Goal: Task Accomplishment & Management: Use online tool/utility

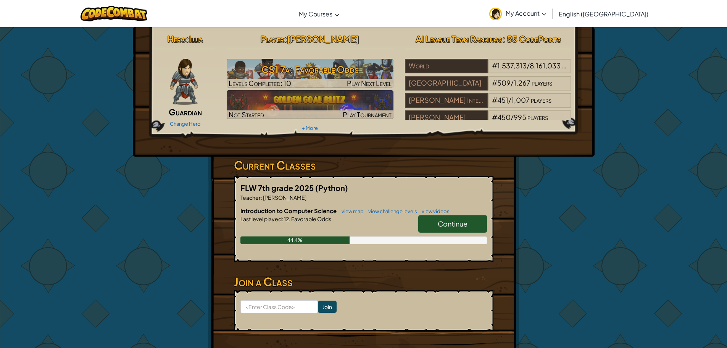
click at [429, 217] on link "Continue" at bounding box center [452, 224] width 69 height 18
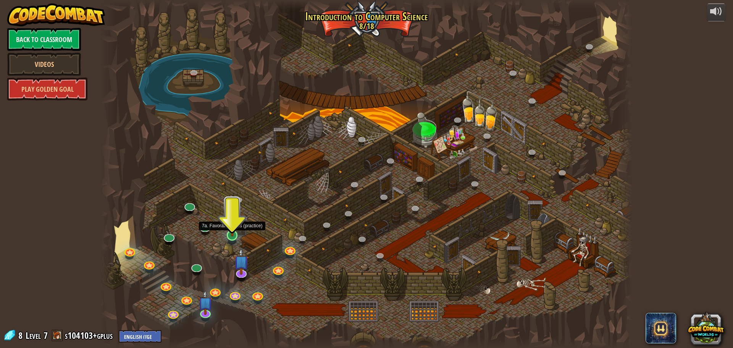
click at [234, 230] on img at bounding box center [232, 220] width 14 height 32
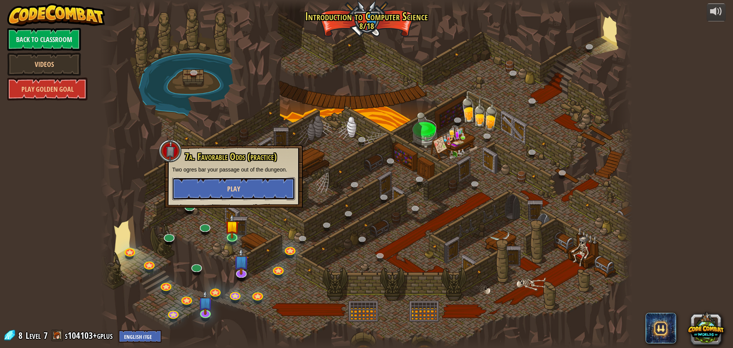
click at [240, 183] on button "Play" at bounding box center [233, 188] width 123 height 23
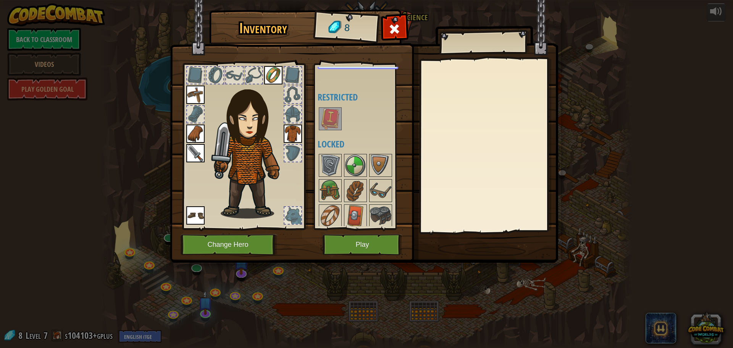
scroll to position [76, 0]
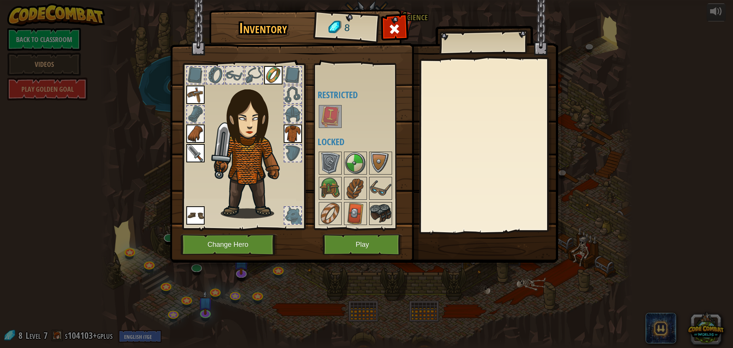
click at [371, 211] on img at bounding box center [380, 213] width 21 height 21
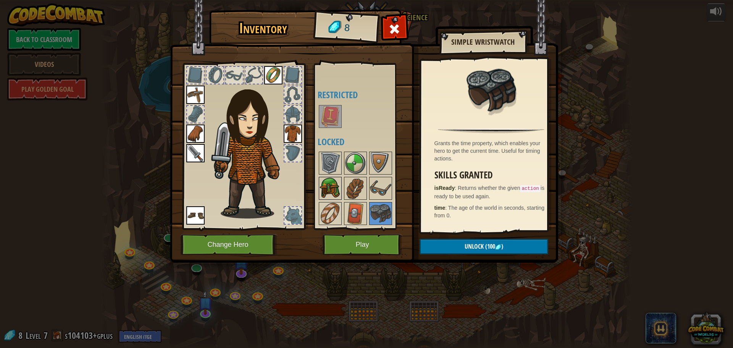
click at [333, 190] on img at bounding box center [329, 187] width 21 height 21
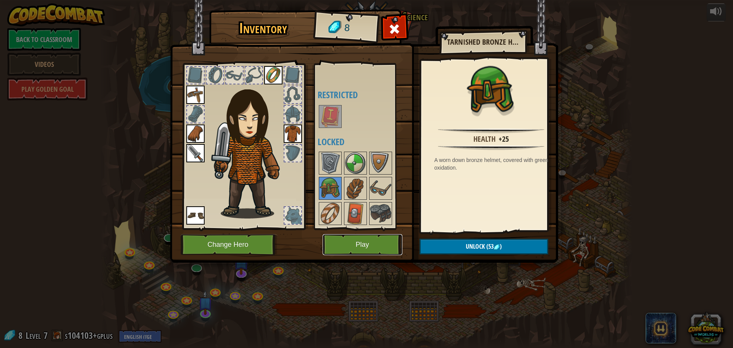
click at [380, 242] on button "Play" at bounding box center [362, 244] width 80 height 21
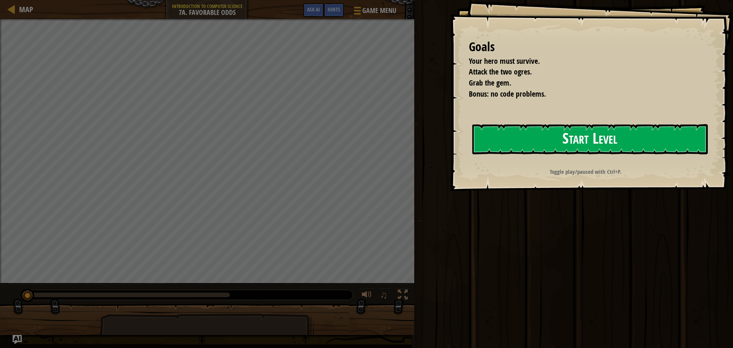
click at [524, 134] on button "Start Level" at bounding box center [589, 139] width 235 height 30
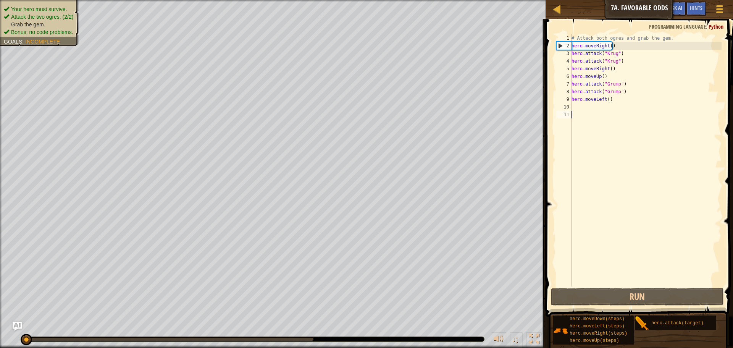
click at [574, 108] on div "# Attack both ogres and grab the gem. hero . moveRight ( ) hero . attack ( "[PE…" at bounding box center [645, 167] width 151 height 267
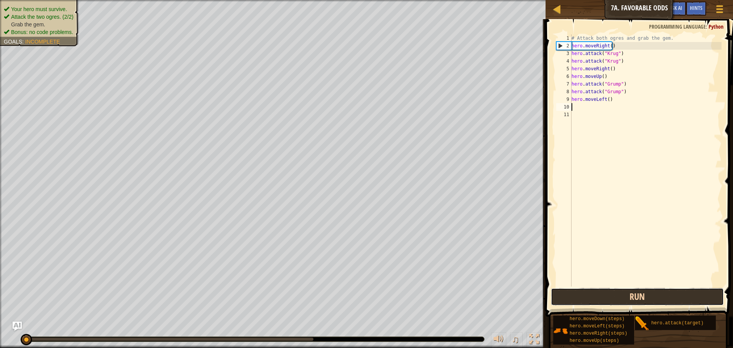
click at [618, 295] on button "Run" at bounding box center [637, 297] width 173 height 18
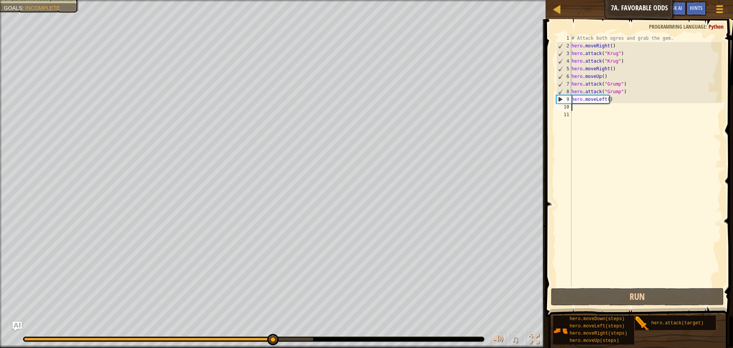
click at [606, 99] on div "# Attack both ogres and grab the gem. hero . moveRight ( ) hero . attack ( "[PE…" at bounding box center [645, 167] width 151 height 267
type textarea "hero.moveLeft(2)"
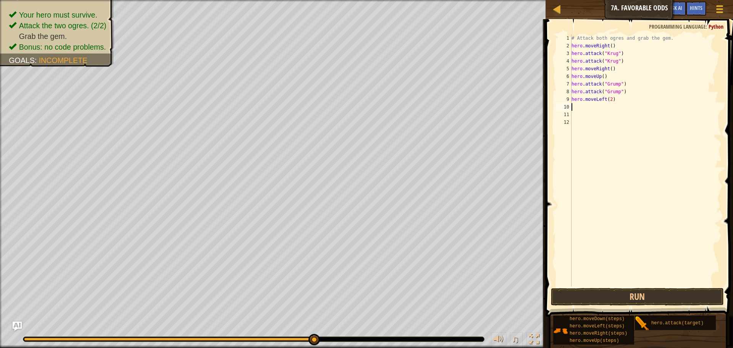
scroll to position [3, 0]
click at [580, 296] on button "Run" at bounding box center [637, 297] width 173 height 18
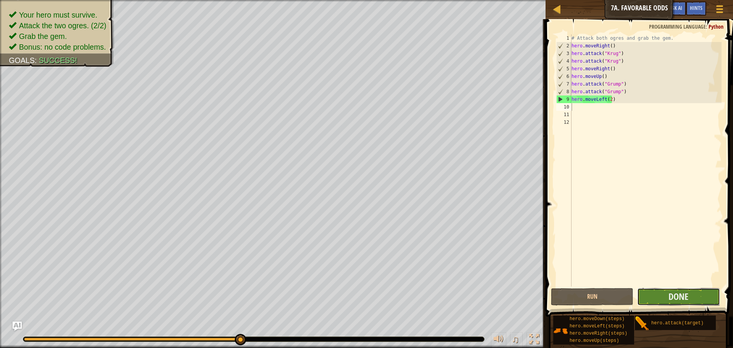
click at [651, 296] on button "Done" at bounding box center [678, 297] width 82 height 18
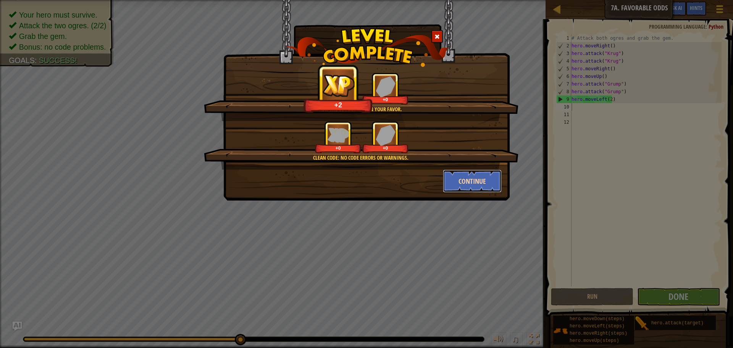
click at [466, 184] on button "Continue" at bounding box center [472, 180] width 59 height 23
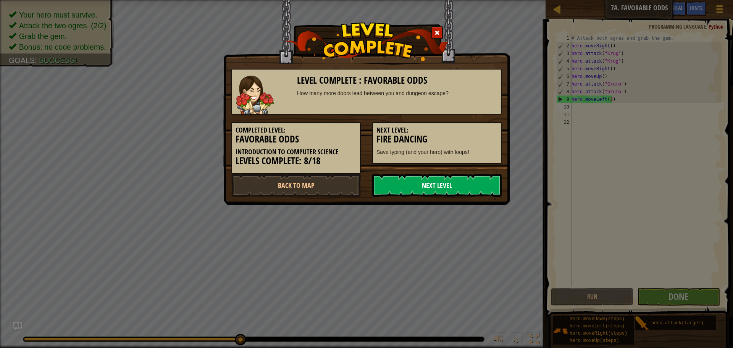
click at [466, 185] on link "Next Level" at bounding box center [436, 185] width 129 height 23
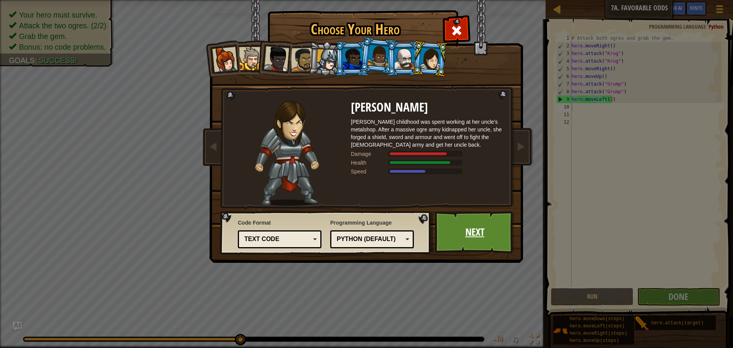
click at [462, 232] on link "Next" at bounding box center [475, 232] width 80 height 42
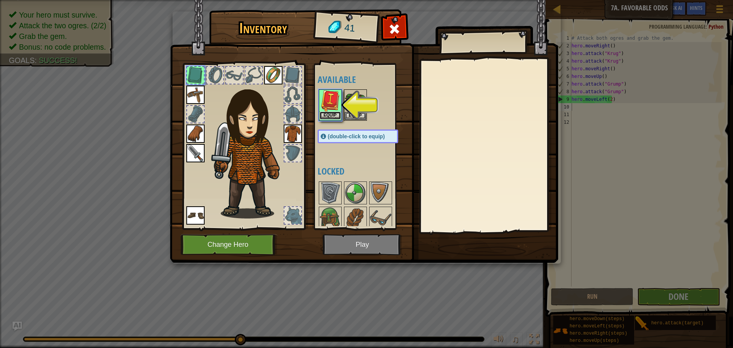
click at [329, 114] on button "Equip" at bounding box center [329, 115] width 21 height 8
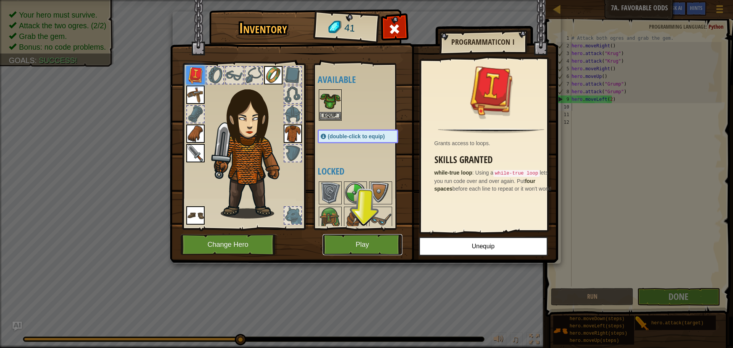
click at [346, 241] on button "Play" at bounding box center [362, 244] width 80 height 21
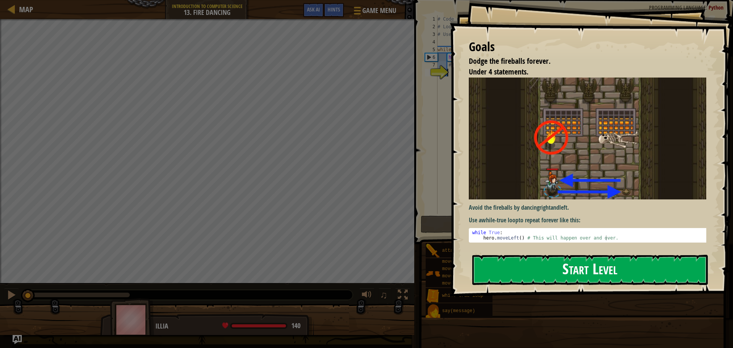
click at [490, 273] on button "Start Level" at bounding box center [589, 270] width 235 height 30
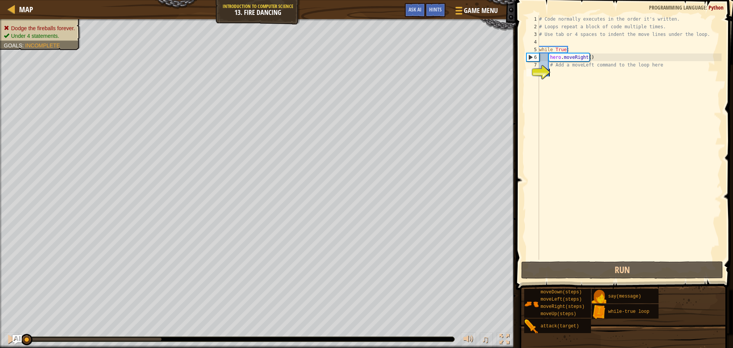
click at [552, 72] on div "# Code normally executes in the order it's written. # Loops repeat a block of c…" at bounding box center [629, 144] width 184 height 259
type textarea "d"
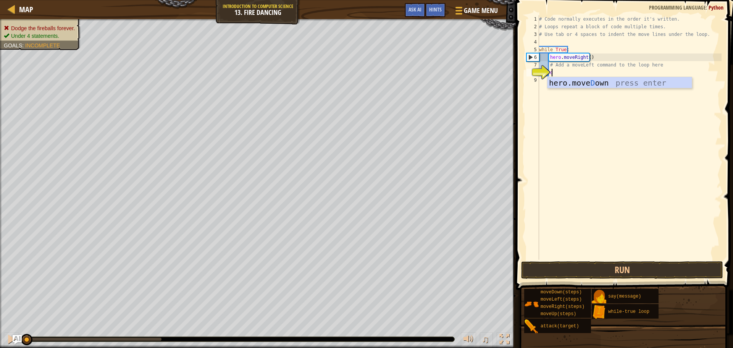
scroll to position [3, 0]
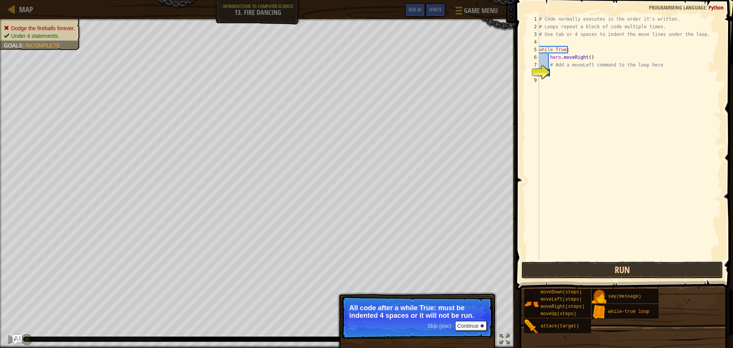
click at [562, 272] on button "Run" at bounding box center [622, 270] width 202 height 18
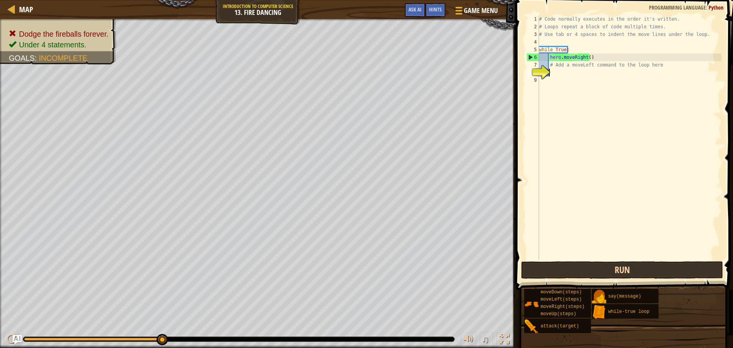
type textarea "l"
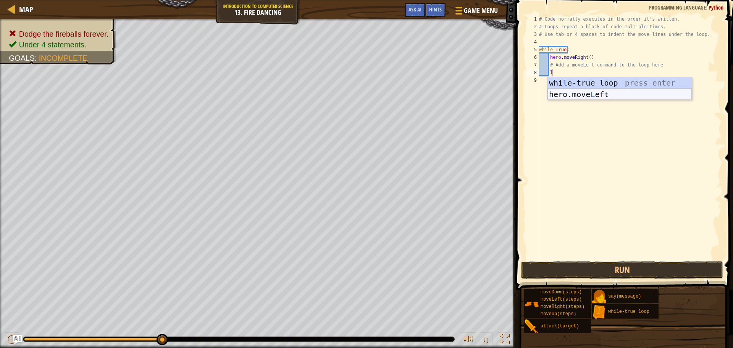
click at [590, 93] on div "whi l e-true loop press enter hero.move L eft press enter" at bounding box center [619, 100] width 144 height 46
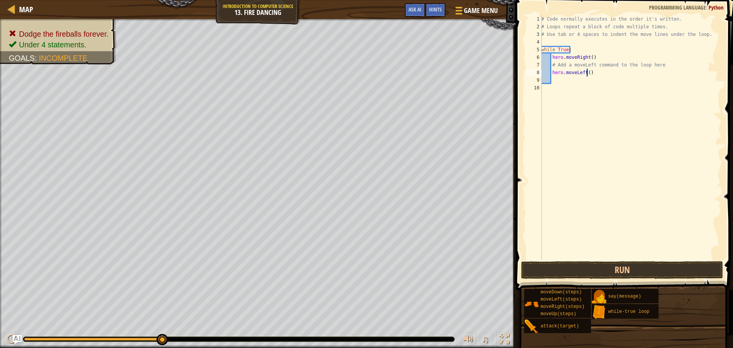
click at [585, 72] on div "# Code normally executes in the order it's written. # Loops repeat a block of c…" at bounding box center [631, 144] width 182 height 259
type textarea "hero.moveLeft(2)"
click at [547, 272] on button "Run" at bounding box center [622, 270] width 202 height 18
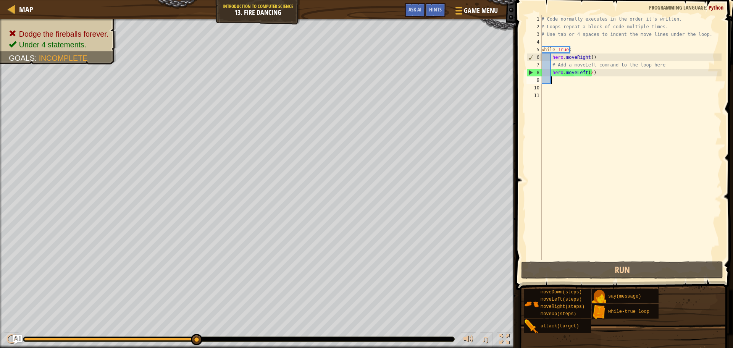
type textarea "r"
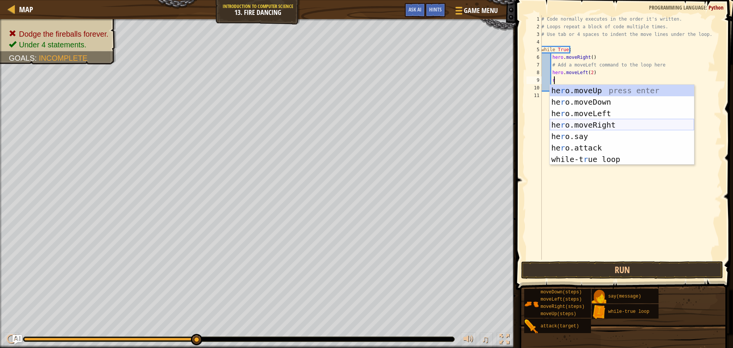
click at [576, 120] on div "he r o.moveUp press enter he r o.moveDown press enter he r o.moveLeft press ent…" at bounding box center [621, 136] width 144 height 103
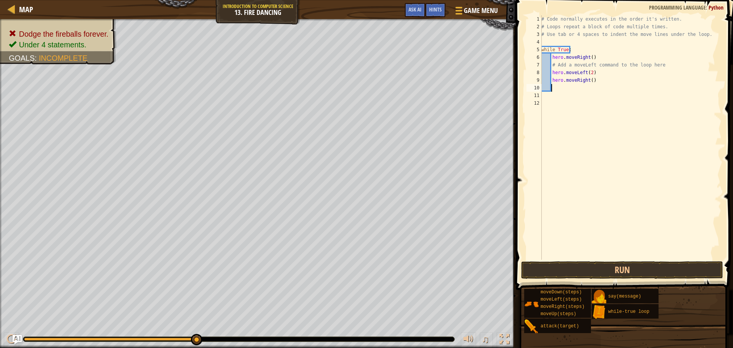
click at [589, 82] on div "# Code normally executes in the order it's written. # Loops repeat a block of c…" at bounding box center [631, 144] width 182 height 259
type textarea "hero.moveRight(2)"
click at [554, 86] on div "# Code normally executes in the order it's written. # Loops repeat a block of c…" at bounding box center [631, 144] width 182 height 259
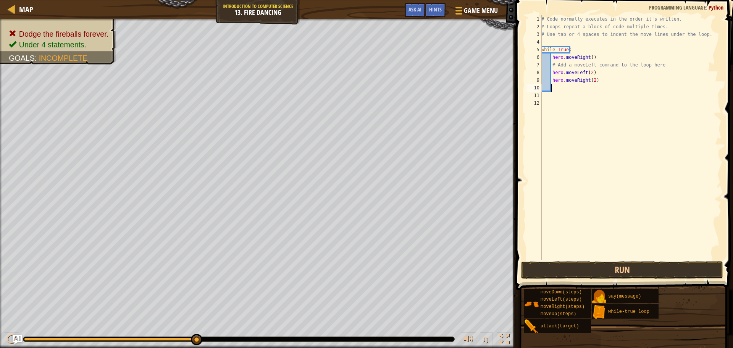
type textarea "l"
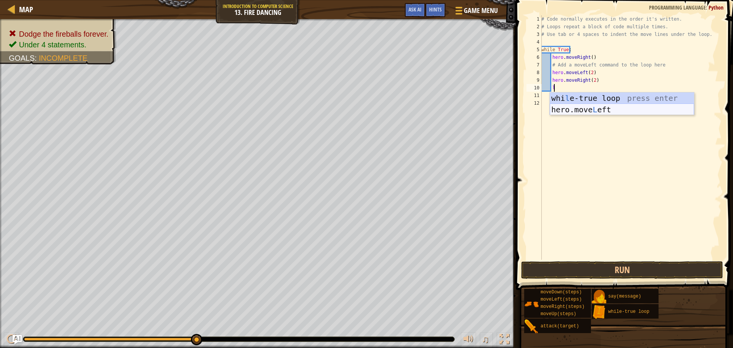
click at [571, 108] on div "whi l e-true loop press enter hero.move L eft press enter" at bounding box center [621, 115] width 144 height 46
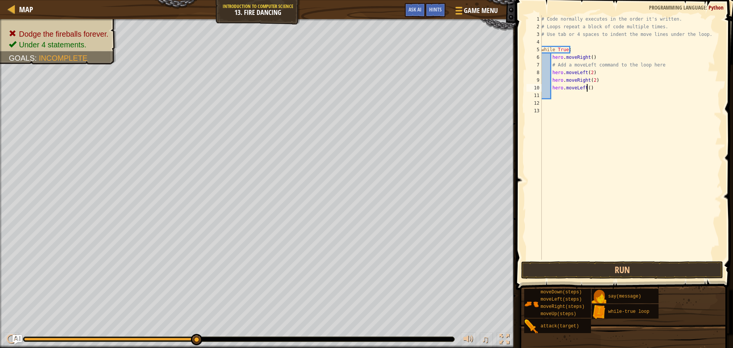
click at [586, 87] on div "# Code normally executes in the order it's written. # Loops repeat a block of c…" at bounding box center [631, 144] width 182 height 259
click at [578, 272] on button "Run" at bounding box center [622, 270] width 202 height 18
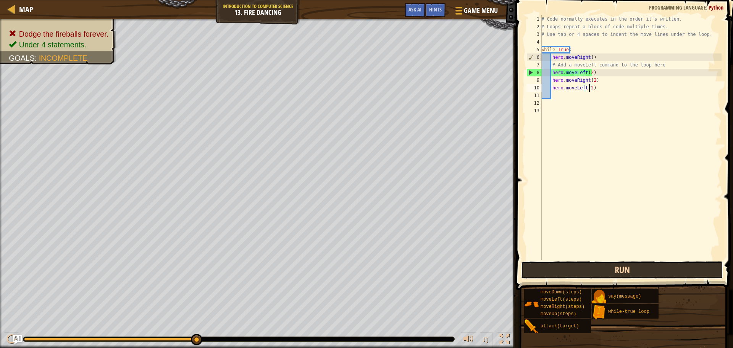
click at [545, 267] on button "Run" at bounding box center [622, 270] width 202 height 18
click at [541, 272] on button "Run" at bounding box center [622, 270] width 202 height 18
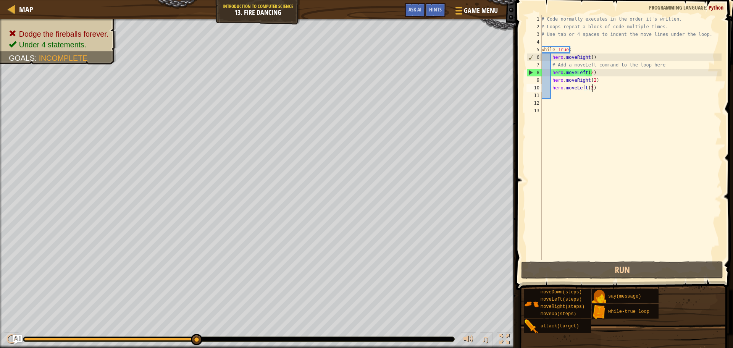
click at [593, 90] on div "# Code normally executes in the order it's written. # Loops repeat a block of c…" at bounding box center [631, 144] width 182 height 259
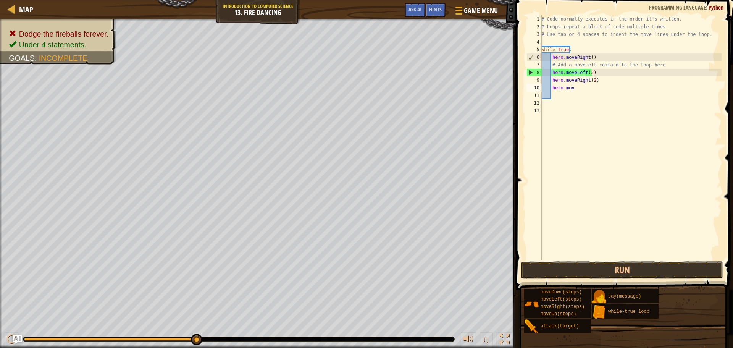
type textarea "h"
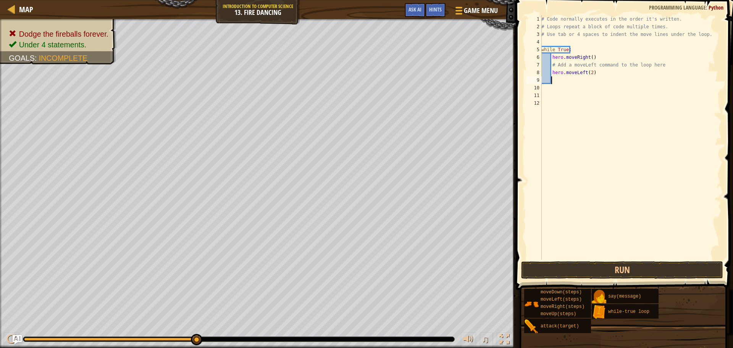
type textarea "l"
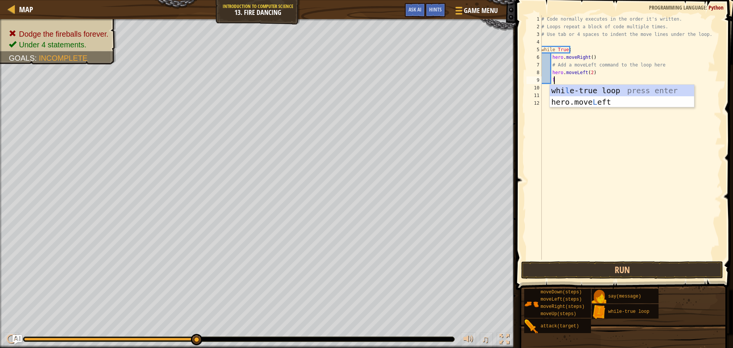
scroll to position [3, 0]
click at [577, 89] on div "whi l e-true loop press enter hero.move L eft press enter" at bounding box center [621, 108] width 144 height 46
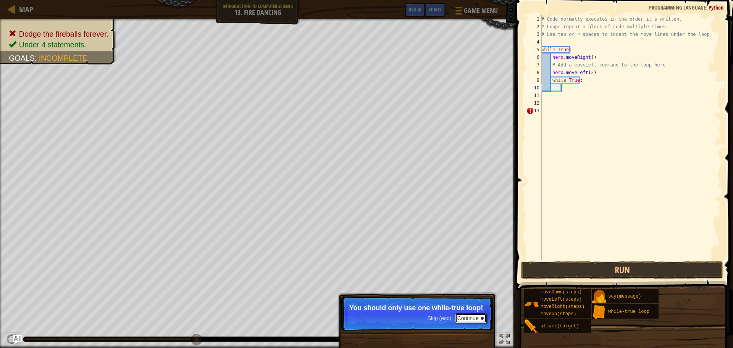
click at [479, 314] on button "Continue" at bounding box center [471, 318] width 32 height 10
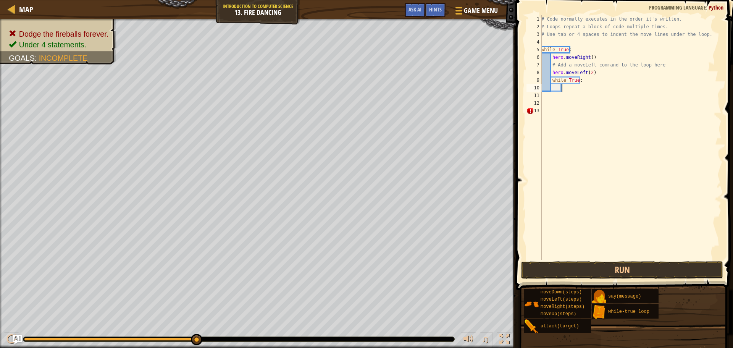
scroll to position [3, 1]
click at [556, 108] on div "# Code normally executes in the order it's written. # Loops repeat a block of c…" at bounding box center [631, 144] width 182 height 259
click at [554, 89] on div "# Code normally executes in the order it's written. # Loops repeat a block of c…" at bounding box center [631, 144] width 182 height 259
type textarea "m"
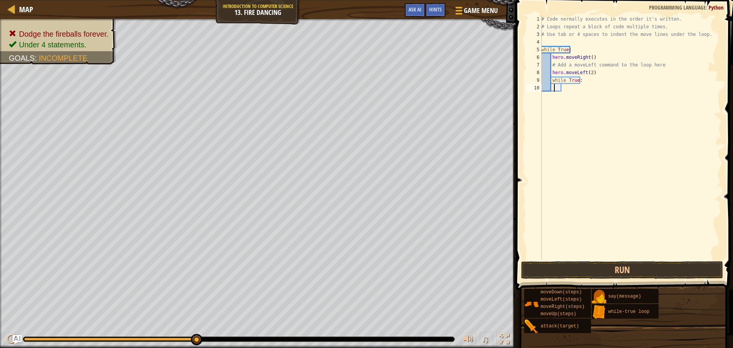
scroll to position [3, 1]
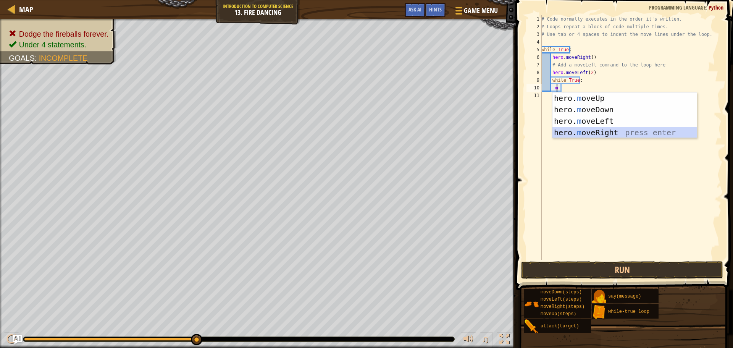
click at [575, 132] on div "hero. m oveUp press enter hero. m oveDown press enter hero. m oveLeft press ent…" at bounding box center [624, 126] width 144 height 69
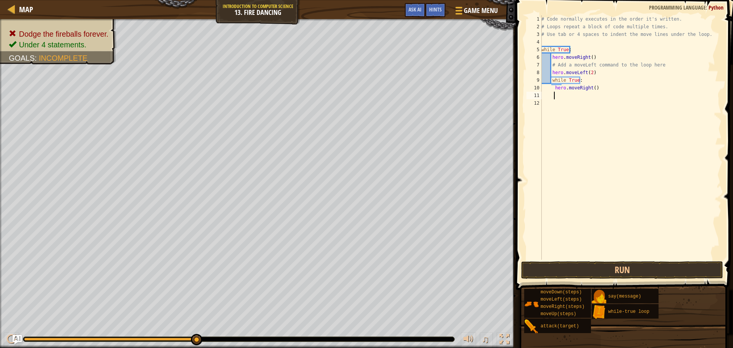
type textarea "l"
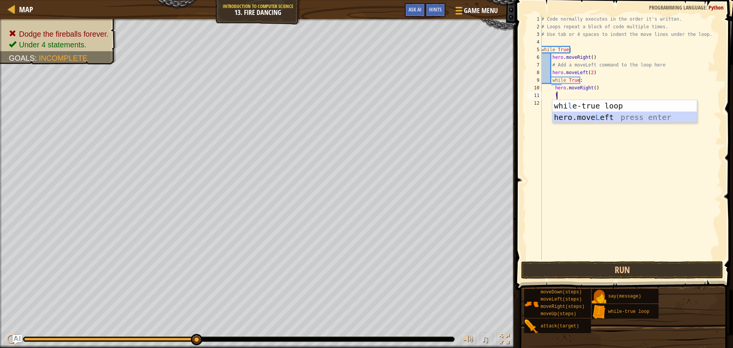
click at [574, 115] on div "whi l e-true loop press enter hero.move L eft press enter" at bounding box center [624, 123] width 144 height 46
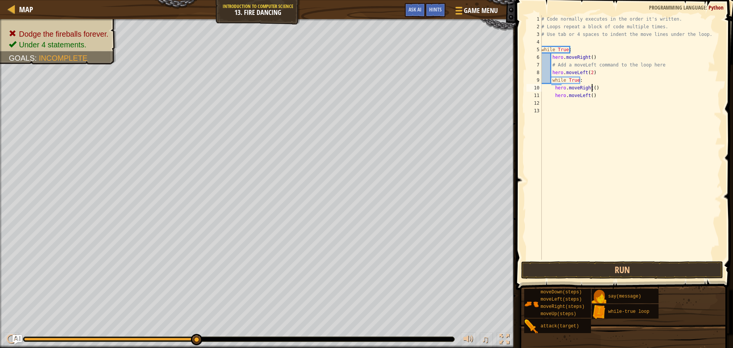
click at [591, 88] on div "# Code normally executes in the order it's written. # Loops repeat a block of c…" at bounding box center [631, 144] width 182 height 259
click at [588, 97] on div "# Code normally executes in the order it's written. # Loops repeat a block of c…" at bounding box center [631, 144] width 182 height 259
click at [558, 263] on button "Run" at bounding box center [622, 270] width 202 height 18
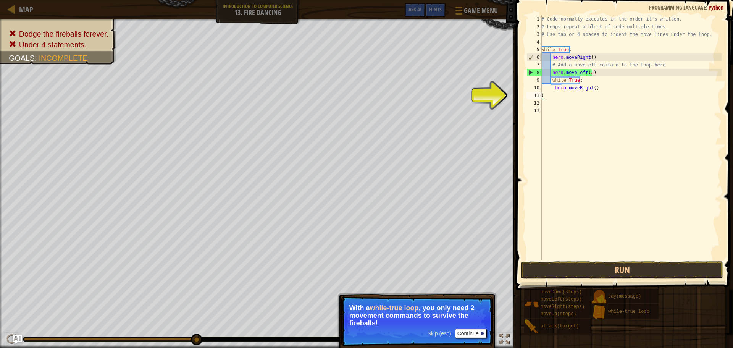
scroll to position [3, 0]
type textarea ")"
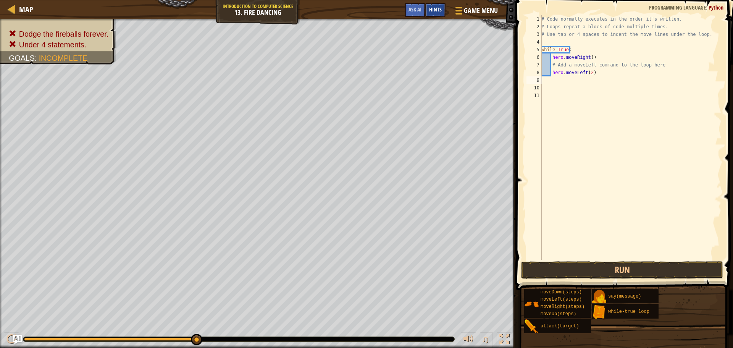
click at [437, 10] on span "Hints" at bounding box center [435, 9] width 13 height 7
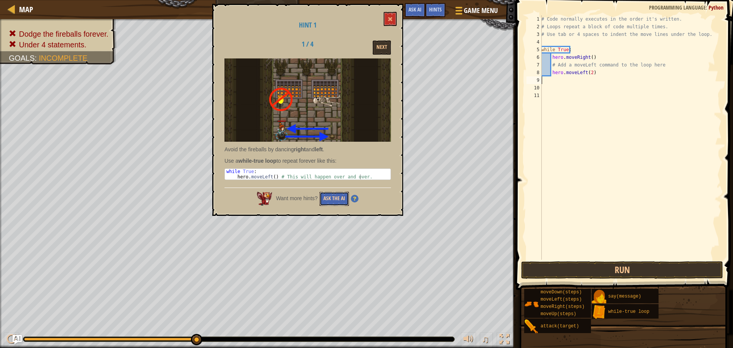
click at [328, 196] on button "Ask the AI" at bounding box center [333, 199] width 29 height 14
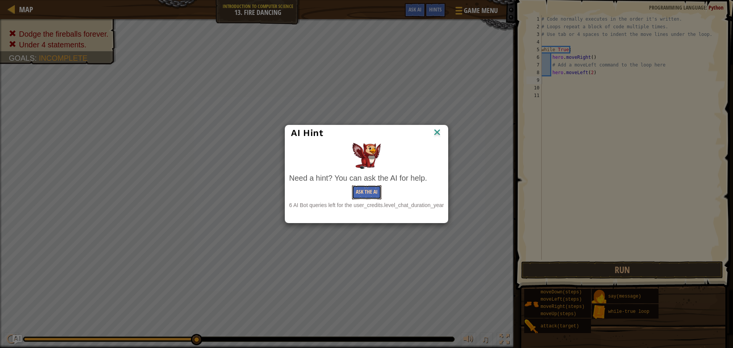
click at [359, 192] on button "Ask the AI" at bounding box center [366, 192] width 29 height 14
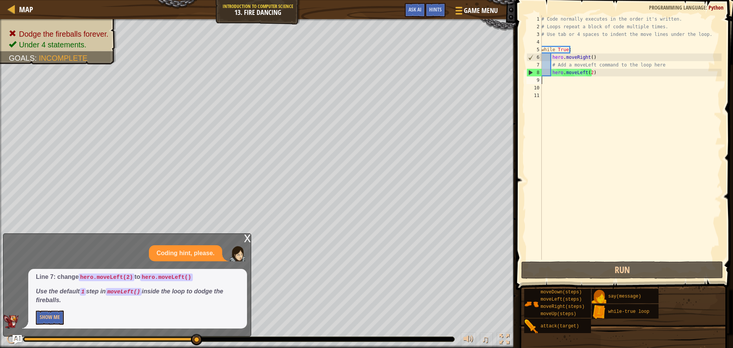
click at [543, 66] on div "# Code normally executes in the order it's written. # Loops repeat a block of c…" at bounding box center [631, 144] width 182 height 259
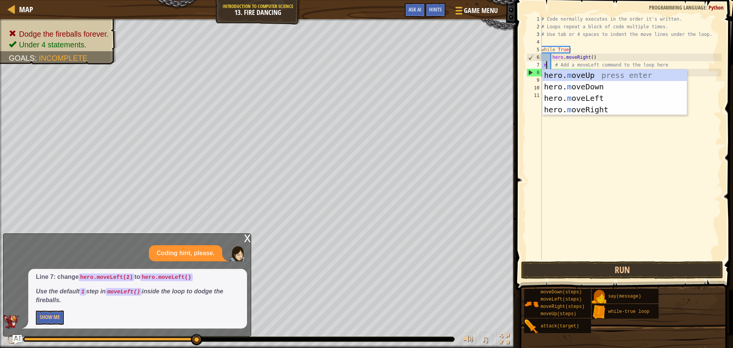
scroll to position [3, 0]
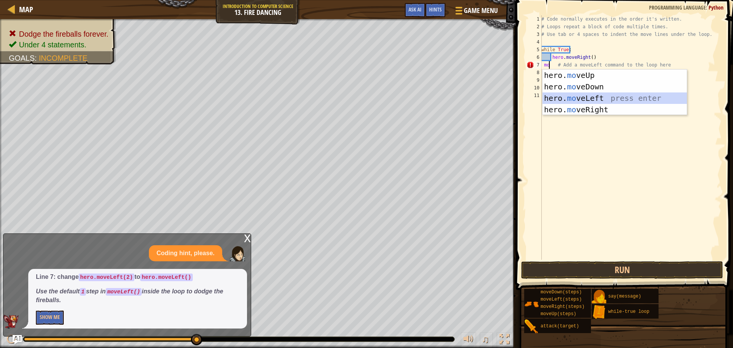
click at [547, 93] on div "hero. mo veUp press enter hero. mo veDown press enter hero. mo veLeft press ent…" at bounding box center [614, 103] width 144 height 69
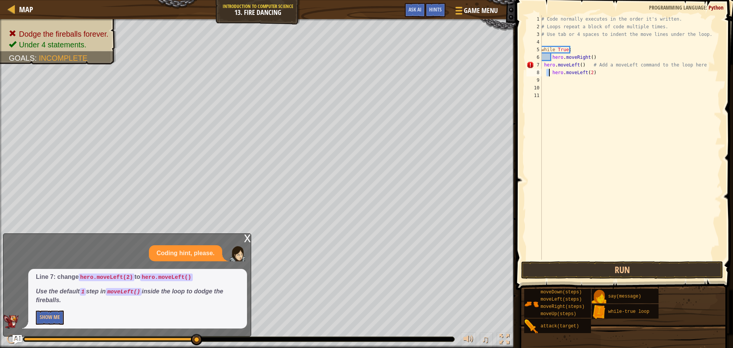
click at [548, 74] on div "# Code normally executes in the order it's written. # Loops repeat a block of c…" at bounding box center [631, 144] width 182 height 259
click at [551, 74] on div "# Code normally executes in the order it's written. # Loops repeat a block of c…" at bounding box center [631, 144] width 182 height 259
click at [583, 75] on div "# Code normally executes in the order it's written. # Loops repeat a block of c…" at bounding box center [631, 144] width 182 height 259
type textarea "h"
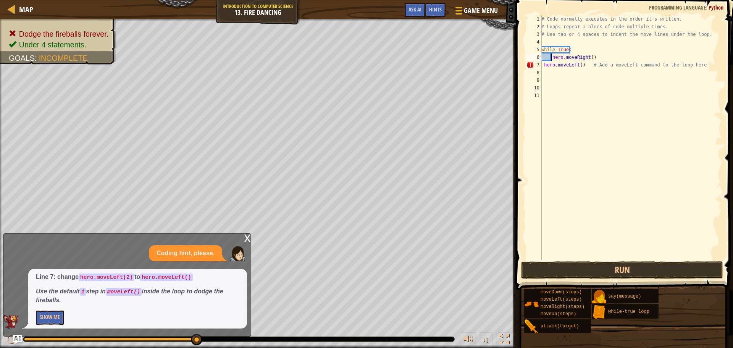
click at [550, 56] on div "# Code normally executes in the order it's written. # Loops repeat a block of c…" at bounding box center [631, 144] width 182 height 259
type textarea "hero.moveRight()"
click at [464, 8] on span "Game Menu" at bounding box center [480, 10] width 35 height 10
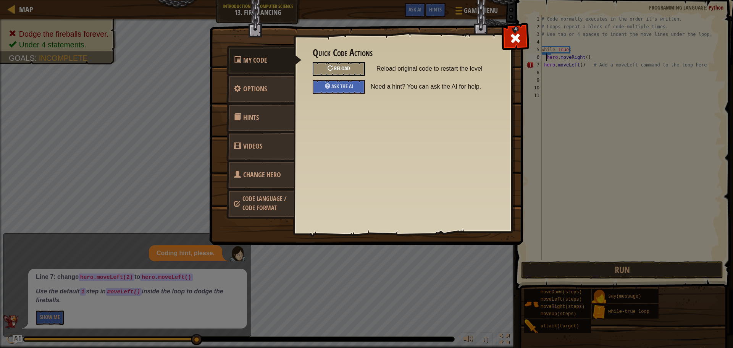
click at [347, 67] on span "Reload" at bounding box center [342, 67] width 16 height 7
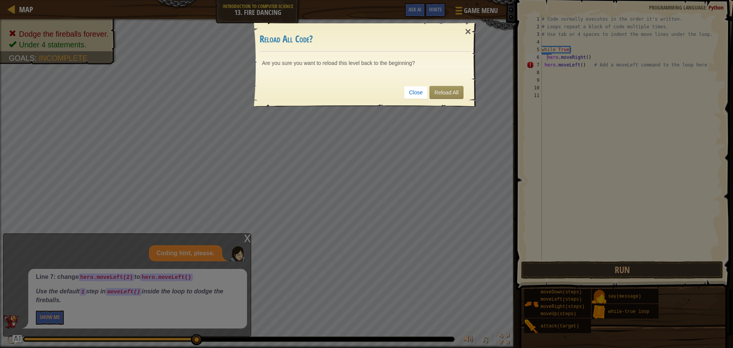
click at [445, 85] on div "Close Reload All" at bounding box center [364, 92] width 211 height 28
click at [445, 89] on link "Reload All" at bounding box center [446, 92] width 34 height 13
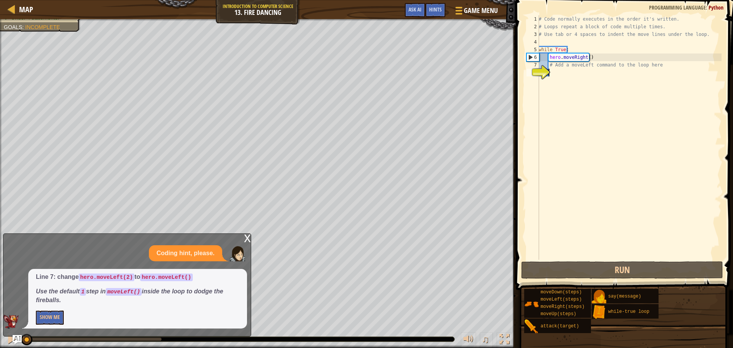
click at [553, 81] on div "# Code normally executes in the order it's written. # Loops repeat a block of c…" at bounding box center [629, 144] width 184 height 259
click at [554, 63] on div "# Code normally executes in the order it's written. # Loops repeat a block of c…" at bounding box center [629, 144] width 184 height 259
type textarea "# Add a moveLeft command to the loop here"
click at [539, 71] on div "8" at bounding box center [532, 73] width 13 height 8
click at [550, 72] on div "# Code normally executes in the order it's written. # Loops repeat a block of c…" at bounding box center [629, 144] width 184 height 259
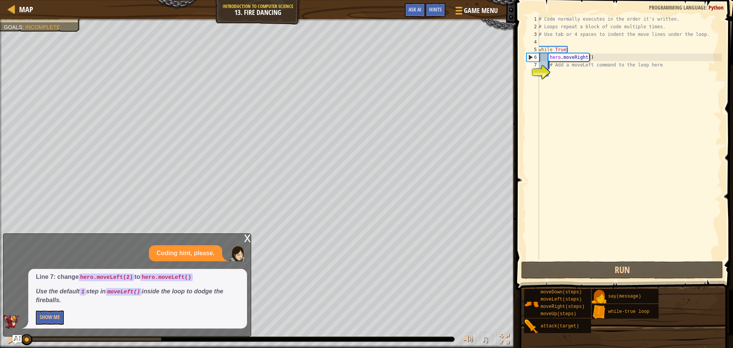
click at [548, 64] on div "# Code normally executes in the order it's written. # Loops repeat a block of c…" at bounding box center [629, 144] width 184 height 259
click at [539, 69] on div "8" at bounding box center [532, 73] width 13 height 8
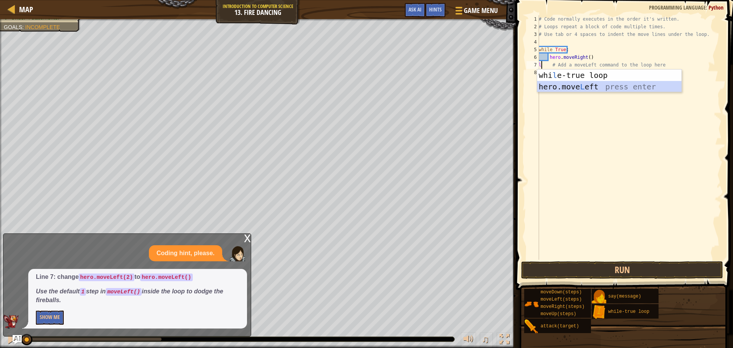
click at [560, 84] on div "whi l e-true loop press enter hero.move L eft press enter" at bounding box center [609, 92] width 144 height 46
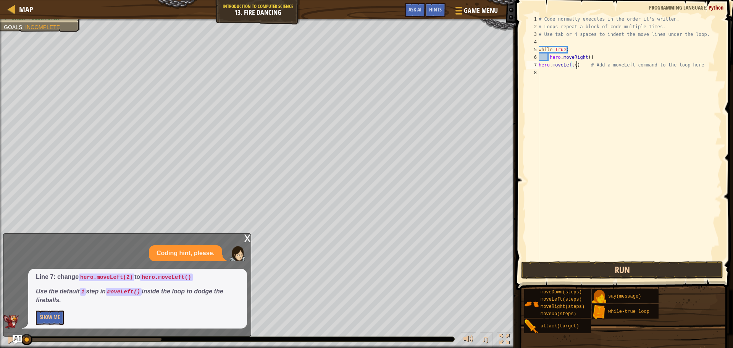
type textarea "hero.moveLeft() # Add a moveLeft command to the loop here"
click at [608, 267] on button "Run" at bounding box center [622, 270] width 202 height 18
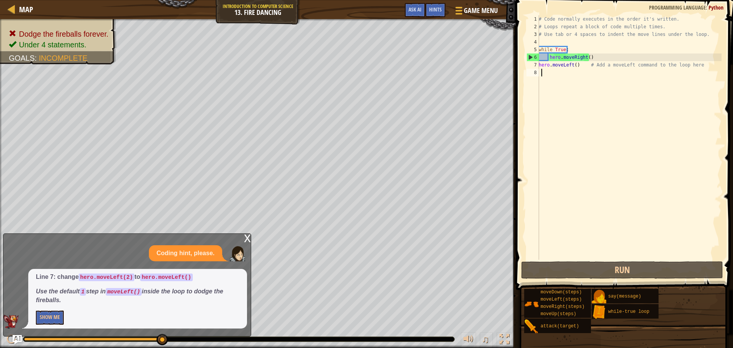
click at [540, 71] on div "# Code normally executes in the order it's written. # Loops repeat a block of c…" at bounding box center [629, 144] width 184 height 259
type textarea "r"
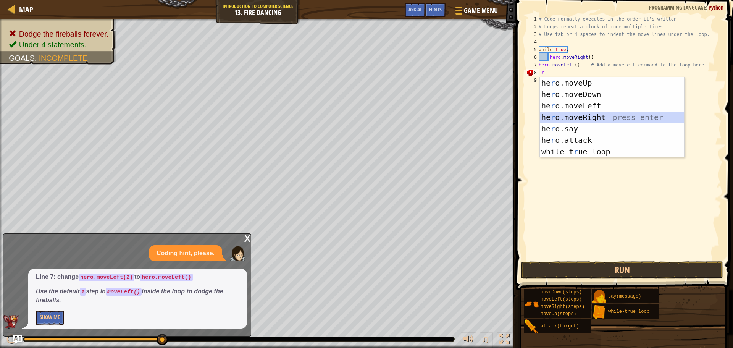
click at [570, 117] on div "he r o.moveUp press enter he r o.moveDown press enter he r o.moveLeft press ent…" at bounding box center [612, 128] width 144 height 103
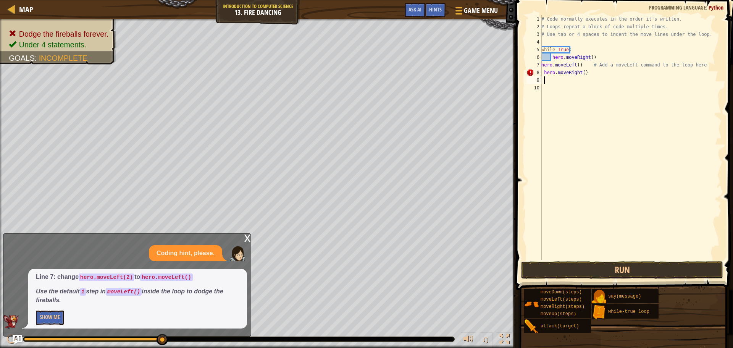
type textarea "l"
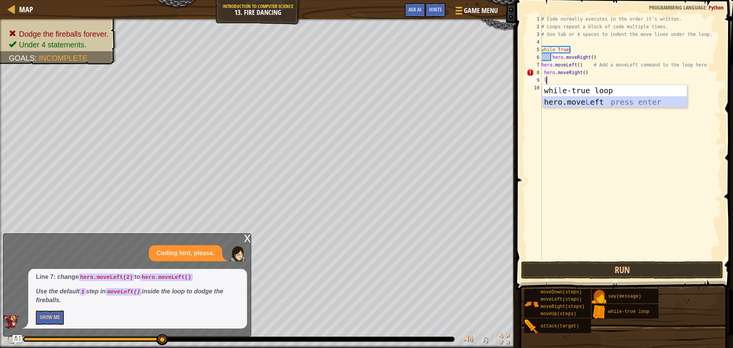
click at [569, 100] on div "whi l e-true loop press enter hero.move L eft press enter" at bounding box center [614, 108] width 144 height 46
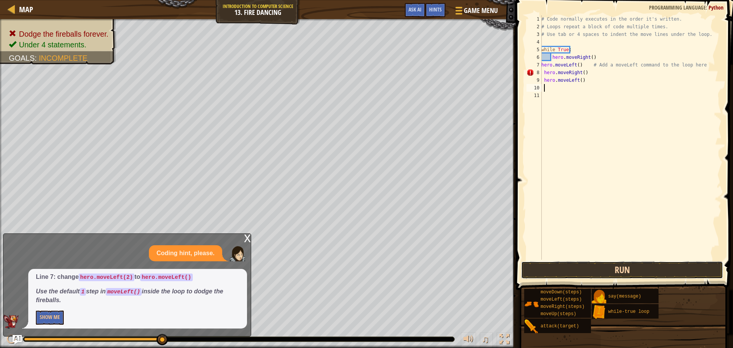
click at [590, 261] on button "Run" at bounding box center [622, 270] width 202 height 18
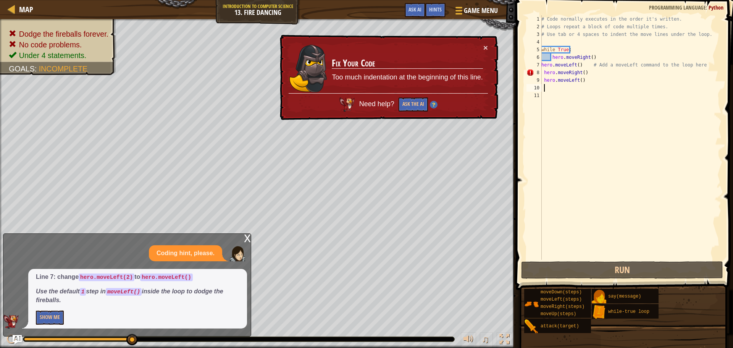
click at [590, 72] on div "# Code normally executes in the order it's written. # Loops repeat a block of c…" at bounding box center [631, 144] width 182 height 259
type textarea "hero.moveRight()"
click at [583, 84] on div "# Code normally executes in the order it's written. # Loops repeat a block of c…" at bounding box center [631, 144] width 182 height 259
click at [584, 79] on div "# Code normally executes in the order it's written. # Loops repeat a block of c…" at bounding box center [631, 144] width 182 height 259
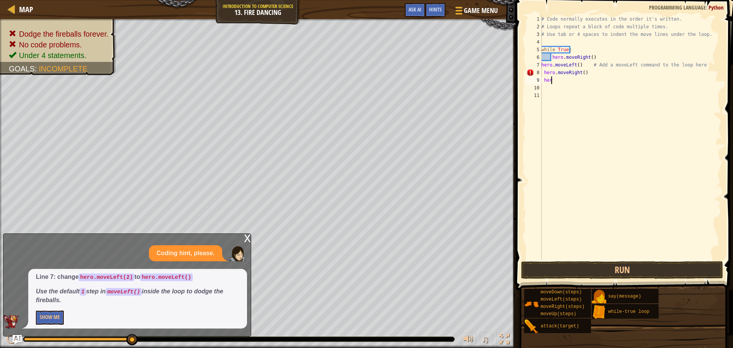
type textarea "h"
click at [52, 319] on button "Show Me" at bounding box center [50, 317] width 28 height 14
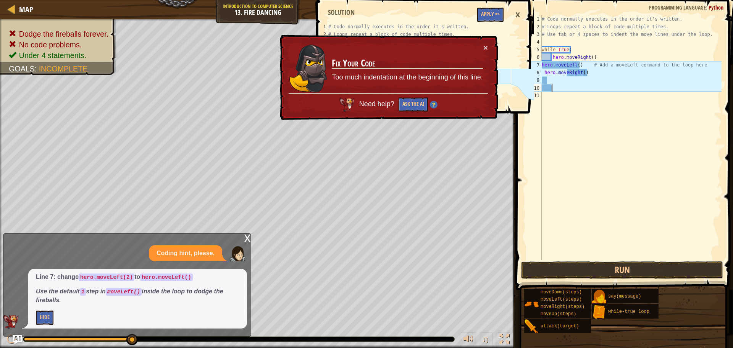
click at [562, 88] on div "# Code normally executes in the order it's written. # Loops repeat a block of c…" at bounding box center [630, 144] width 181 height 259
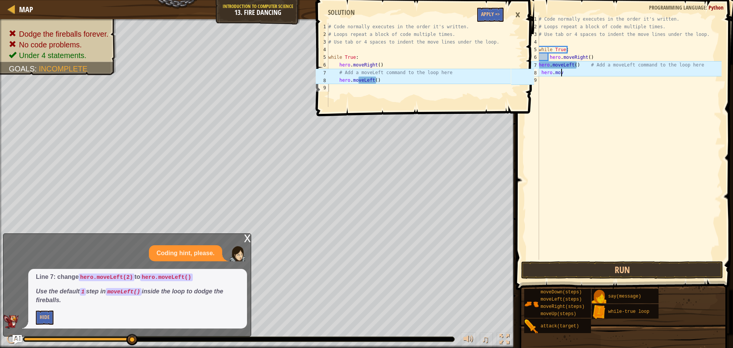
type textarea "h"
type textarea "l"
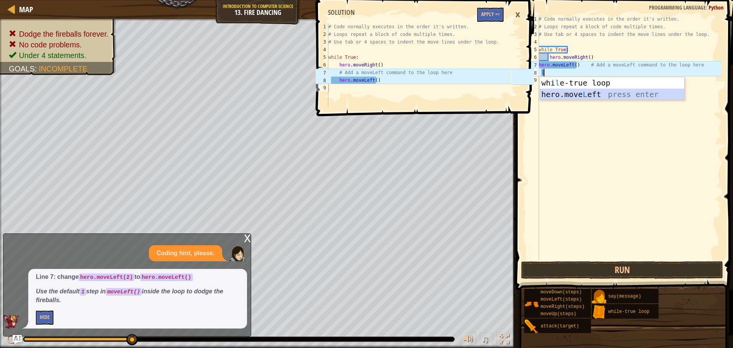
click at [561, 93] on div "whi l e-true loop press enter hero.move L eft press enter" at bounding box center [612, 100] width 144 height 46
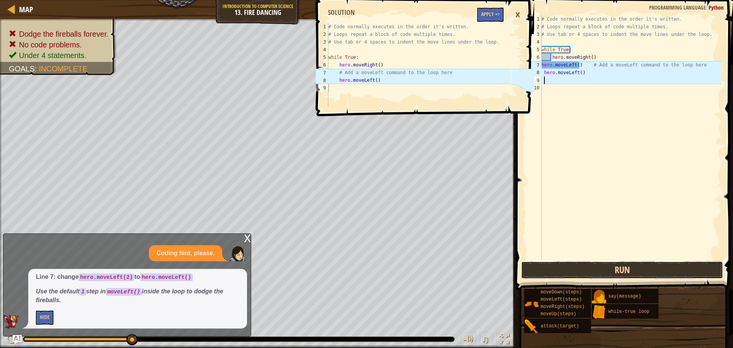
click at [578, 261] on button "Run" at bounding box center [622, 270] width 202 height 18
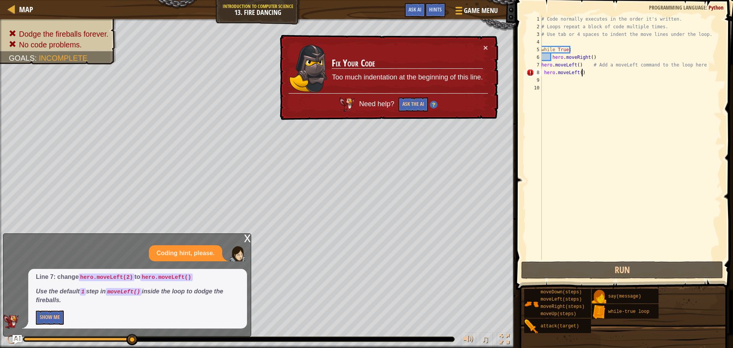
click at [584, 74] on div "# Code normally executes in the order it's written. # Loops repeat a block of c…" at bounding box center [631, 144] width 182 height 259
click at [485, 43] on button "×" at bounding box center [485, 47] width 5 height 8
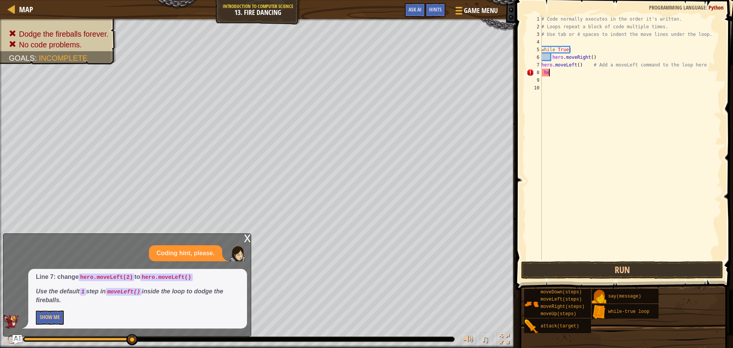
type textarea "h"
drag, startPoint x: 541, startPoint y: 62, endPoint x: 581, endPoint y: 63, distance: 40.1
click at [581, 63] on div "1 2 3 4 5 6 7 8 9 10 # Code normally executes in the order it's written. # Loop…" at bounding box center [623, 137] width 197 height 244
drag, startPoint x: 540, startPoint y: 66, endPoint x: 568, endPoint y: 67, distance: 27.9
click at [569, 67] on div "hero.moveLeft() # Add a moveLeft command to the loop here 1 2 3 4 5 6 7 8 9 10 …" at bounding box center [623, 137] width 197 height 244
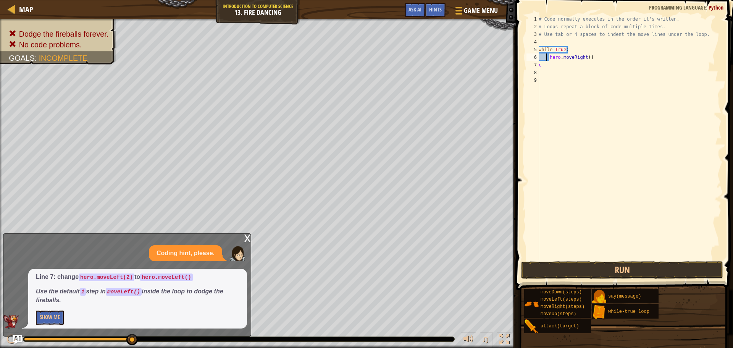
click at [546, 56] on div "# Code normally executes in the order it's written. # Loops repeat a block of c…" at bounding box center [629, 144] width 184 height 259
paste textarea
type textarea "hero.moveRight()"
click at [469, 9] on span "Game Menu" at bounding box center [480, 10] width 35 height 10
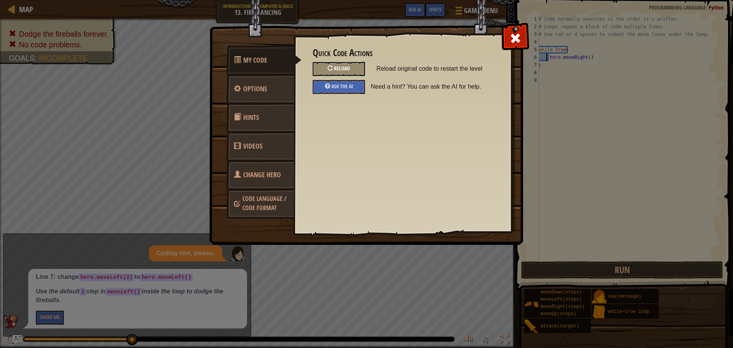
click at [328, 66] on div at bounding box center [329, 67] width 5 height 5
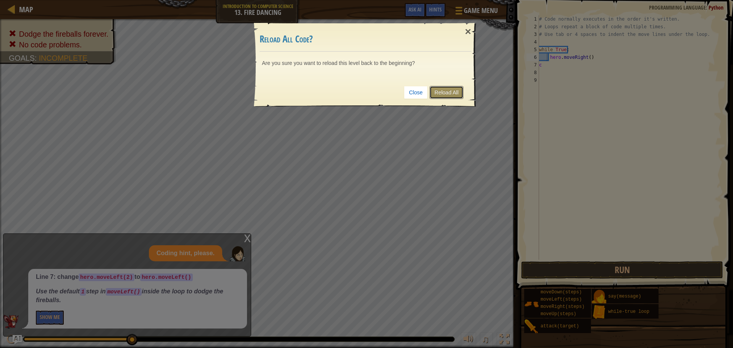
click at [461, 92] on link "Reload All" at bounding box center [446, 92] width 34 height 13
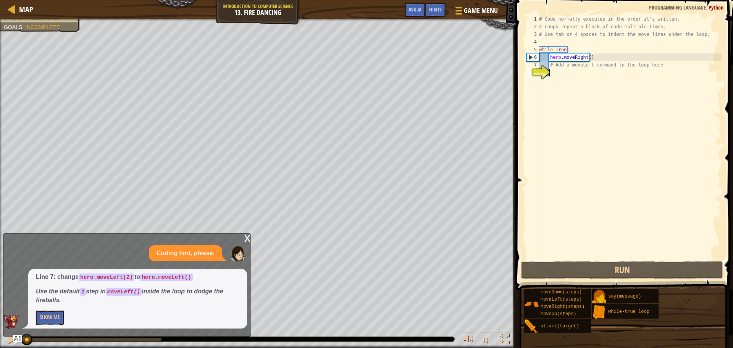
type textarea "l"
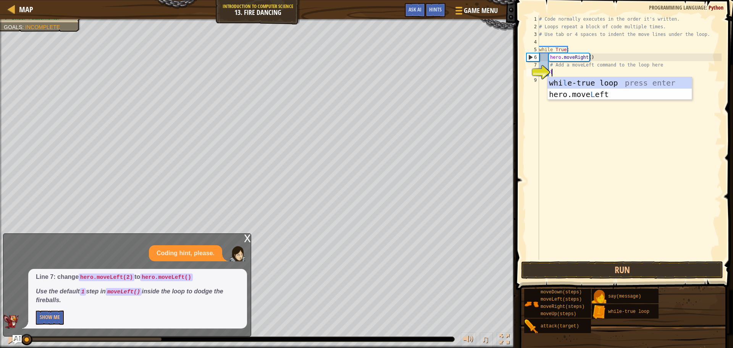
scroll to position [3, 0]
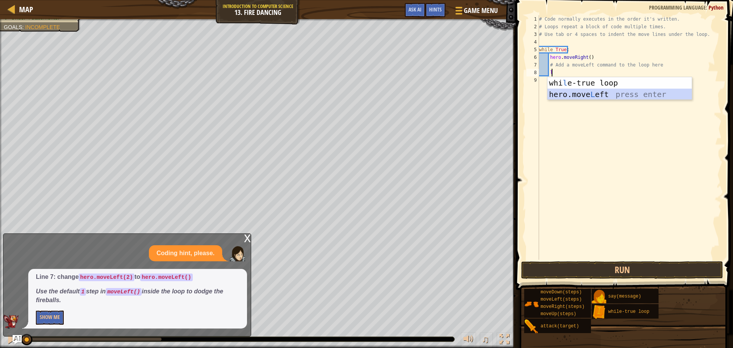
click at [553, 90] on div "whi l e-true loop press enter hero.move L eft press enter" at bounding box center [619, 100] width 144 height 46
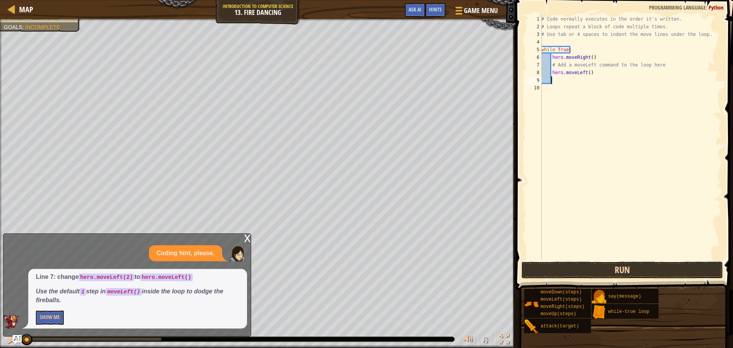
click at [553, 272] on button "Run" at bounding box center [622, 270] width 202 height 18
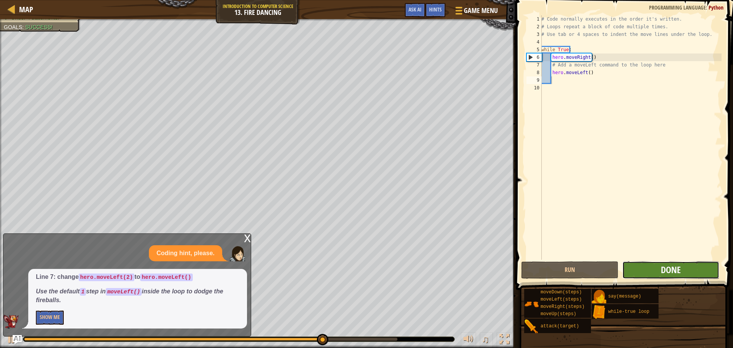
click at [661, 265] on span "Done" at bounding box center [671, 269] width 20 height 12
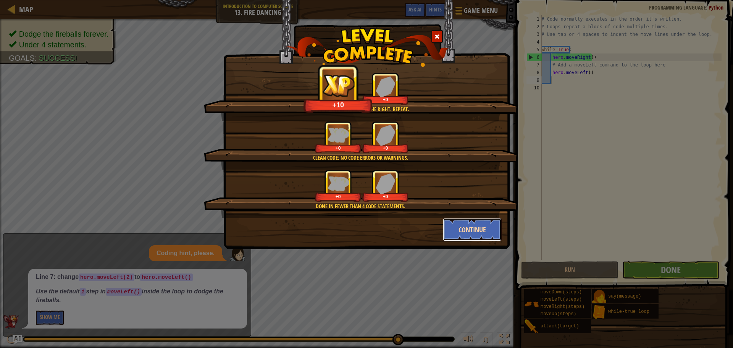
click at [472, 225] on button "Continue" at bounding box center [472, 229] width 59 height 23
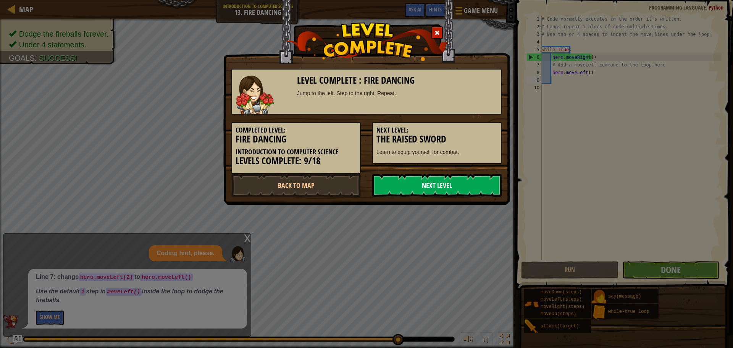
click at [458, 178] on link "Next Level" at bounding box center [436, 185] width 129 height 23
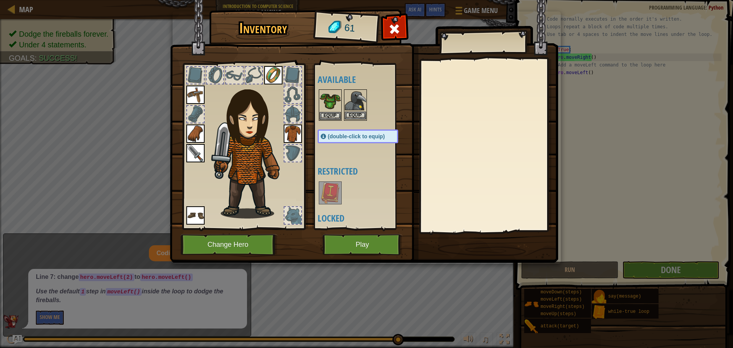
click at [362, 111] on img at bounding box center [355, 100] width 21 height 21
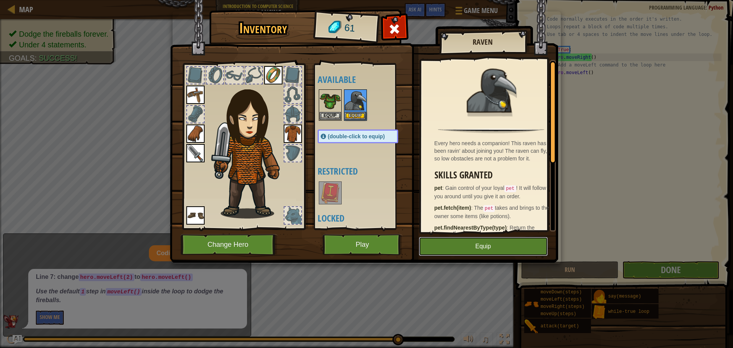
drag, startPoint x: 459, startPoint y: 253, endPoint x: 453, endPoint y: 246, distance: 9.2
click at [458, 253] on button "Equip" at bounding box center [483, 246] width 129 height 19
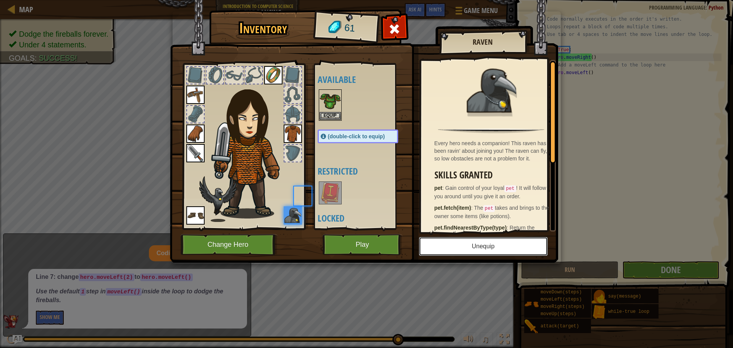
click at [453, 245] on button "Unequip" at bounding box center [483, 246] width 129 height 19
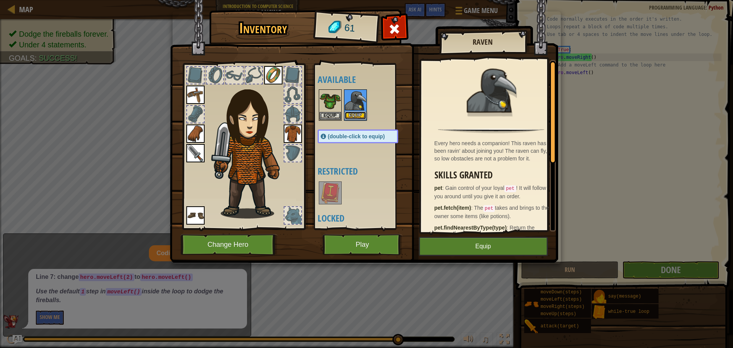
click at [364, 113] on button "Equip" at bounding box center [355, 115] width 21 height 8
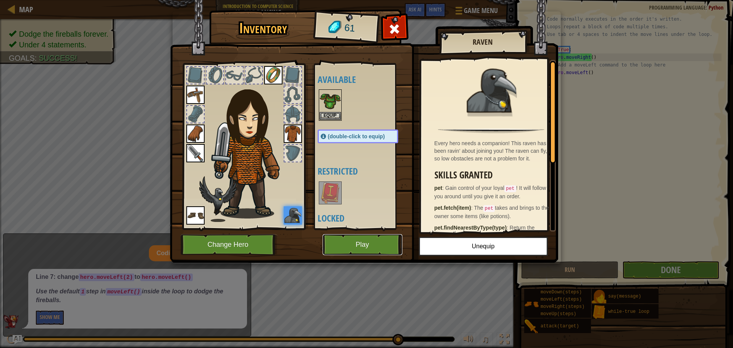
click at [377, 249] on button "Play" at bounding box center [362, 244] width 80 height 21
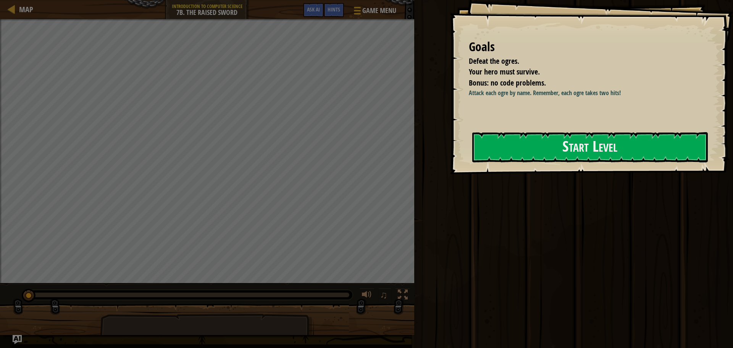
click at [506, 167] on div "Goals Defeat the ogres. Your hero must survive. Bonus: no code problems. Attack…" at bounding box center [590, 87] width 283 height 174
click at [506, 150] on button "Start Level" at bounding box center [589, 147] width 235 height 30
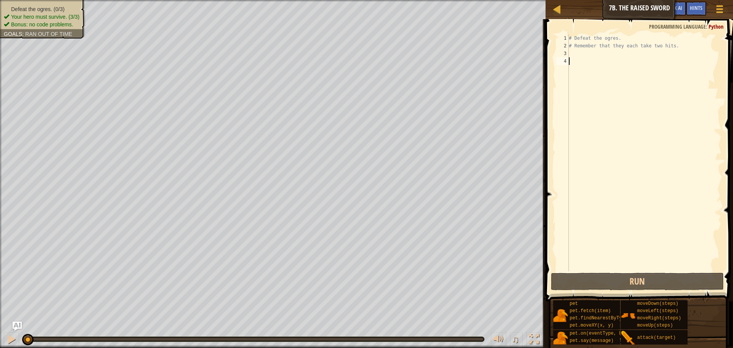
click at [573, 51] on div "# Defeat the ogres. # Remember that they each take two hits." at bounding box center [644, 160] width 154 height 252
type textarea "r"
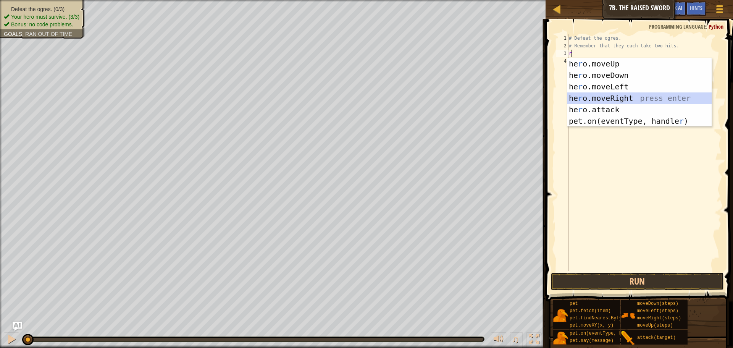
click at [594, 93] on div "he r o.moveUp press enter he r o.moveDown press enter he r o.moveLeft press ent…" at bounding box center [639, 104] width 144 height 92
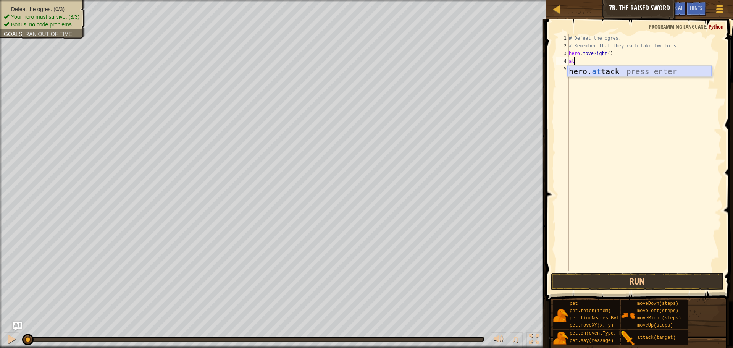
click at [603, 71] on div "hero. at tack press enter" at bounding box center [639, 83] width 144 height 34
type textarea "hero.attack("rig")"
click at [605, 77] on div "# Defeat the ogres. # Remember that they each take two hits. hero . moveRight (…" at bounding box center [644, 160] width 154 height 252
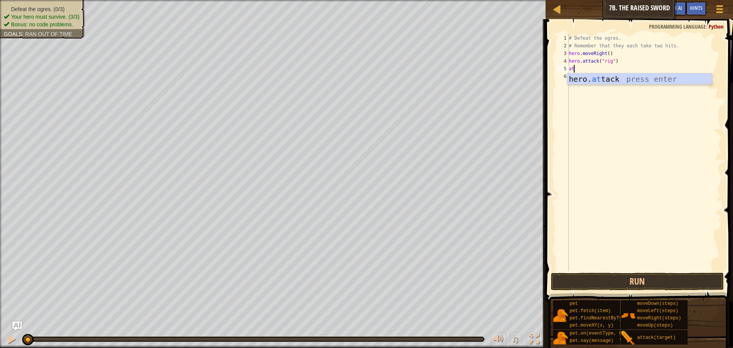
click at [605, 77] on div "hero. at tack press enter" at bounding box center [639, 90] width 144 height 34
type textarea "hero.attack("rig")"
click at [582, 75] on div "# Defeat the ogres. # Remember that they each take two hits. hero . moveRight (…" at bounding box center [644, 160] width 154 height 252
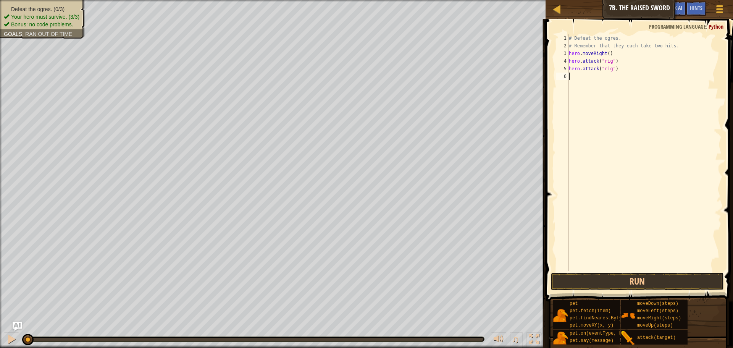
scroll to position [3, 0]
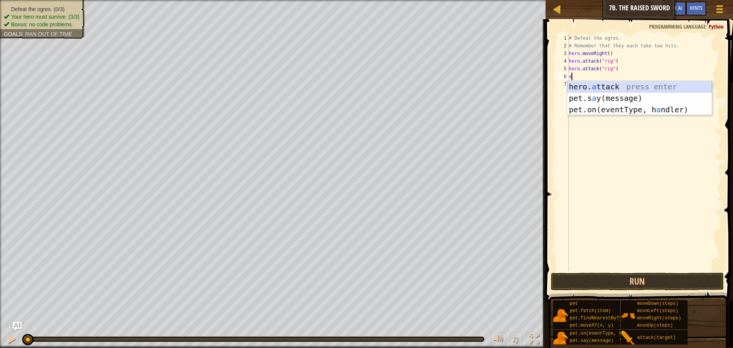
click at [607, 85] on div "hero. a ttack press enter pet.s a y(message) press enter pet.on(eventType, h a …" at bounding box center [639, 109] width 144 height 57
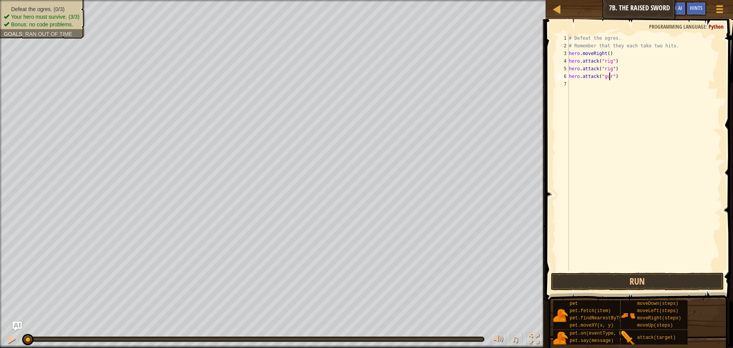
scroll to position [3, 3]
type textarea "hero.attack("gurt")"
click at [612, 96] on div "# Defeat the ogres. # Remember that they each take two hits. hero . moveRight (…" at bounding box center [644, 160] width 154 height 252
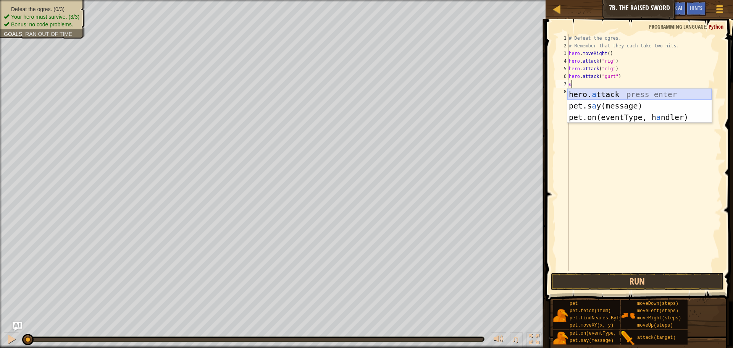
click at [612, 92] on div "hero. a ttack press enter pet.s a y(message) press enter pet.on(eventType, h a …" at bounding box center [639, 117] width 144 height 57
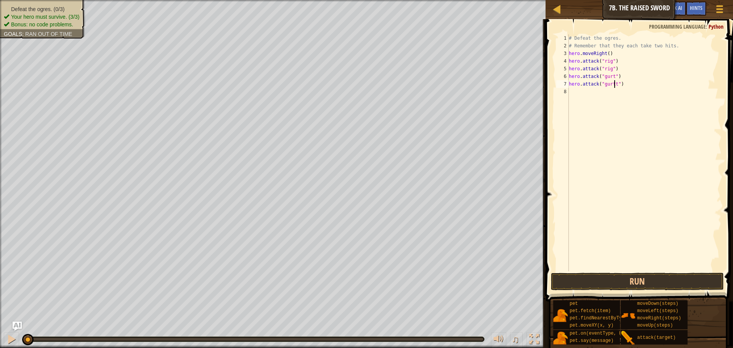
scroll to position [3, 4]
type textarea "hero.attack("gurt")"
click at [597, 94] on div "# Defeat the ogres. # Remember that they each take two hits. hero . moveRight (…" at bounding box center [644, 160] width 154 height 252
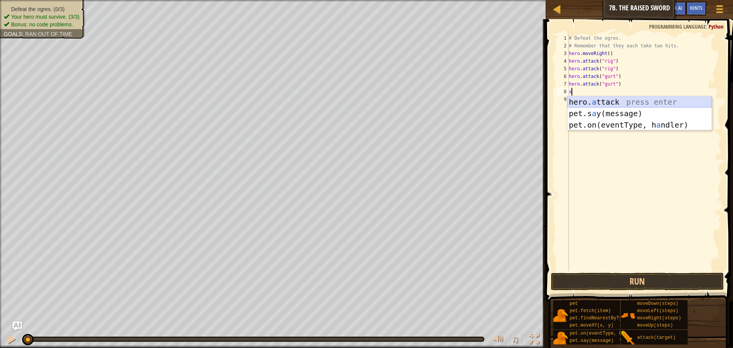
click at [591, 101] on div "hero. a ttack press enter pet.s a y(message) press enter pet.on(eventType, h a …" at bounding box center [639, 124] width 144 height 57
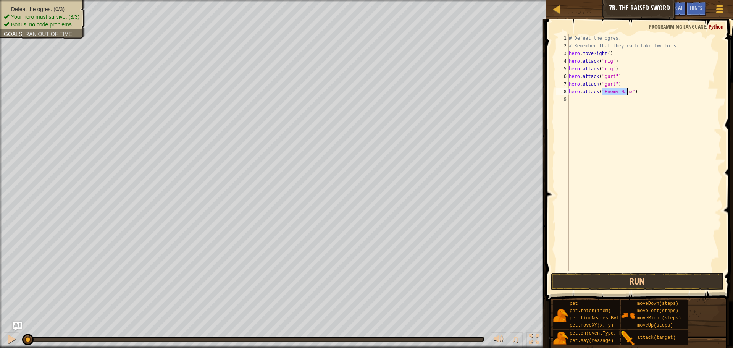
scroll to position [3, 3]
type textarea "hero.attack("ack")"
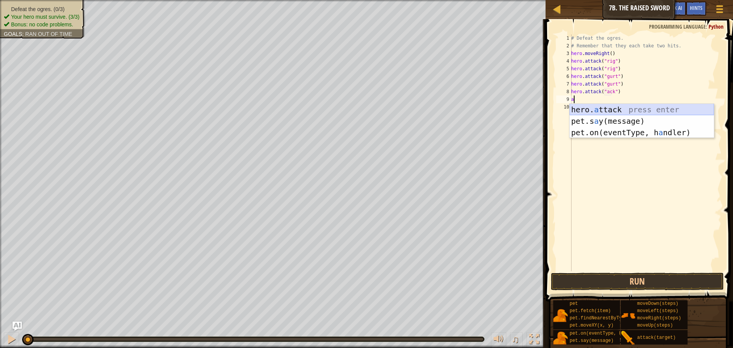
click at [588, 108] on div "hero. a ttack press enter pet.s a y(message) press enter pet.on(eventType, h a …" at bounding box center [641, 132] width 144 height 57
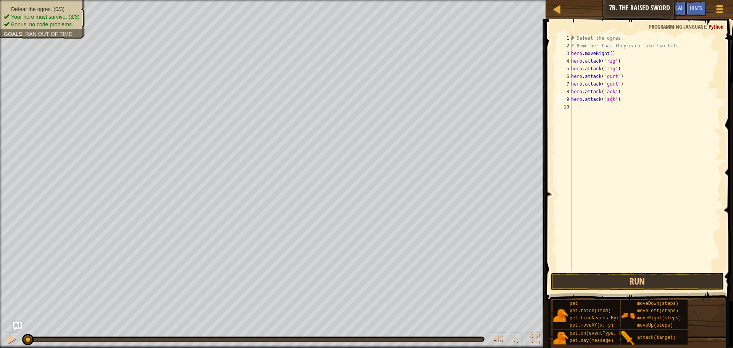
scroll to position [3, 3]
click at [617, 281] on button "Run" at bounding box center [637, 281] width 173 height 18
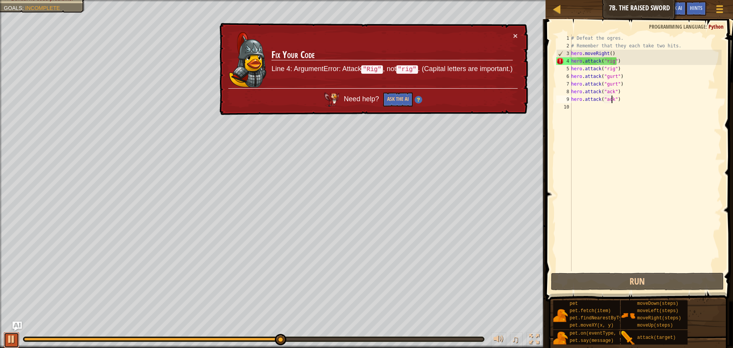
click at [11, 338] on div at bounding box center [11, 339] width 10 height 10
click at [605, 61] on div "# Defeat the ogres. # Remember that they each take two hits. hero . moveRight (…" at bounding box center [645, 160] width 152 height 252
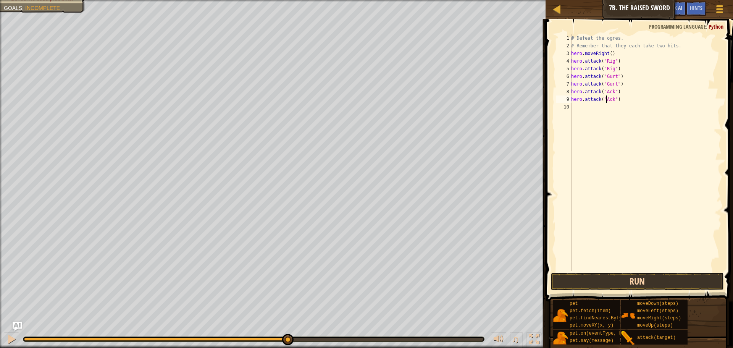
type textarea "hero.attack("Ack")"
click at [598, 276] on button "Run" at bounding box center [637, 281] width 173 height 18
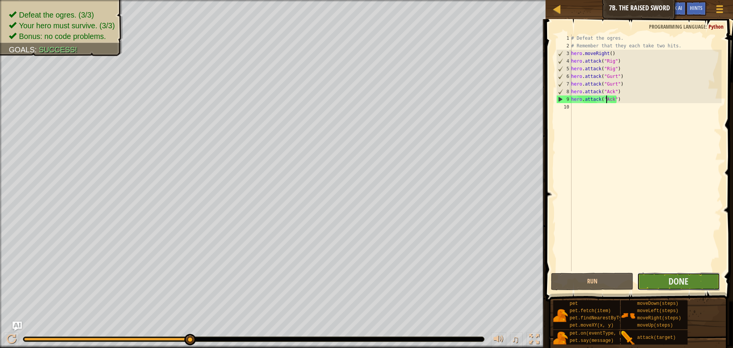
click at [655, 281] on button "Done" at bounding box center [678, 281] width 82 height 18
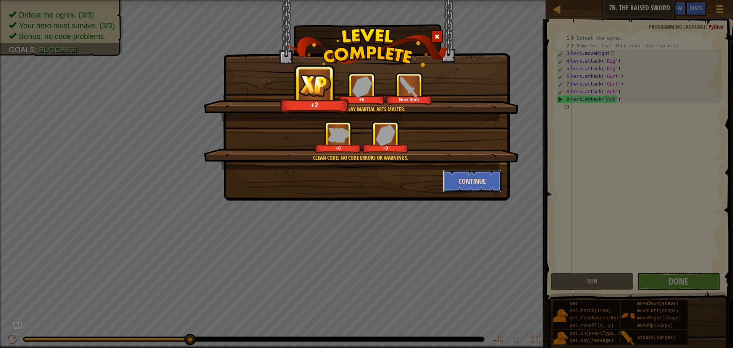
click at [448, 174] on button "Continue" at bounding box center [472, 180] width 59 height 23
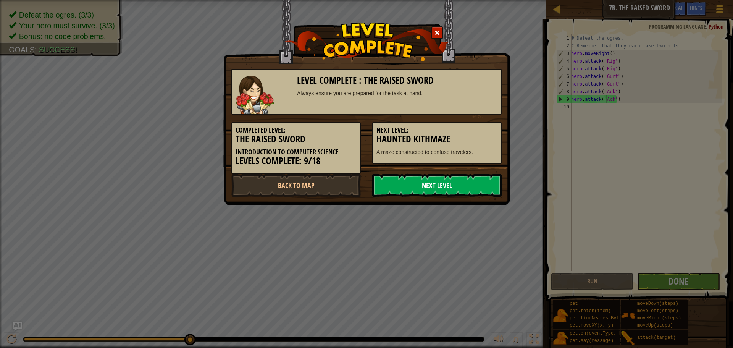
click at [463, 183] on link "Next Level" at bounding box center [436, 185] width 129 height 23
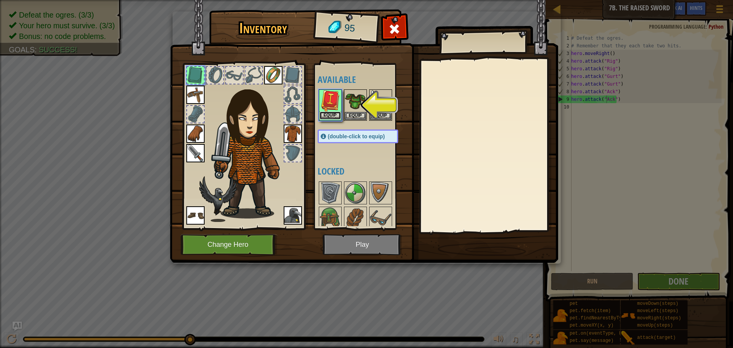
click at [332, 114] on button "Equip" at bounding box center [329, 115] width 21 height 8
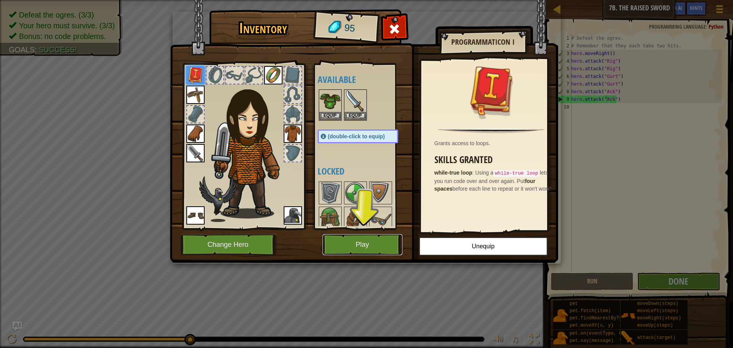
click at [355, 246] on button "Play" at bounding box center [362, 244] width 80 height 21
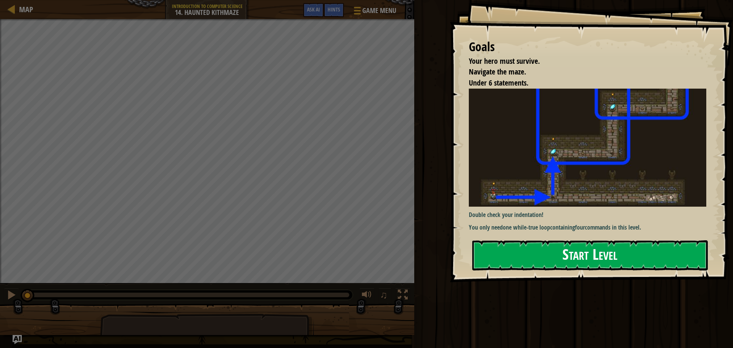
click at [527, 259] on button "Start Level" at bounding box center [589, 255] width 235 height 30
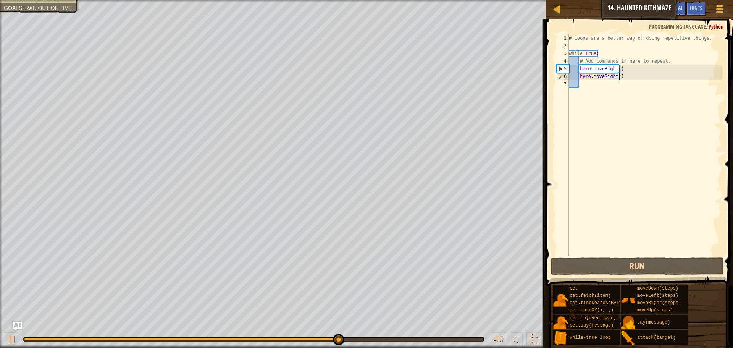
click at [623, 78] on div "# Loops are a better way of doing repetitive things. while True : # Add command…" at bounding box center [644, 152] width 154 height 237
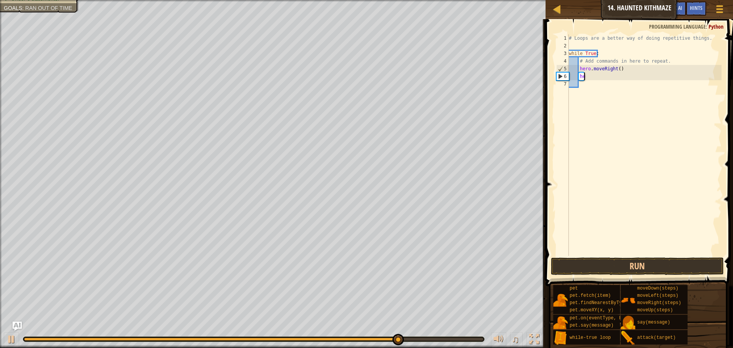
type textarea "h"
click at [582, 266] on button "Run" at bounding box center [637, 266] width 173 height 18
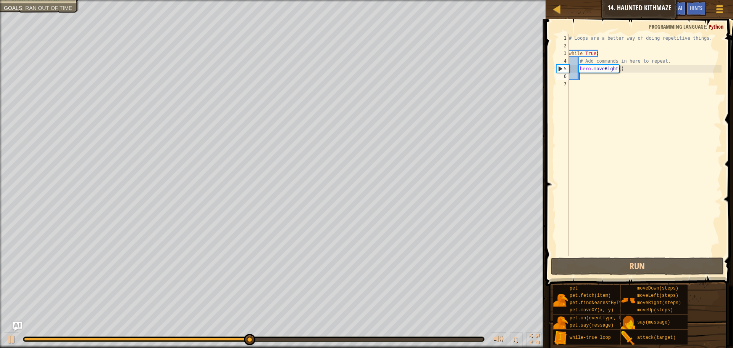
click at [597, 53] on div "# Loops are a better way of doing repetitive things. while True : # Add command…" at bounding box center [644, 152] width 154 height 237
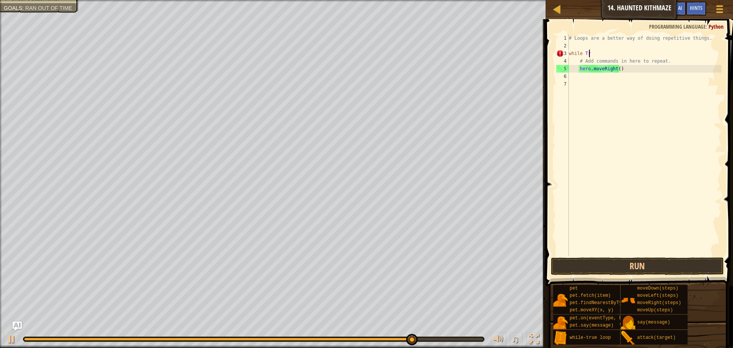
type textarea "w"
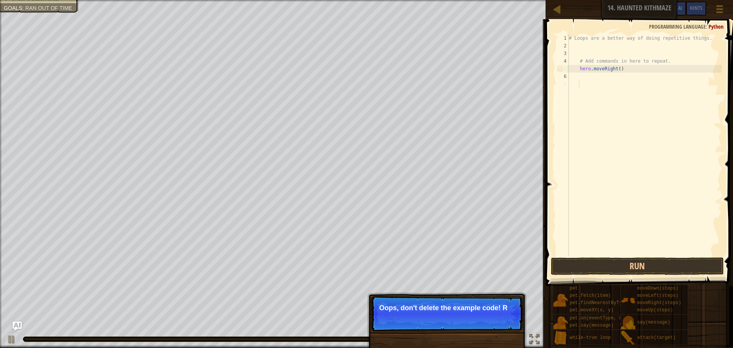
click at [606, 90] on div "# Loops are a better way of doing repetitive things. # Add commands in here to …" at bounding box center [644, 152] width 154 height 237
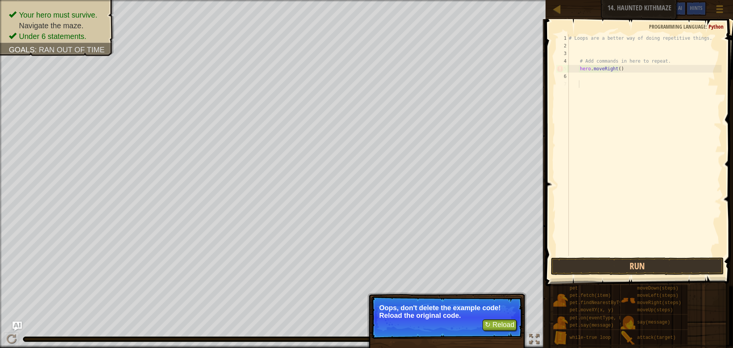
click at [623, 69] on div "# Loops are a better way of doing repetitive things. # Add commands in here to …" at bounding box center [644, 152] width 154 height 237
type textarea "hero.moveRight()"
click at [493, 321] on button "↻ Reload" at bounding box center [499, 324] width 34 height 11
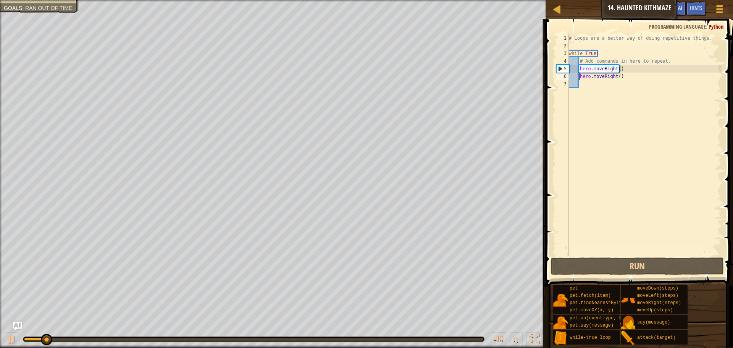
click at [579, 75] on div "# Loops are a better way of doing repetitive things. while True : # Add command…" at bounding box center [644, 152] width 154 height 237
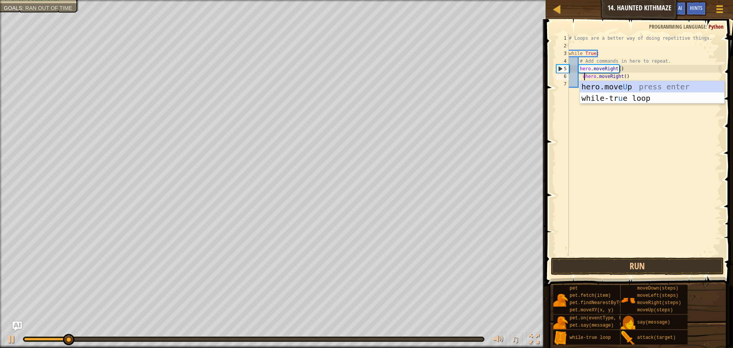
scroll to position [3, 2]
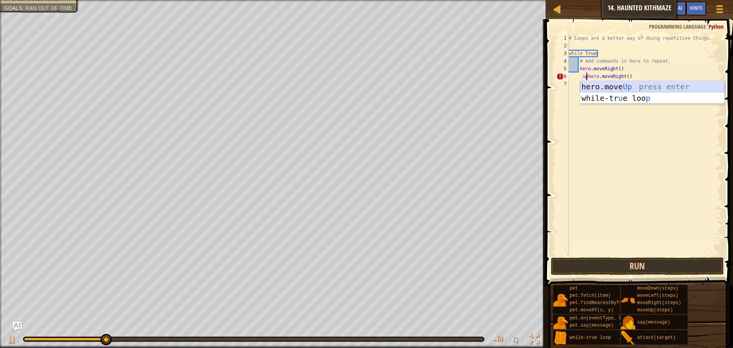
click at [601, 85] on div "hero.move Up press enter while-tr u e loo p press enter" at bounding box center [652, 104] width 144 height 46
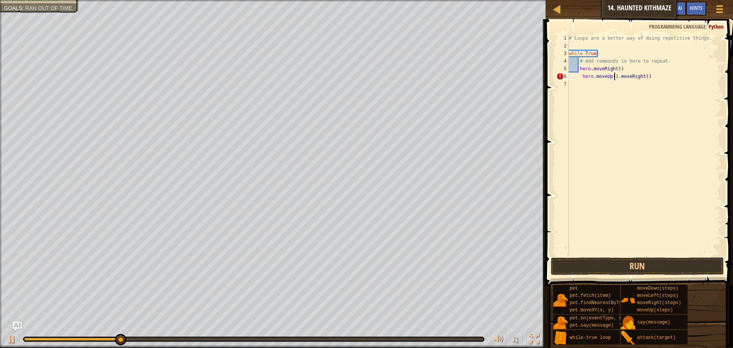
click at [647, 77] on div "# Loops are a better way of doing repetitive things. while True : # Add command…" at bounding box center [644, 152] width 154 height 237
type textarea "h"
type textarea "u"
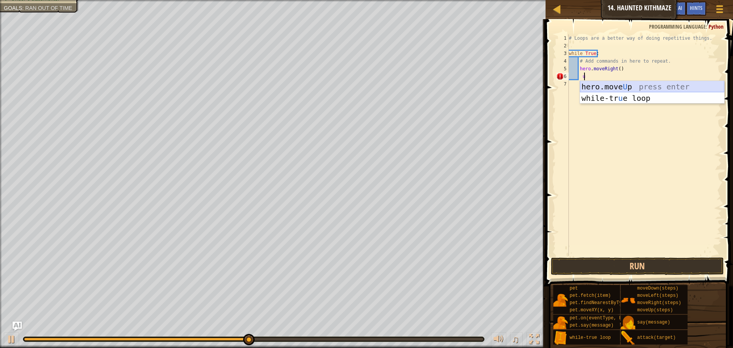
click at [632, 84] on div "hero.move U p press enter while-tr u e loop press enter" at bounding box center [652, 104] width 144 height 46
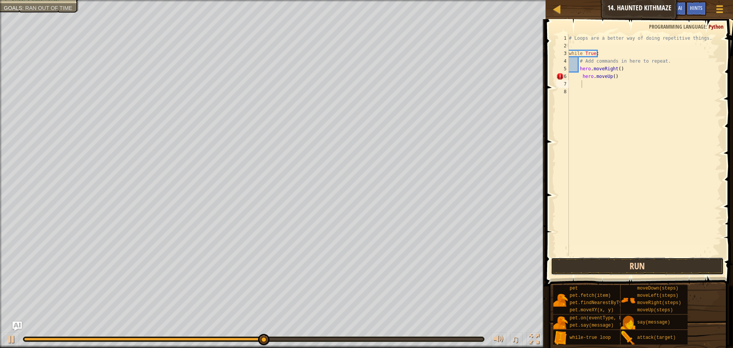
click at [608, 260] on button "Run" at bounding box center [637, 266] width 173 height 18
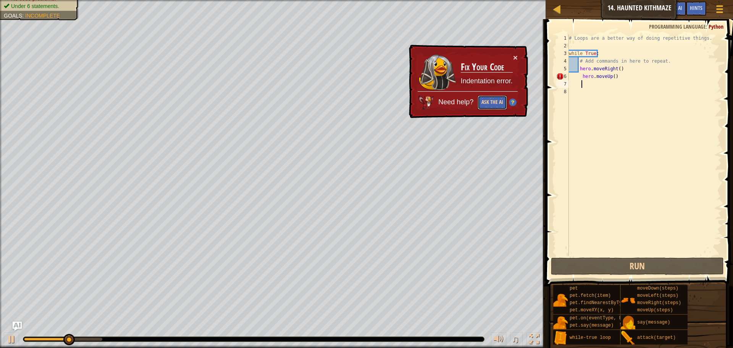
click at [490, 100] on button "Ask the AI" at bounding box center [491, 102] width 29 height 14
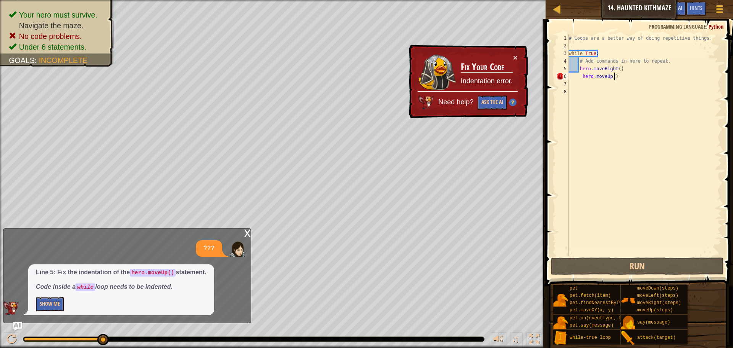
click at [616, 79] on div "# Loops are a better way of doing repetitive things. while True : # Add command…" at bounding box center [644, 152] width 154 height 237
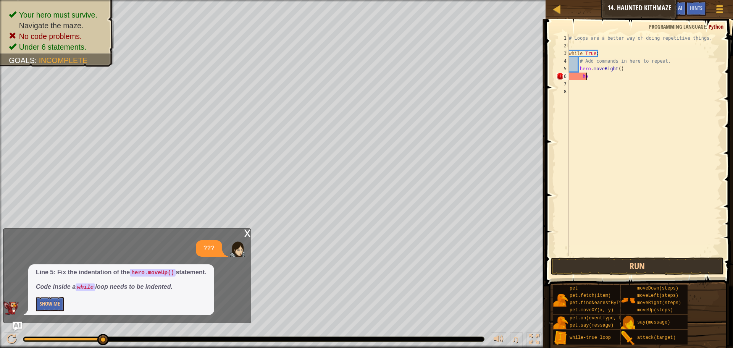
type textarea "h"
type textarea "w"
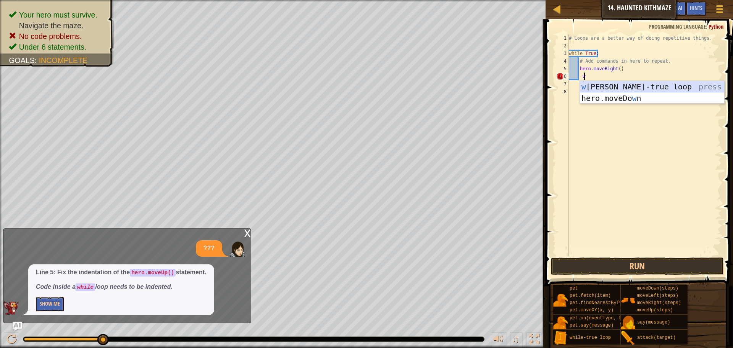
click at [612, 85] on div "w [PERSON_NAME]-true loop press enter hero.moveDo w n press enter" at bounding box center [652, 104] width 144 height 46
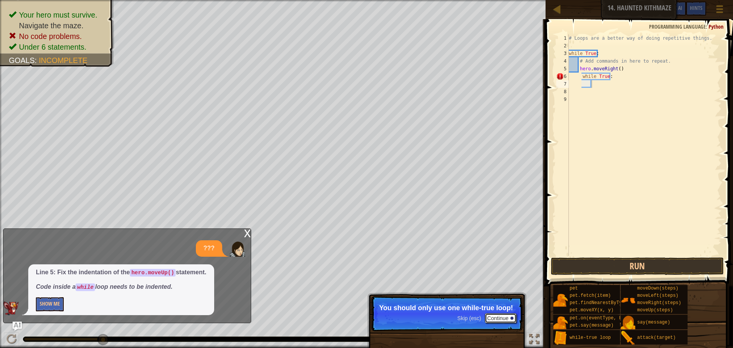
click at [500, 317] on button "Continue" at bounding box center [501, 318] width 32 height 10
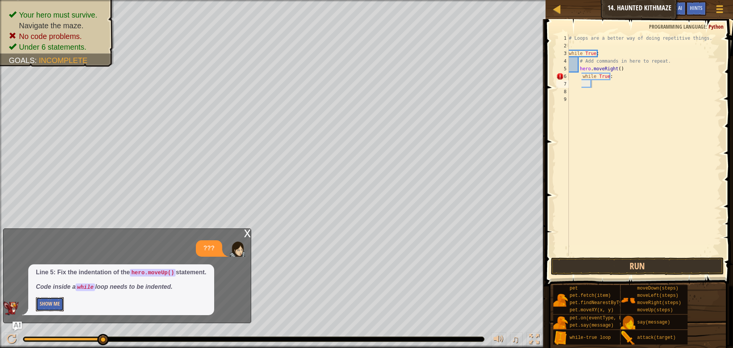
click at [50, 302] on button "Show Me" at bounding box center [50, 304] width 28 height 14
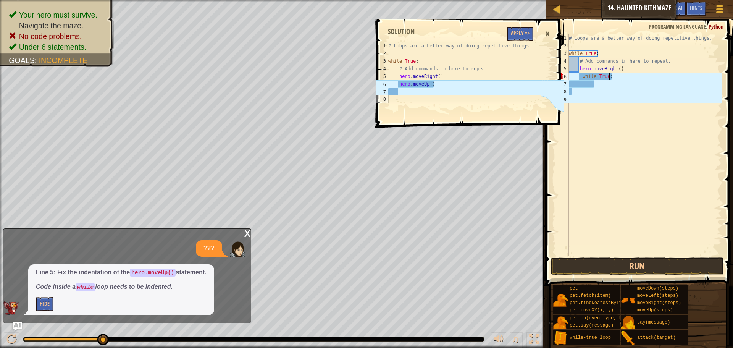
click at [616, 76] on div "# Loops are a better way of doing repetitive things. while True : # Add command…" at bounding box center [644, 152] width 154 height 237
type textarea "w"
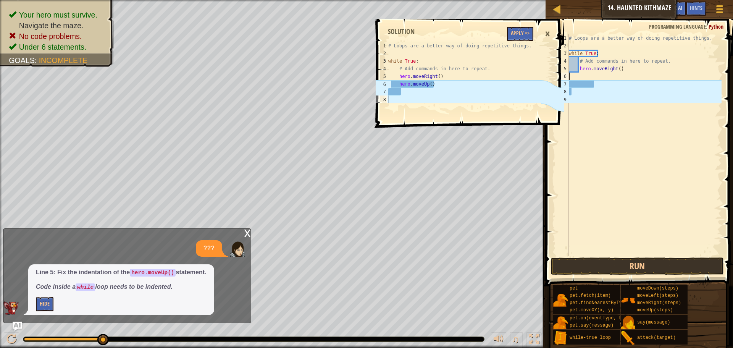
scroll to position [3, 0]
type textarea "hero.moveRight()"
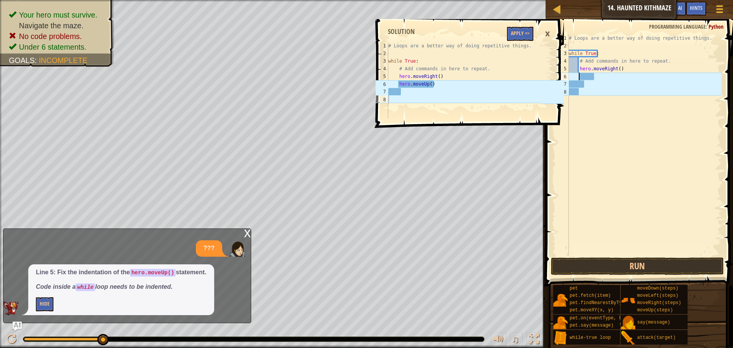
click at [578, 76] on div "# Loops are a better way of doing repetitive things. while True : # Add command…" at bounding box center [644, 152] width 154 height 237
type textarea "u"
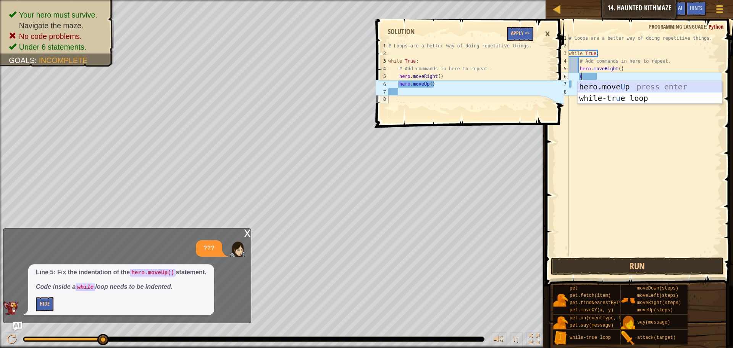
click at [587, 85] on div "hero.move U p press enter while-tr u e loop press enter" at bounding box center [649, 104] width 144 height 46
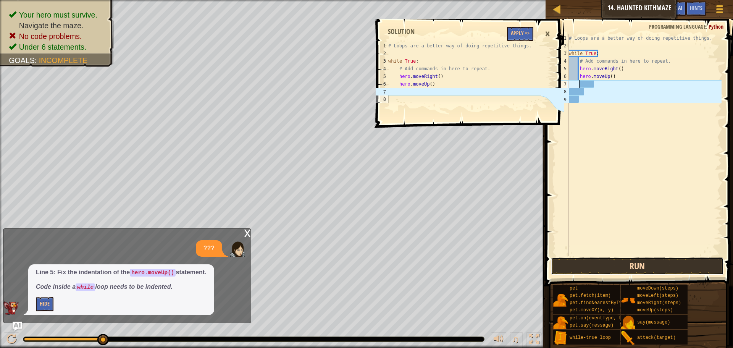
click at [587, 267] on button "Run" at bounding box center [637, 266] width 173 height 18
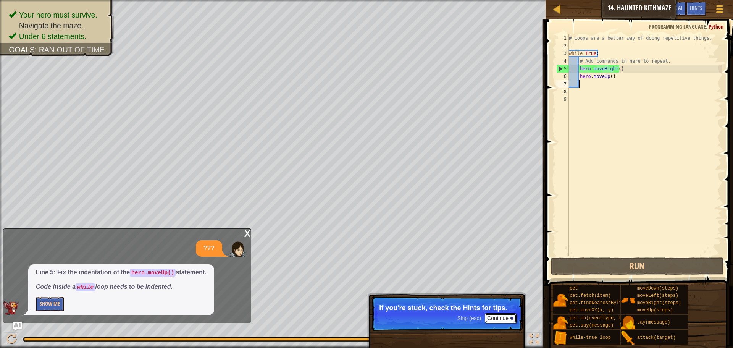
click at [507, 317] on button "Continue" at bounding box center [501, 318] width 32 height 10
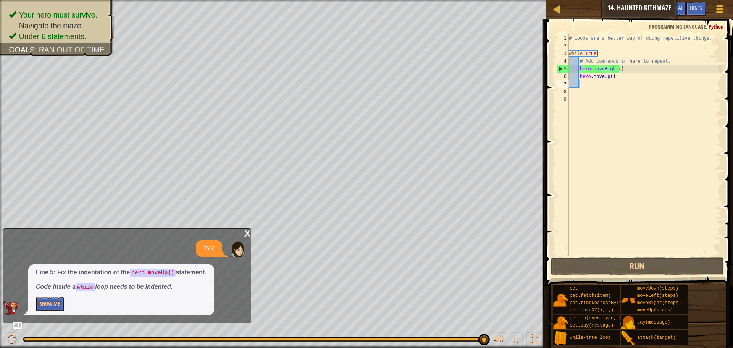
click at [245, 232] on div "x" at bounding box center [247, 233] width 7 height 8
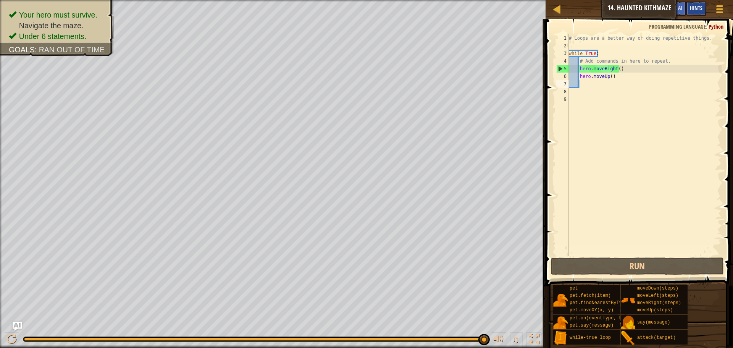
click at [696, 5] on span "Hints" at bounding box center [696, 7] width 13 height 7
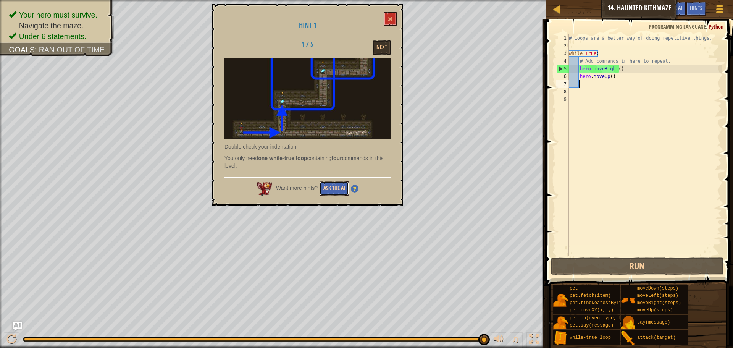
click at [328, 190] on button "Ask the AI" at bounding box center [333, 188] width 29 height 14
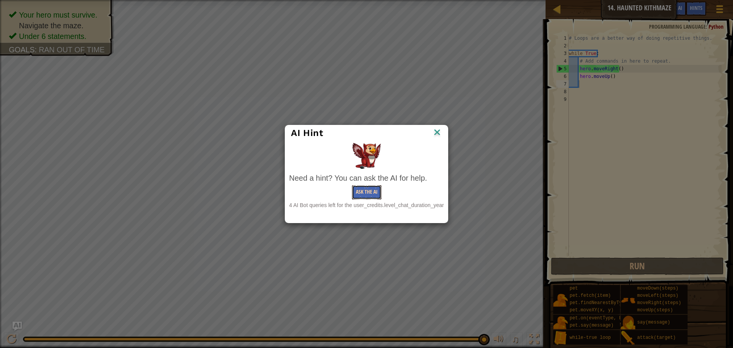
click at [372, 189] on button "Ask the AI" at bounding box center [366, 192] width 29 height 14
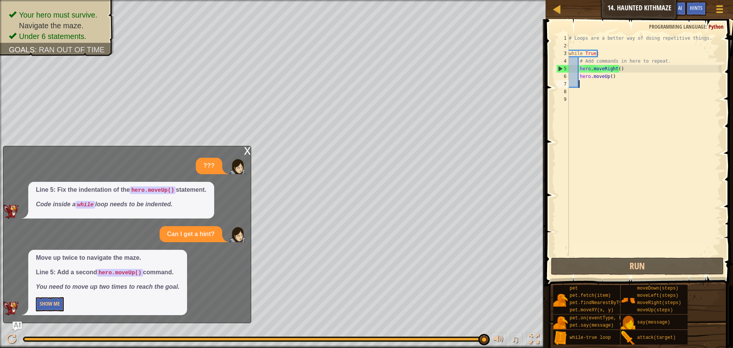
type textarea "u"
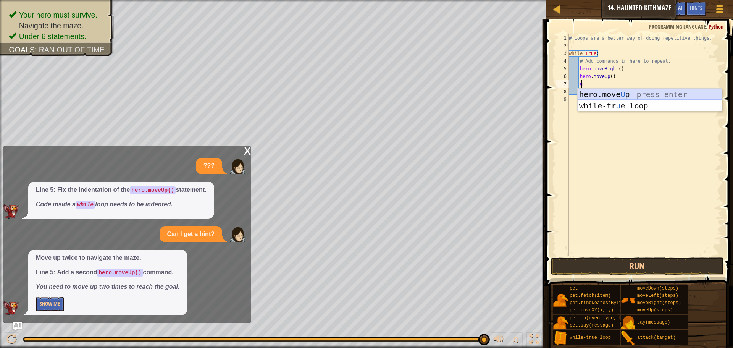
click at [609, 91] on div "hero.move U p press enter while-tr u e loop press enter" at bounding box center [649, 112] width 144 height 46
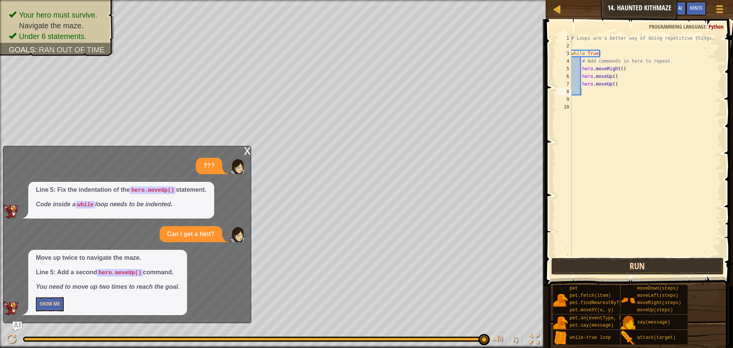
click at [612, 266] on button "Run" at bounding box center [637, 266] width 173 height 18
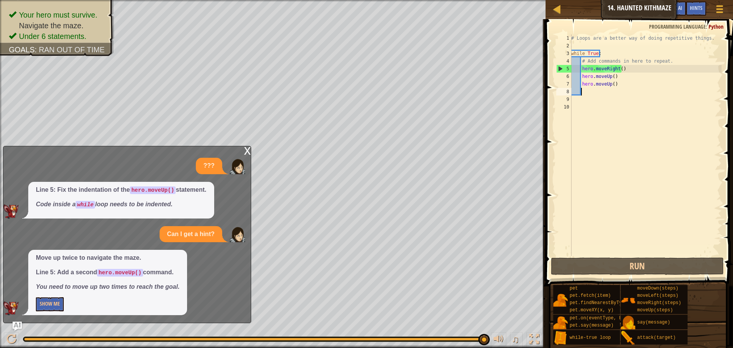
click at [620, 71] on div "# Loops are a better way of doing repetitive things. while True : # Add command…" at bounding box center [645, 152] width 152 height 237
click at [616, 86] on div "# Loops are a better way of doing repetitive things. while True : # Add command…" at bounding box center [645, 152] width 152 height 237
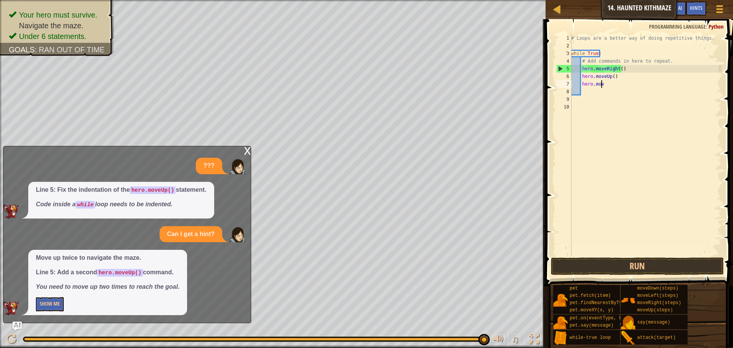
type textarea "h"
click at [626, 69] on div "# Loops are a better way of doing repetitive things. while True : # Add command…" at bounding box center [645, 152] width 152 height 237
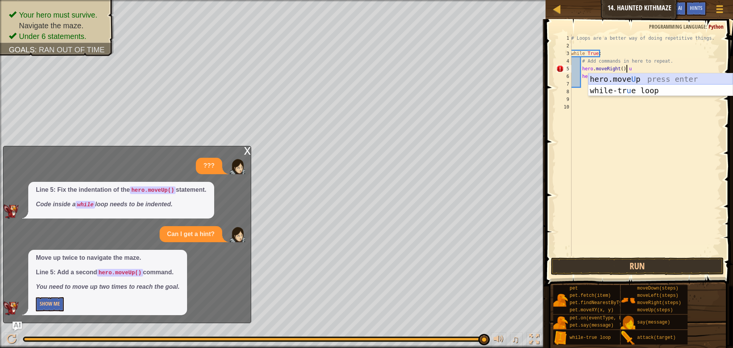
type textarea "hero.moveRight()"
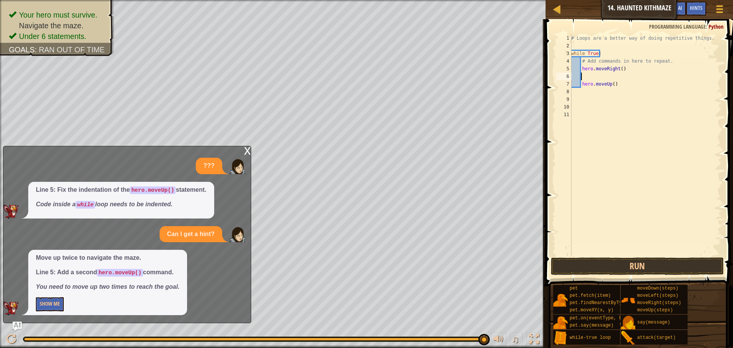
scroll to position [3, 0]
click at [57, 300] on button "Show Me" at bounding box center [50, 304] width 28 height 14
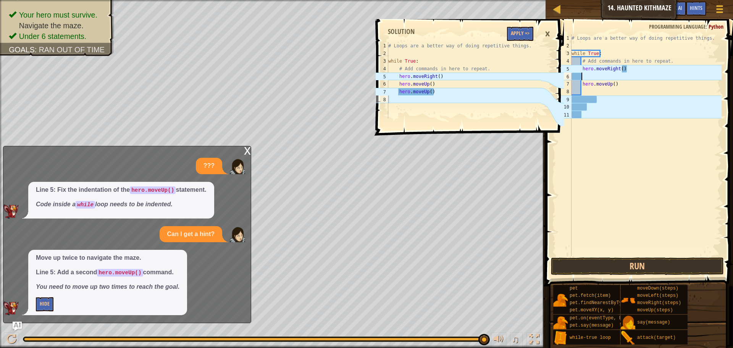
click at [583, 73] on div "# Loops are a better way of doing repetitive things. while True : # Add command…" at bounding box center [645, 152] width 151 height 237
type textarea "u"
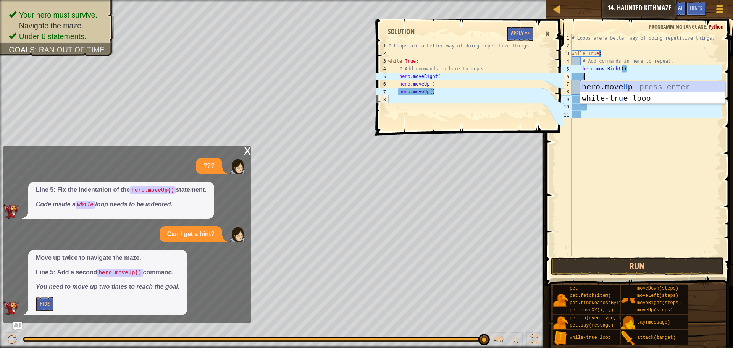
scroll to position [3, 1]
click at [594, 84] on div "hero.move U p press enter while-tr u e loop press enter" at bounding box center [652, 104] width 144 height 46
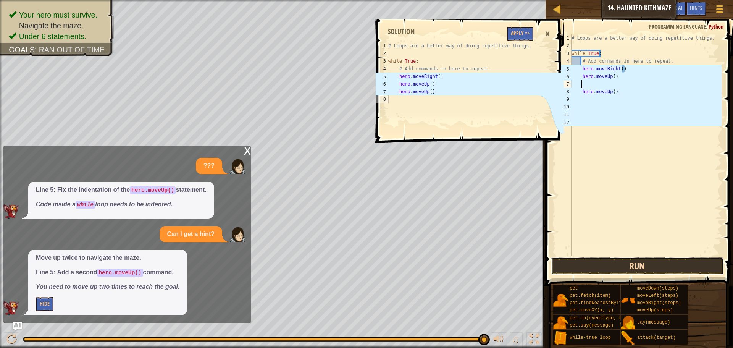
click at [587, 269] on button "Run" at bounding box center [637, 266] width 173 height 18
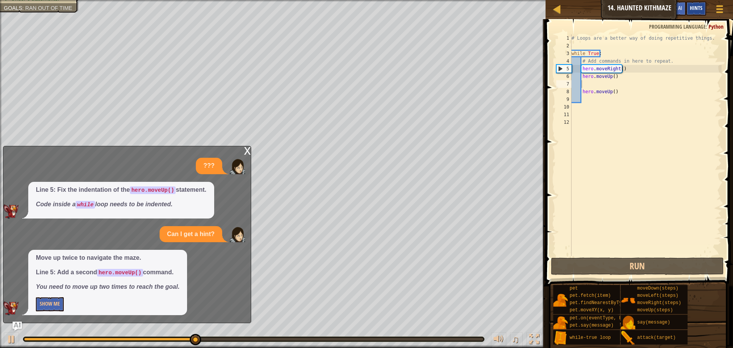
click at [695, 7] on span "Hints" at bounding box center [696, 7] width 13 height 7
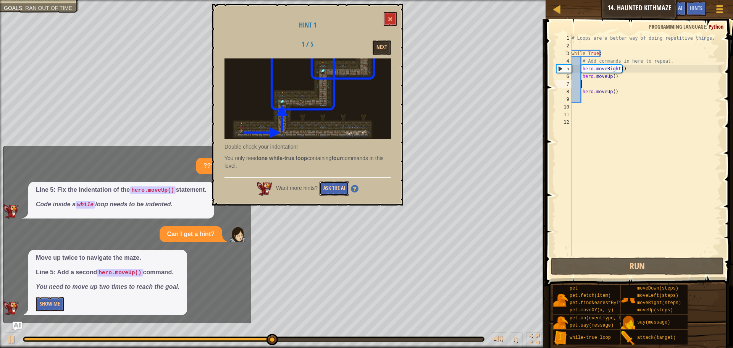
click at [328, 185] on button "Ask the AI" at bounding box center [333, 188] width 29 height 14
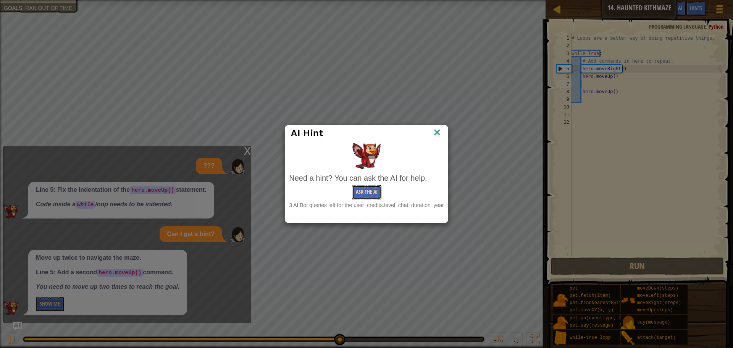
click at [357, 188] on button "Ask the AI" at bounding box center [366, 192] width 29 height 14
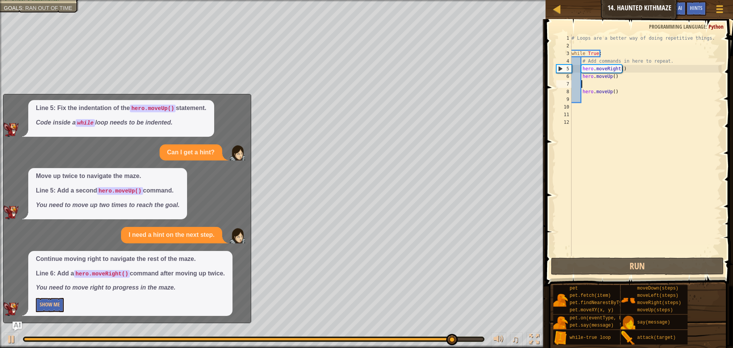
scroll to position [31, 0]
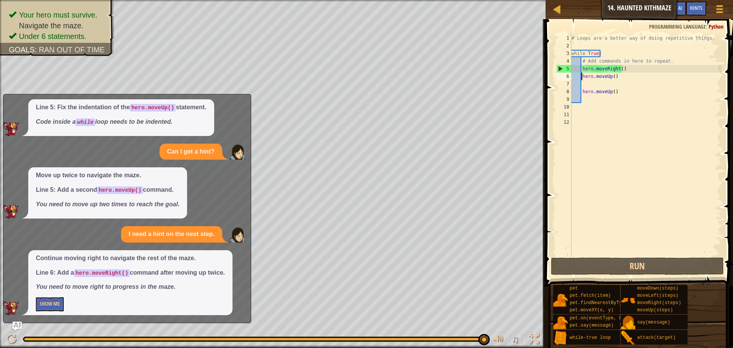
click at [582, 77] on div "# Loops are a better way of doing repetitive things. while True : # Add command…" at bounding box center [645, 152] width 151 height 237
click at [619, 68] on div "# Loops are a better way of doing repetitive things. while True : # Add command…" at bounding box center [645, 152] width 151 height 237
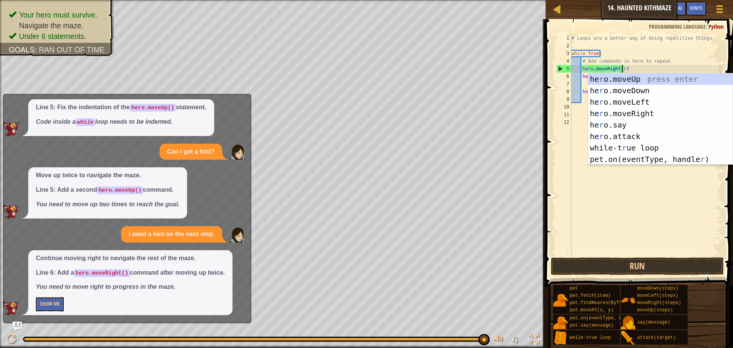
scroll to position [3, 4]
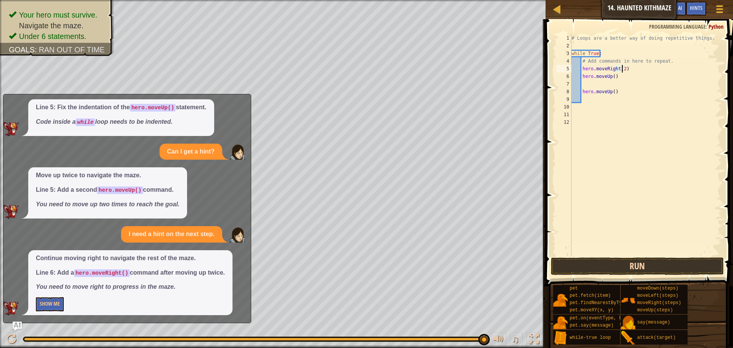
type textarea "hero.moveRight(2)"
click at [608, 263] on button "Run" at bounding box center [637, 266] width 173 height 18
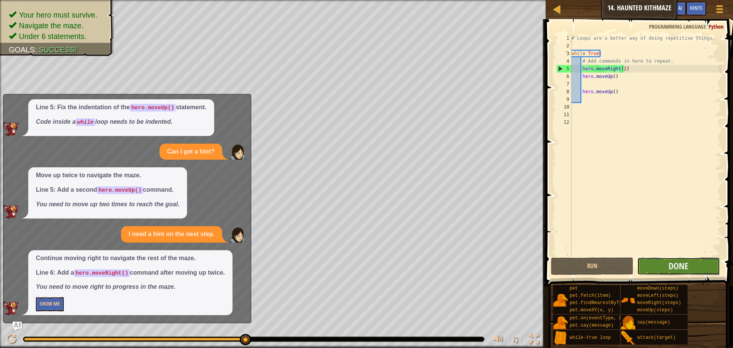
click at [686, 259] on button "Done" at bounding box center [678, 266] width 82 height 18
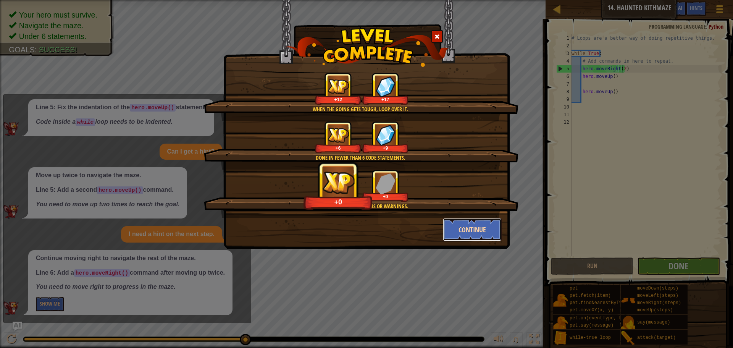
click at [471, 232] on button "Continue" at bounding box center [472, 229] width 59 height 23
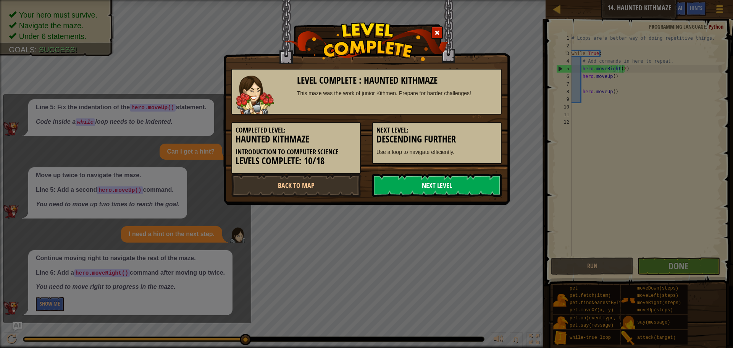
click at [385, 184] on link "Next Level" at bounding box center [436, 185] width 129 height 23
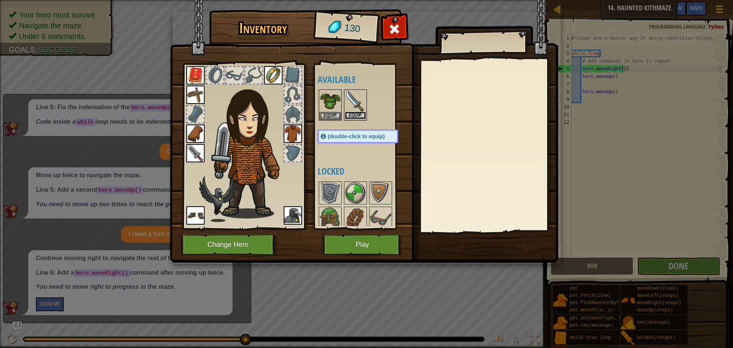
click at [357, 113] on button "Equip" at bounding box center [355, 115] width 21 height 8
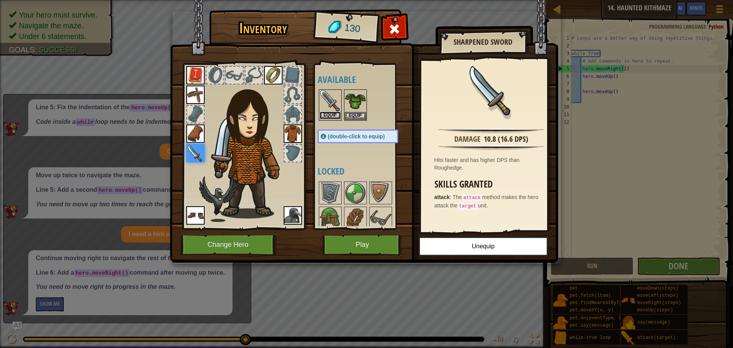
click at [327, 113] on button "Equip" at bounding box center [329, 115] width 21 height 8
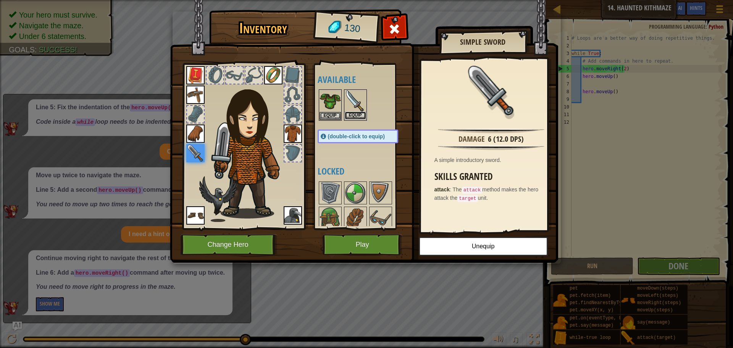
click at [354, 114] on button "Equip" at bounding box center [355, 115] width 21 height 8
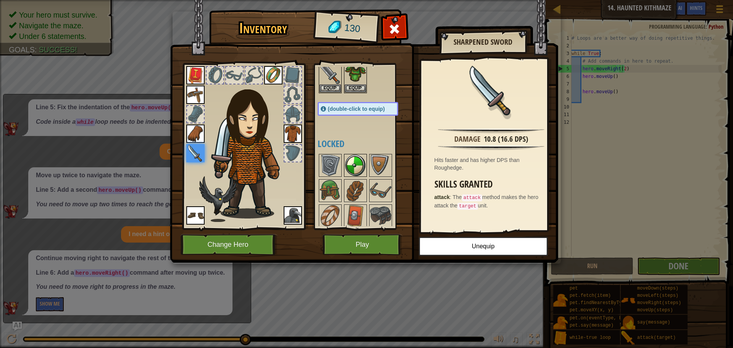
scroll to position [38, 0]
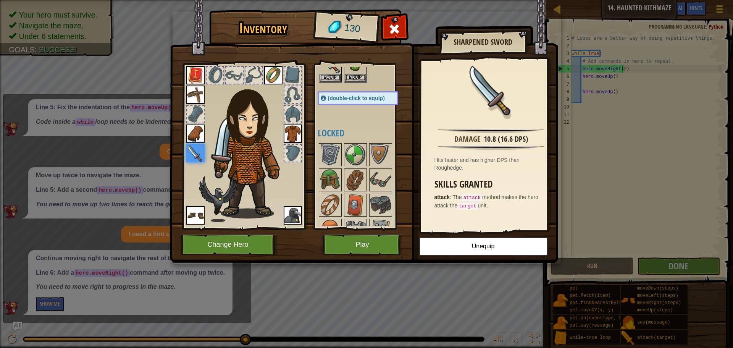
click at [292, 131] on img at bounding box center [293, 133] width 18 height 18
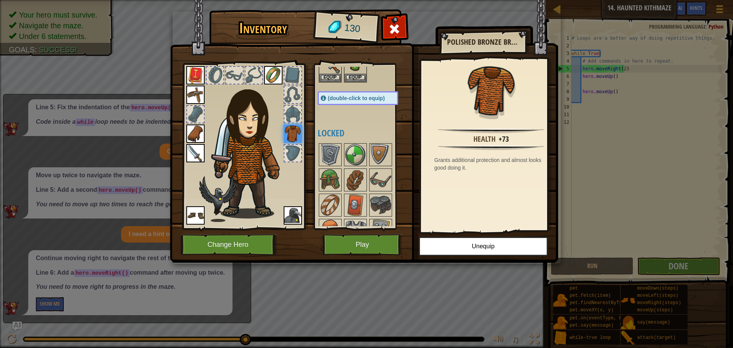
click at [355, 65] on div "Available Equip Equip Equip Equip Equip Equip Equip Equip Equip Equip (double-c…" at bounding box center [360, 146] width 93 height 166
click at [355, 68] on img at bounding box center [355, 62] width 21 height 21
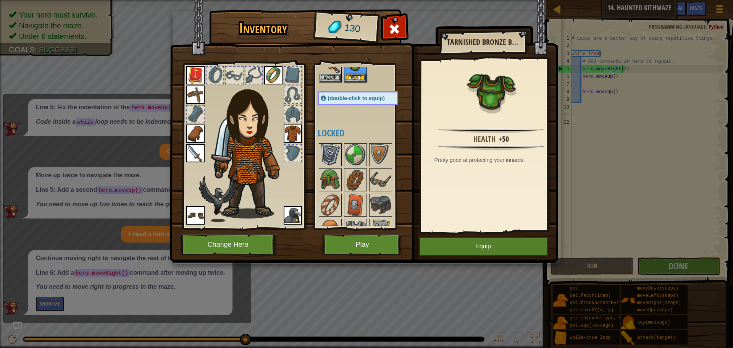
click at [325, 156] on img at bounding box center [329, 154] width 21 height 21
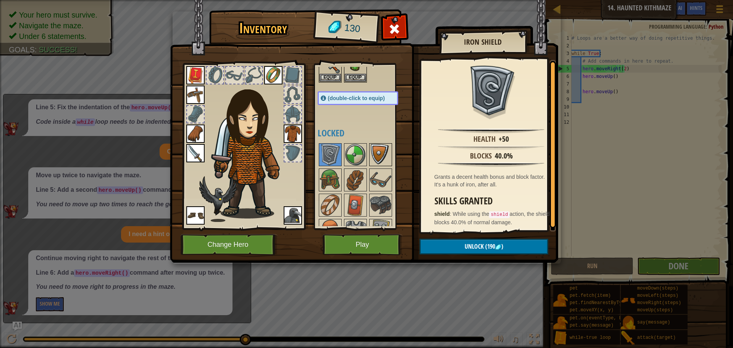
click at [379, 150] on img at bounding box center [380, 154] width 21 height 21
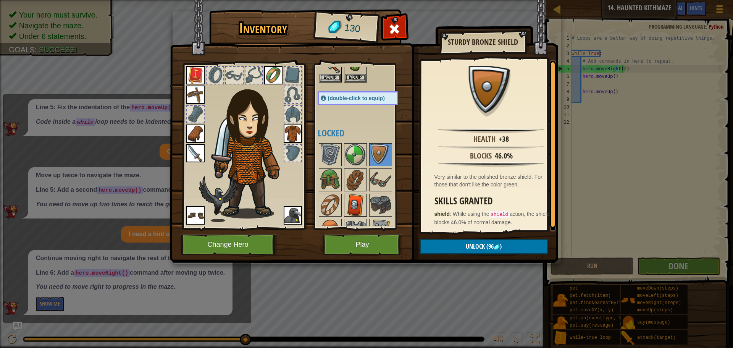
click at [349, 210] on img at bounding box center [355, 204] width 21 height 21
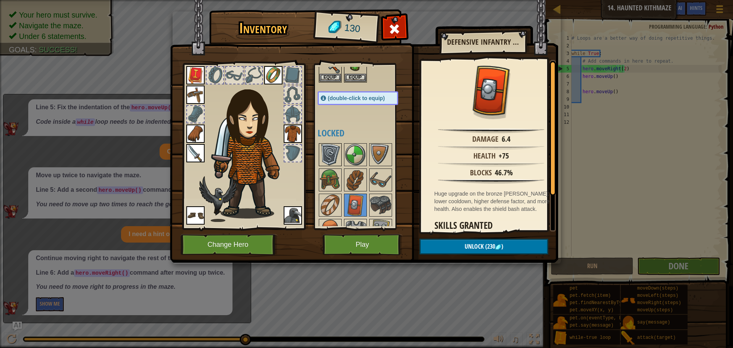
click at [327, 157] on img at bounding box center [329, 154] width 21 height 21
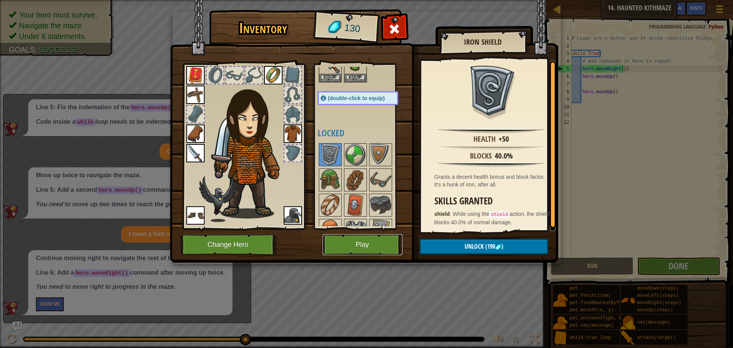
click at [369, 246] on button "Play" at bounding box center [362, 244] width 80 height 21
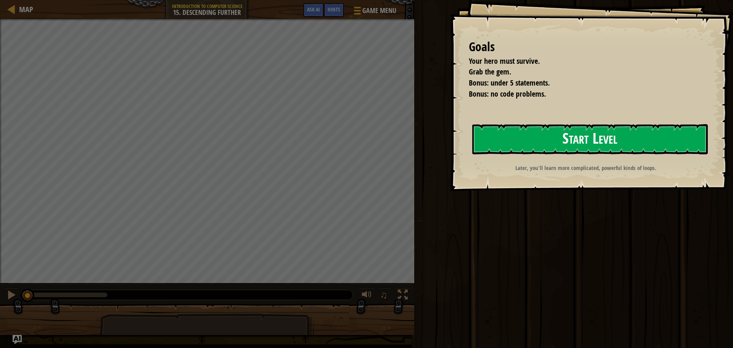
click at [542, 133] on button "Start Level" at bounding box center [589, 139] width 235 height 30
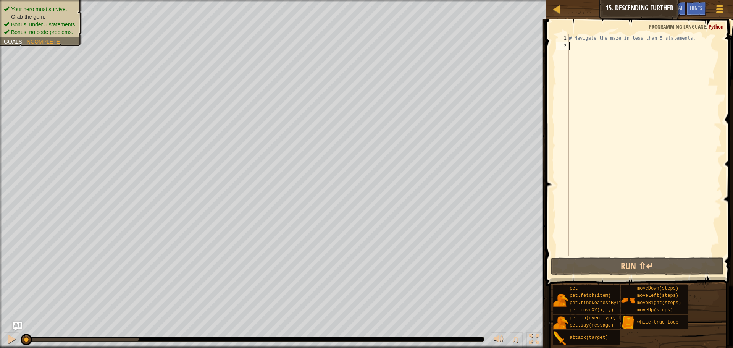
type textarea "r"
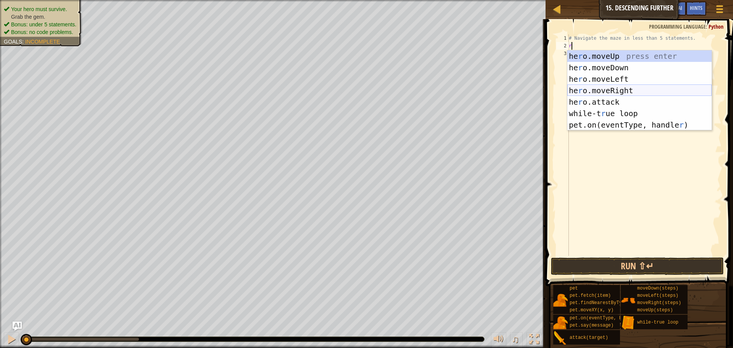
click at [596, 90] on div "he r o.moveUp press enter he r o.moveDown press enter he r o.moveLeft press ent…" at bounding box center [639, 101] width 144 height 103
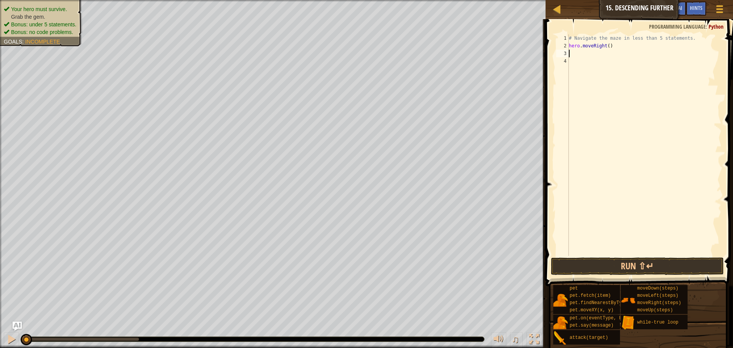
type textarea "u"
type textarea "d"
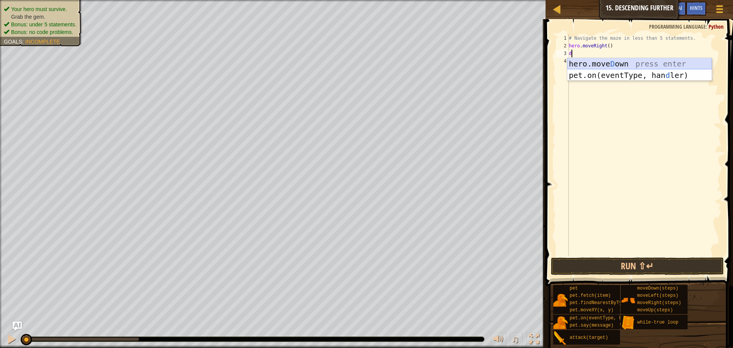
click at [595, 60] on div "hero.[PERSON_NAME] own press enter pet.on(eventType, han d ler) press enter" at bounding box center [639, 81] width 144 height 46
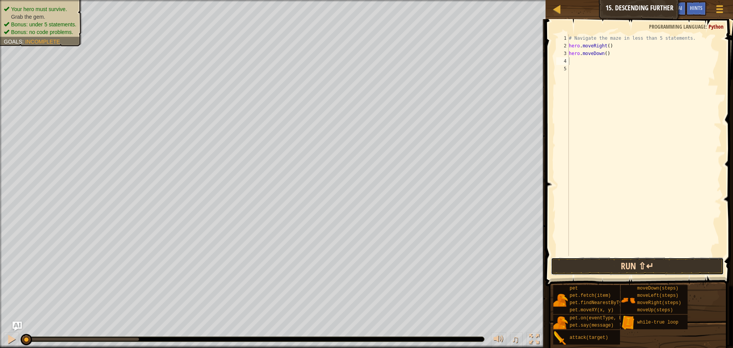
click at [612, 258] on button "Run ⇧↵" at bounding box center [637, 266] width 173 height 18
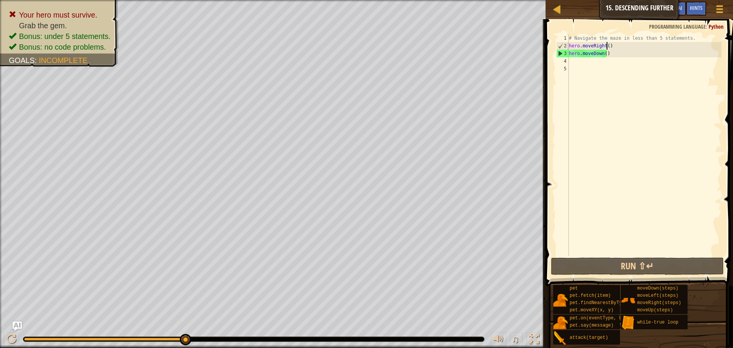
click at [605, 46] on div "# Navigate the maze in less than 5 statements. hero . moveRight ( ) hero . move…" at bounding box center [644, 152] width 154 height 237
type textarea "hero.moveRight(2)"
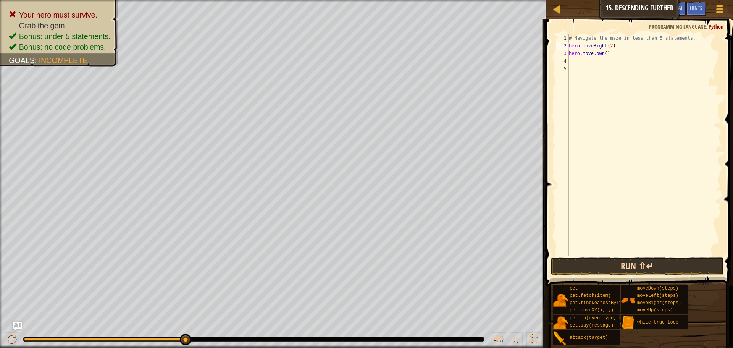
type textarea "hero.moveRight(2)"
click at [615, 265] on button "Run ⇧↵" at bounding box center [637, 266] width 173 height 18
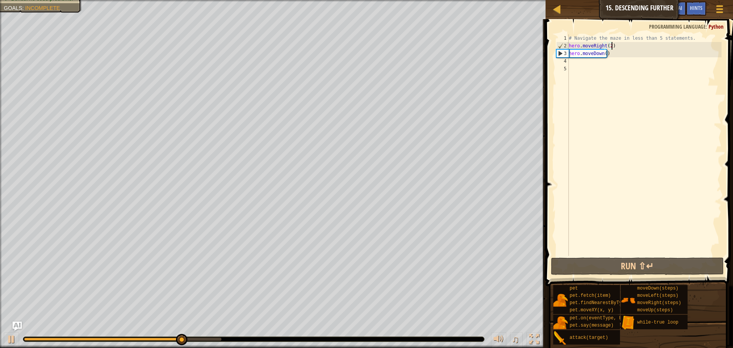
click at [575, 61] on div "# Navigate the maze in less than 5 statements. hero . moveRight ( 2 ) hero . mo…" at bounding box center [644, 152] width 154 height 237
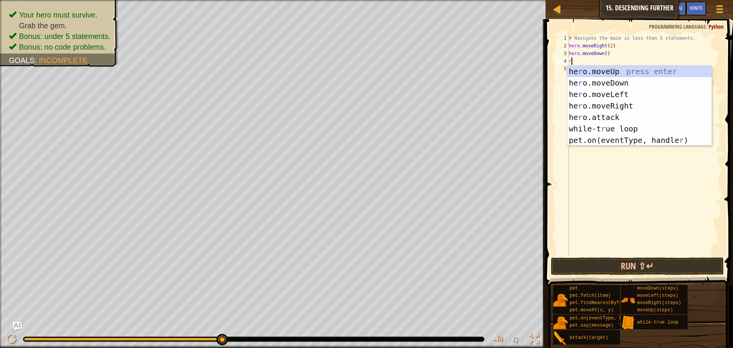
click at [572, 41] on div "# Navigate the maze in less than 5 statements. hero . moveRight ( 2 ) hero . mo…" at bounding box center [644, 152] width 154 height 237
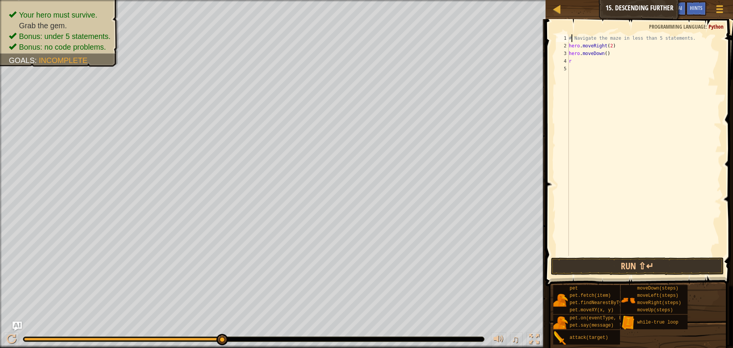
click at [567, 46] on div "2" at bounding box center [562, 46] width 13 height 8
type textarea "hero.moveRight(2)"
click at [571, 43] on div "# Navigate the maze in less than 5 statements. hero . moveRight ( 2 ) hero . mo…" at bounding box center [644, 152] width 154 height 237
type textarea "l"
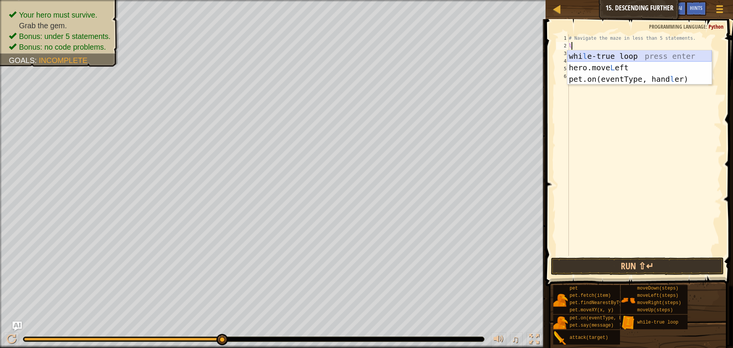
click at [586, 55] on div "whi l e-true loop press enter hero.move L eft press enter pet.on(eventType, han…" at bounding box center [639, 78] width 144 height 57
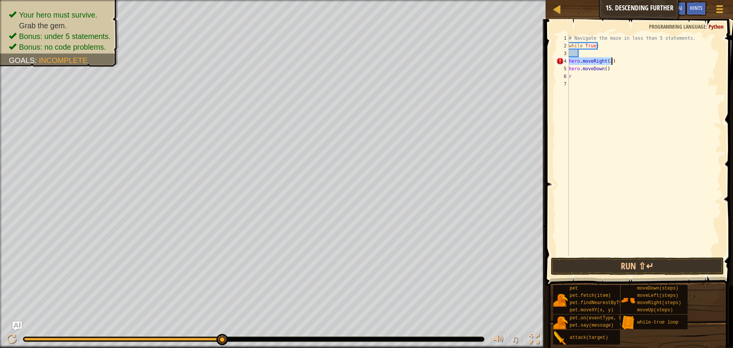
drag, startPoint x: 569, startPoint y: 61, endPoint x: 611, endPoint y: 64, distance: 42.4
click at [611, 64] on div "# Navigate the maze in less than 5 statements. while True : hero . moveRight ( …" at bounding box center [644, 152] width 154 height 237
click at [584, 79] on div "# Navigate the maze in less than 5 statements. while True : hero . moveRight ( …" at bounding box center [644, 152] width 154 height 237
drag, startPoint x: 607, startPoint y: 71, endPoint x: 567, endPoint y: 63, distance: 40.8
click at [567, 63] on div "r 1 2 3 4 5 6 7 # Navigate the maze in less than 5 statements. while True : her…" at bounding box center [637, 144] width 167 height 221
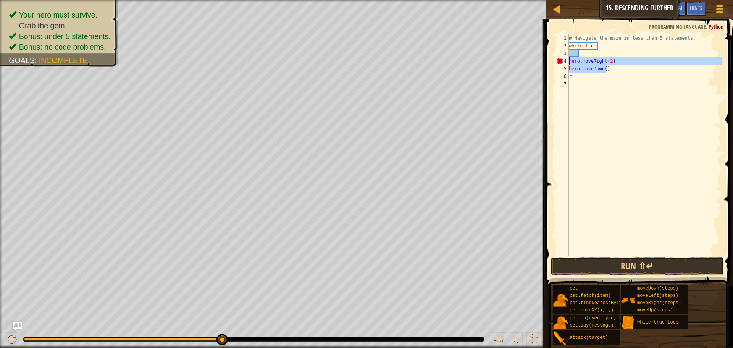
type textarea "hero.moveRight(2) hero.moveDown()"
click at [580, 54] on div "# Navigate the maze in less than 5 statements. while True : hero . moveRight ( …" at bounding box center [644, 152] width 154 height 237
paste textarea "hero.moveDown()"
click at [618, 74] on div "# Navigate the maze in less than 5 statements. while True : hero . moveRight ( …" at bounding box center [644, 152] width 154 height 237
type textarea "h"
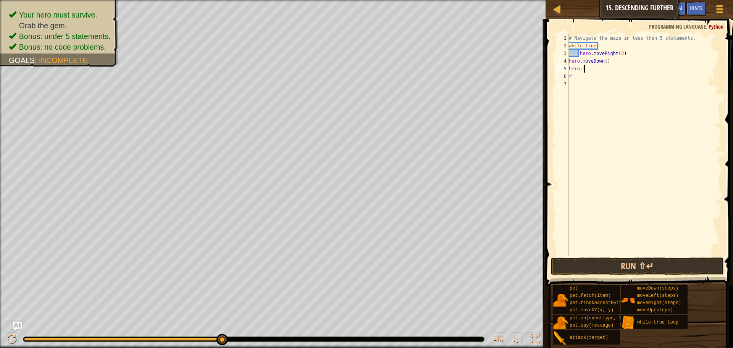
type textarea "h"
type textarea "r"
click at [572, 71] on div "# Navigate the maze in less than 5 statements. while True : hero . moveRight ( …" at bounding box center [644, 152] width 154 height 237
click at [603, 260] on button "Run ⇧↵" at bounding box center [637, 266] width 173 height 18
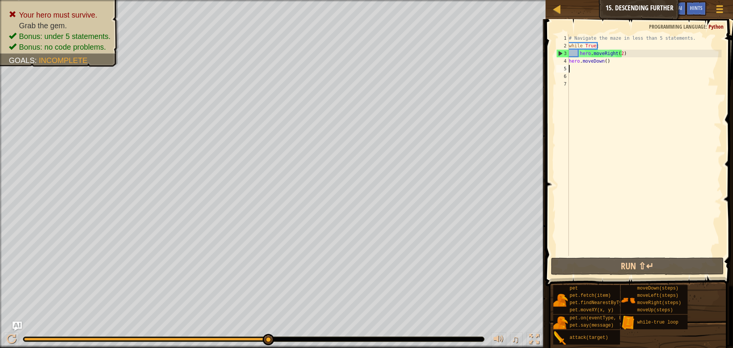
click at [567, 60] on div "4" at bounding box center [562, 61] width 13 height 8
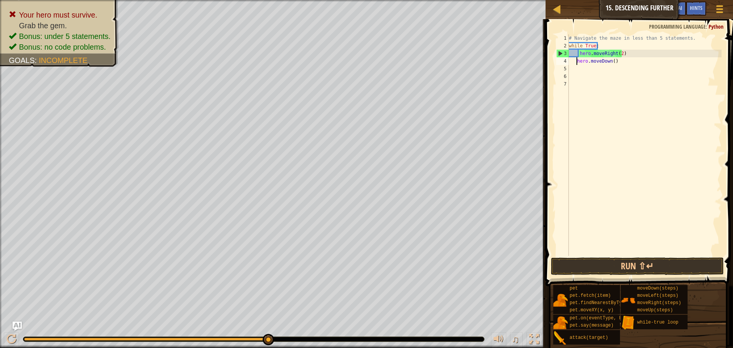
type textarea "hero.moveDown()"
click at [601, 263] on button "Run ⇧↵" at bounding box center [637, 266] width 173 height 18
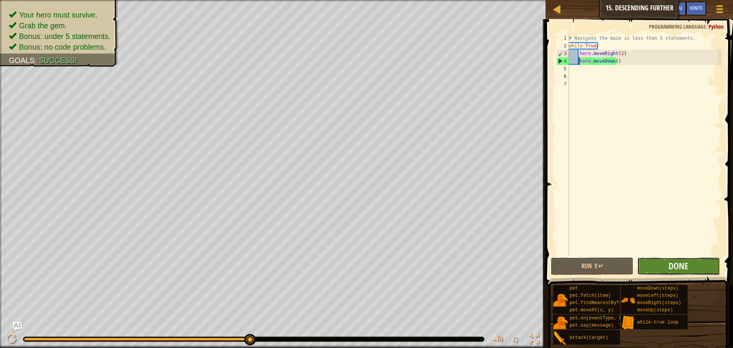
click at [656, 263] on button "Done" at bounding box center [678, 266] width 82 height 18
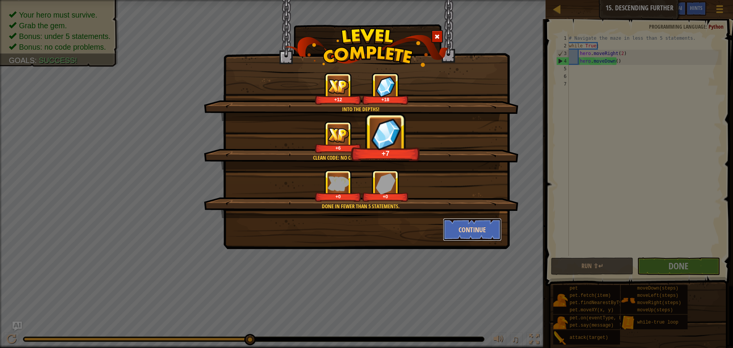
click at [473, 224] on button "Continue" at bounding box center [472, 229] width 59 height 23
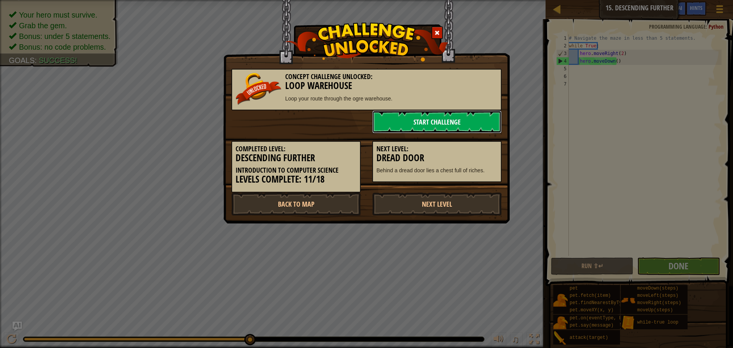
click at [473, 122] on link "Start Challenge" at bounding box center [436, 121] width 129 height 23
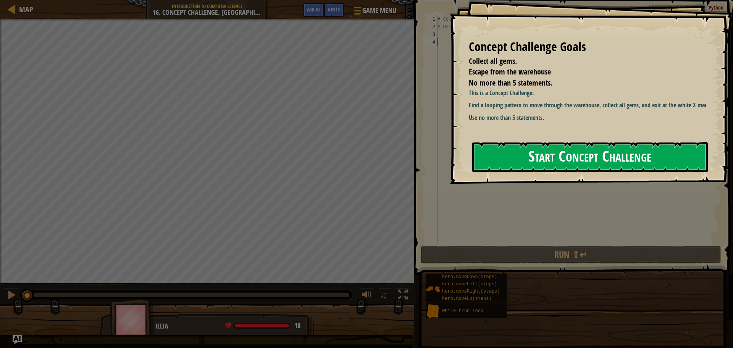
click at [533, 154] on button "Start Concept Challenge" at bounding box center [589, 157] width 235 height 30
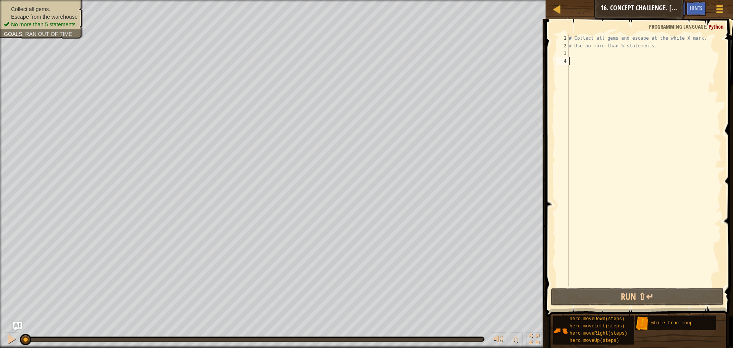
click at [578, 53] on div "# Collect all gems and escape at the white X mark. # Use no more than 5 stateme…" at bounding box center [644, 167] width 154 height 267
type textarea "u"
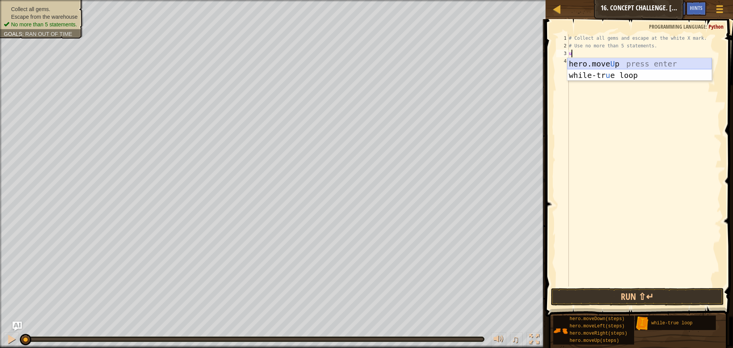
click at [583, 60] on div "hero.move U p press enter while-tr u e loop press enter" at bounding box center [639, 81] width 144 height 46
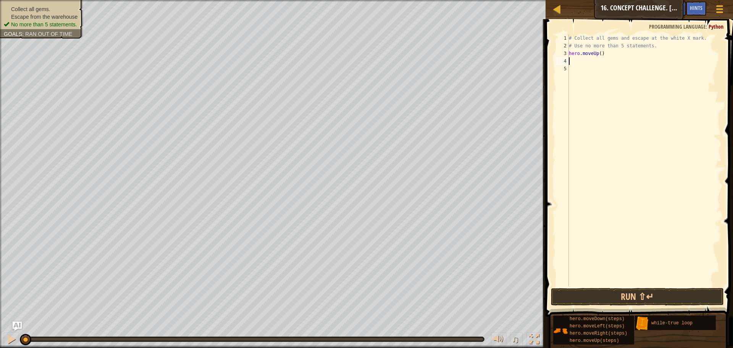
type textarea "r"
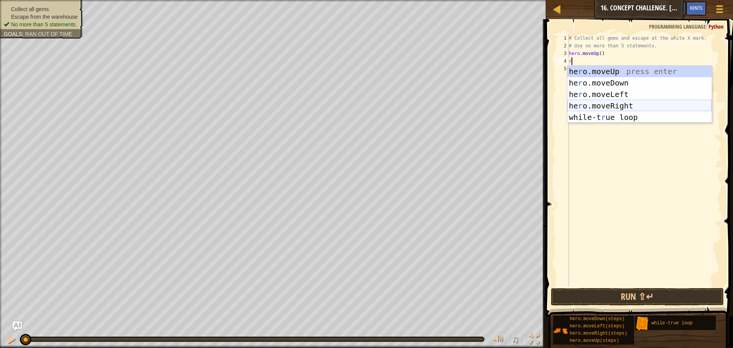
click at [585, 105] on div "he r o.moveUp press enter he r o.moveDown press enter he r o.moveLeft press ent…" at bounding box center [639, 106] width 144 height 80
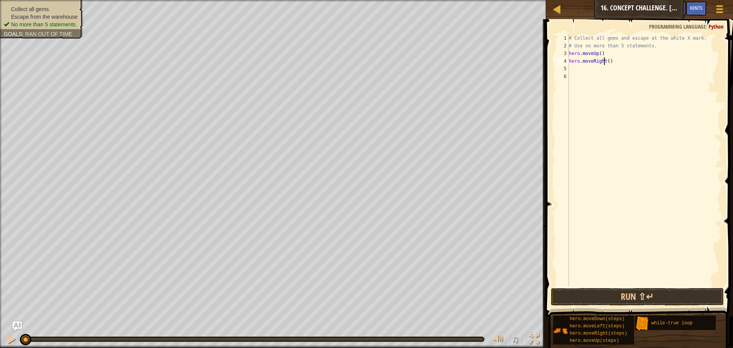
click at [604, 61] on div "# Collect all gems and escape at the white X mark. # Use no more than 5 stateme…" at bounding box center [644, 167] width 154 height 267
click at [606, 61] on div "# Collect all gems and escape at the white X mark. # Use no more than 5 stateme…" at bounding box center [644, 167] width 154 height 267
type textarea "hero.moveRight(2)"
click at [593, 71] on div "# Collect all gems and escape at the white X mark. # Use no more than 5 stateme…" at bounding box center [644, 167] width 154 height 267
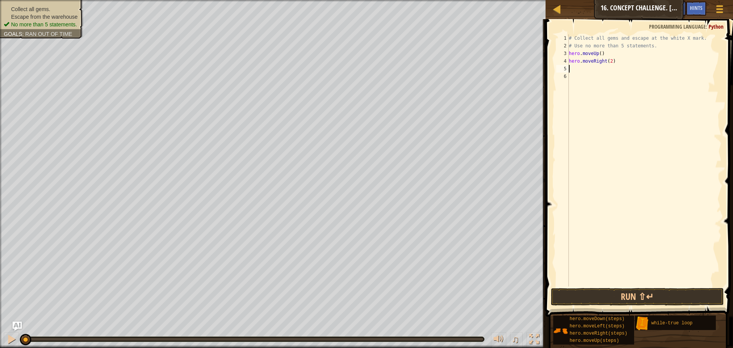
scroll to position [3, 0]
type textarea "d"
click at [593, 76] on div "hero.[PERSON_NAME] own press enter" at bounding box center [639, 90] width 144 height 34
type textarea "l"
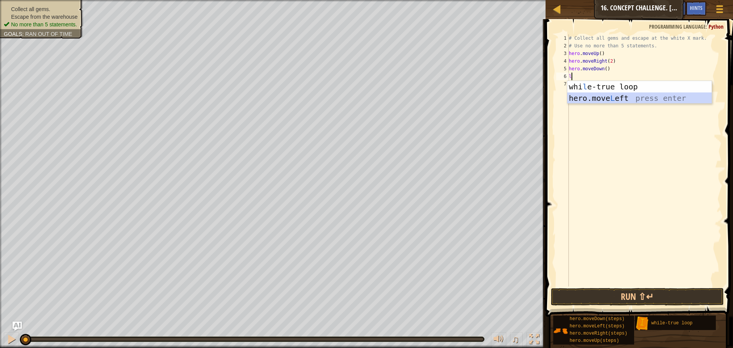
click at [588, 96] on div "whi l e-true loop press enter hero.move L eft press enter" at bounding box center [639, 104] width 144 height 46
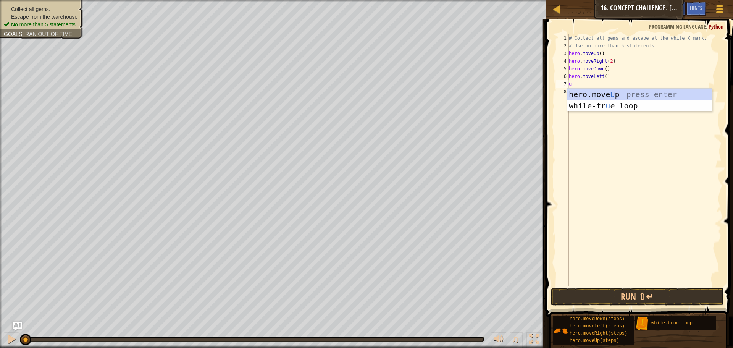
type textarea "up"
click at [590, 93] on div "hero.move Up press enter while-tr u e loo p press enter" at bounding box center [639, 112] width 144 height 46
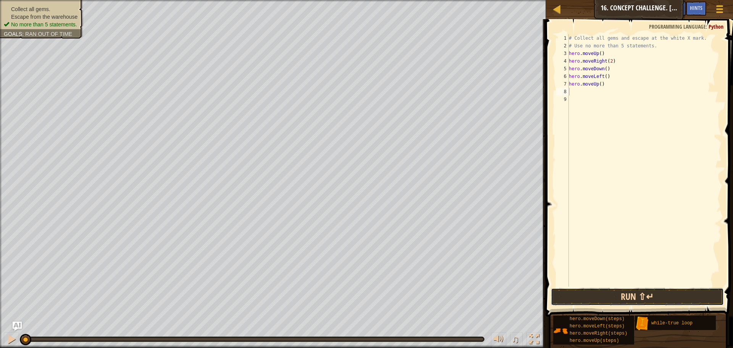
click at [574, 298] on button "Run ⇧↵" at bounding box center [637, 297] width 173 height 18
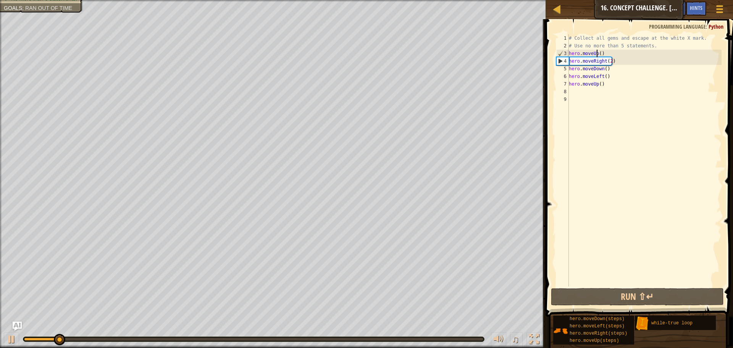
click at [596, 53] on div "# Collect all gems and escape at the white X mark. # Use no more than 5 stateme…" at bounding box center [644, 167] width 154 height 267
click at [599, 53] on div "# Collect all gems and escape at the white X mark. # Use no more than 5 stateme…" at bounding box center [644, 167] width 154 height 267
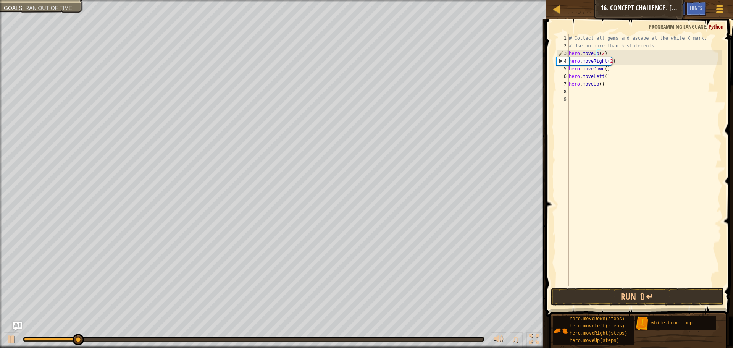
scroll to position [3, 3]
type textarea "hero.moveUp(2)"
click at [581, 294] on button "Run ⇧↵" at bounding box center [637, 297] width 173 height 18
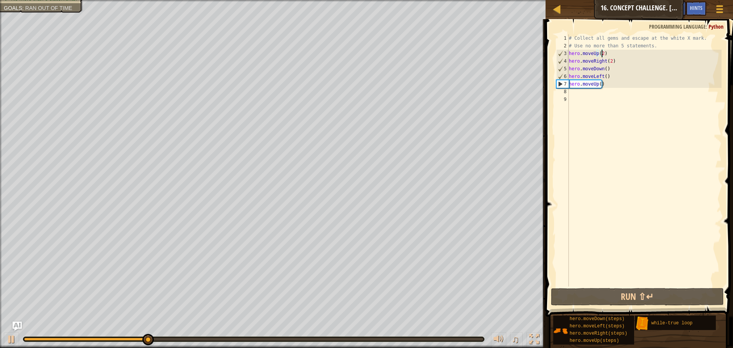
click at [575, 92] on div "# Collect all gems and escape at the white X mark. # Use no more than 5 stateme…" at bounding box center [644, 167] width 154 height 267
type textarea "r"
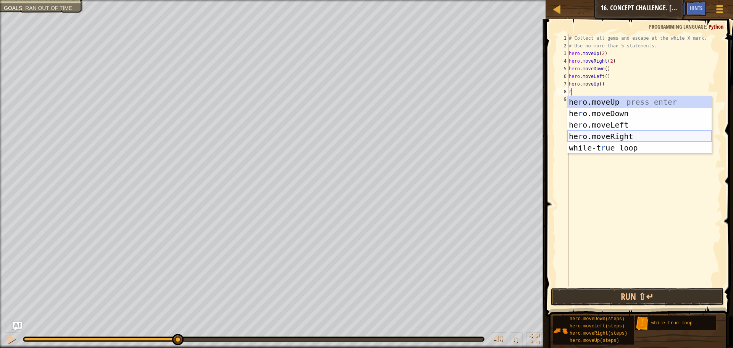
click at [590, 134] on div "he r o.moveUp press enter he r o.moveDown press enter he r o.moveLeft press ent…" at bounding box center [639, 136] width 144 height 80
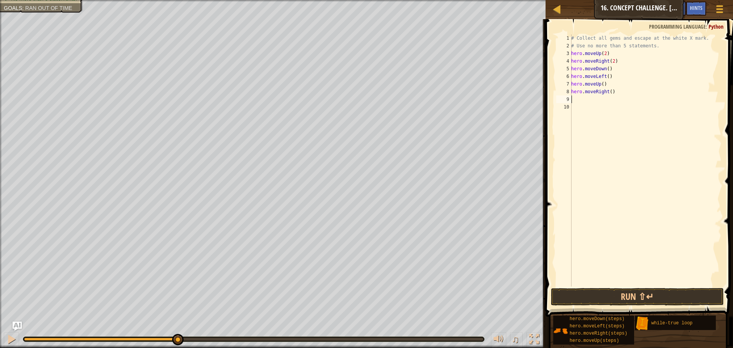
type textarea "u"
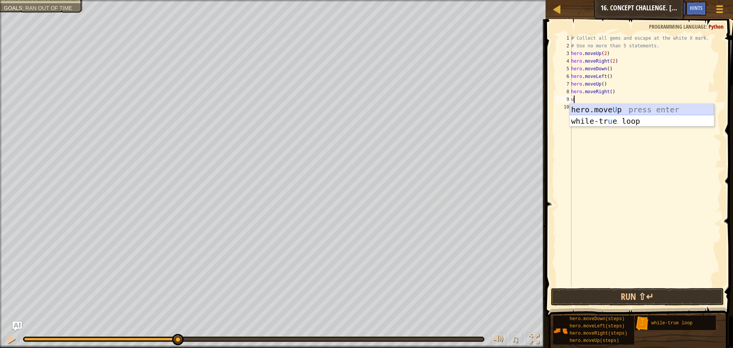
click at [584, 108] on div "hero.move U p press enter while-tr u e loop press enter" at bounding box center [641, 127] width 144 height 46
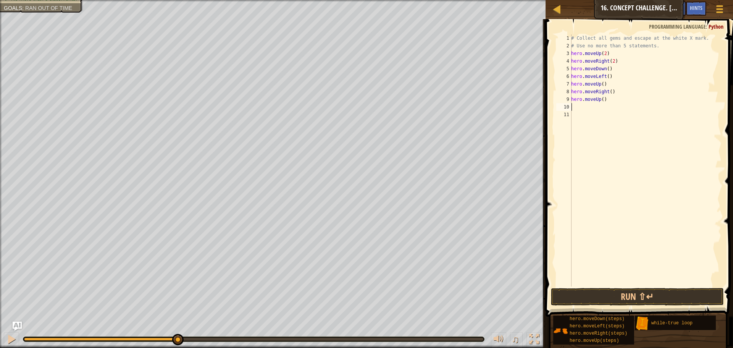
type textarea "l"
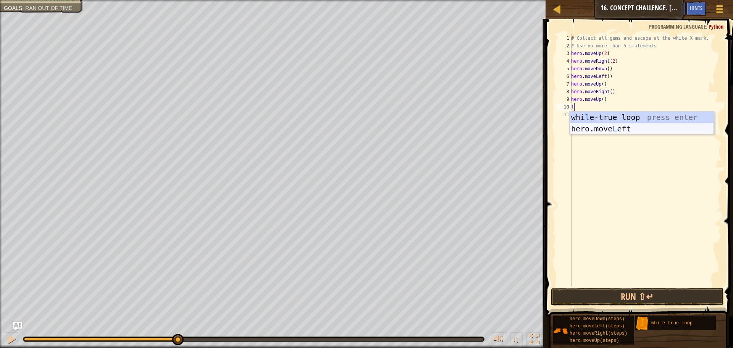
click at [593, 128] on div "whi l e-true loop press enter hero.move L eft press enter" at bounding box center [641, 134] width 144 height 46
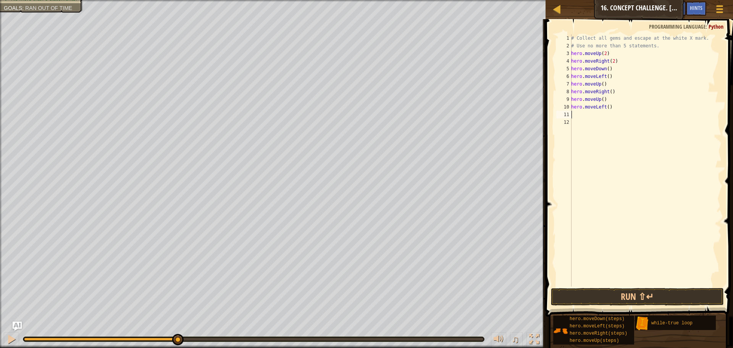
type textarea "r"
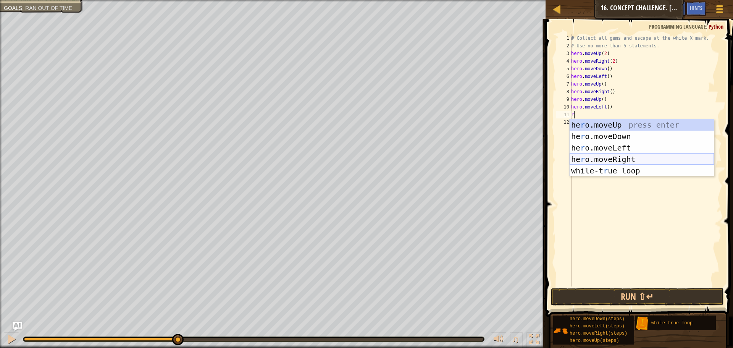
click at [601, 155] on div "he r o.moveUp press enter he r o.moveDown press enter he r o.moveLeft press ent…" at bounding box center [641, 159] width 144 height 80
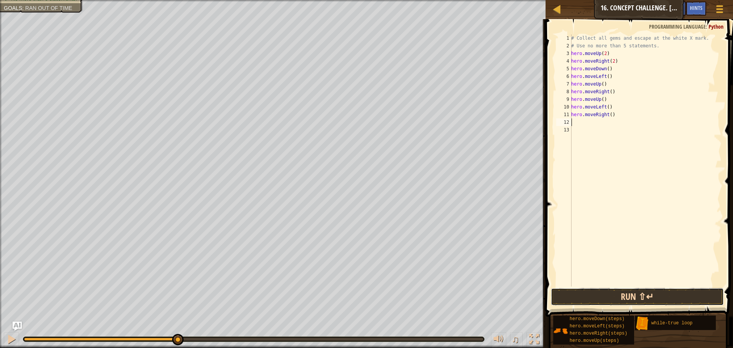
click at [574, 295] on button "Run ⇧↵" at bounding box center [637, 297] width 173 height 18
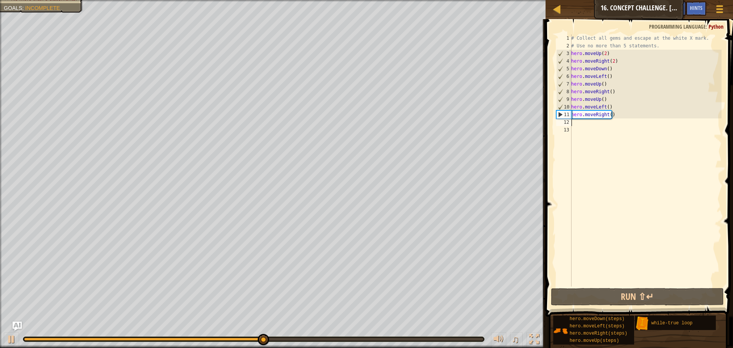
type textarea "u"
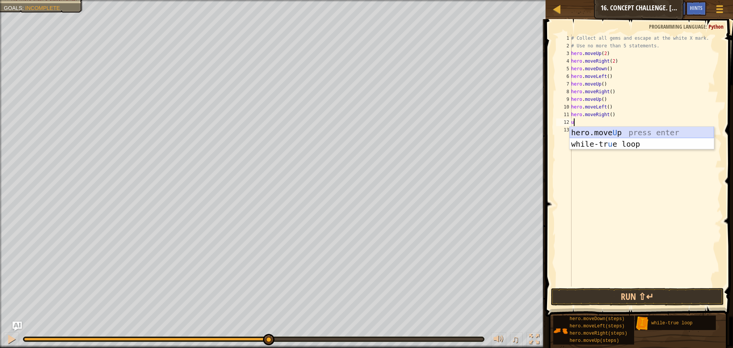
click at [589, 129] on div "hero.move U p press enter while-tr u e loop press enter" at bounding box center [641, 150] width 144 height 46
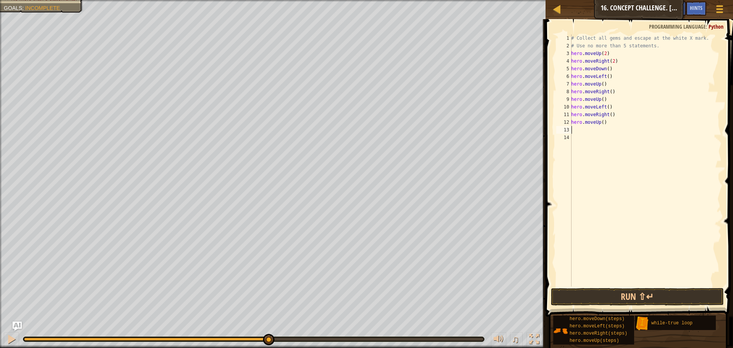
type textarea "d"
type textarea "r"
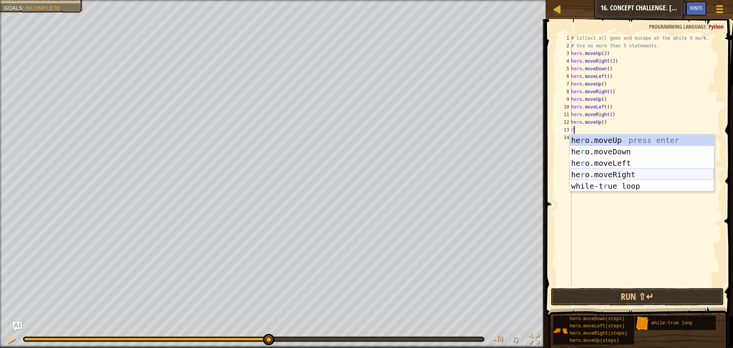
click at [590, 176] on div "he r o.moveUp press enter he r o.moveDown press enter he r o.moveLeft press ent…" at bounding box center [641, 174] width 144 height 80
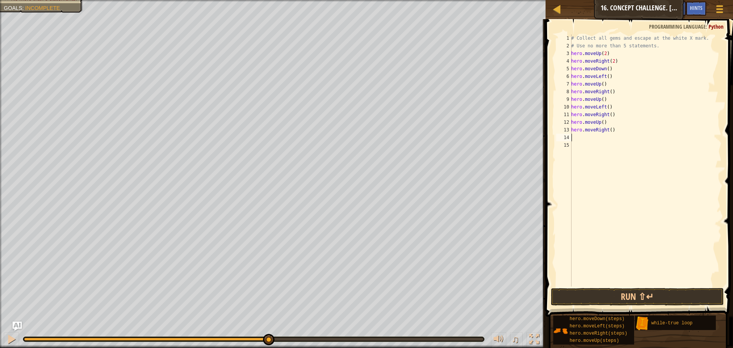
type textarea "d"
click at [590, 149] on div "hero.[PERSON_NAME] own press enter" at bounding box center [641, 159] width 144 height 34
click at [605, 138] on div "# Collect all gems and escape at the white X mark. # Use no more than 5 stateme…" at bounding box center [645, 167] width 152 height 267
type textarea "hero.moveDown(2)"
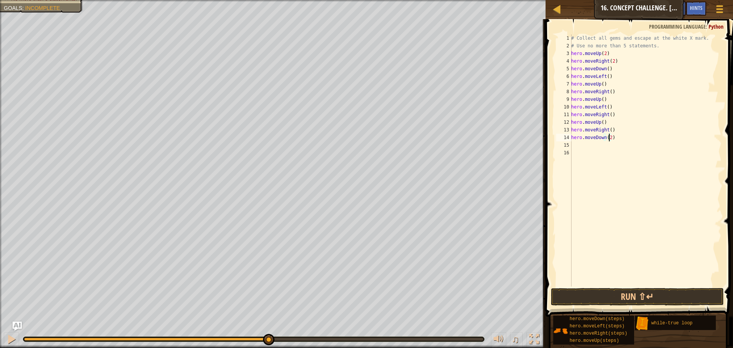
click at [574, 145] on div "# Collect all gems and escape at the white X mark. # Use no more than 5 stateme…" at bounding box center [645, 167] width 152 height 267
type textarea "u"
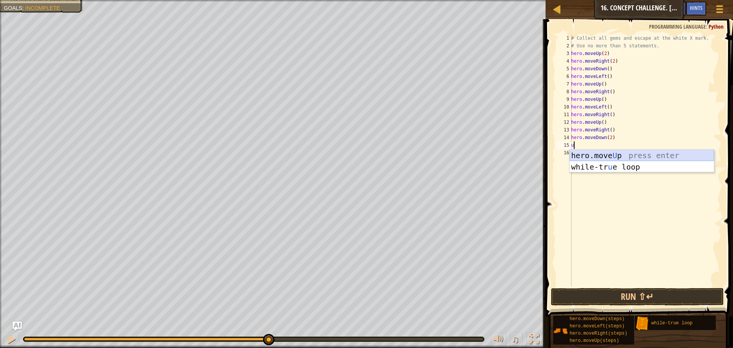
click at [582, 155] on div "hero.move U p press enter while-tr u e loop press enter" at bounding box center [641, 173] width 144 height 46
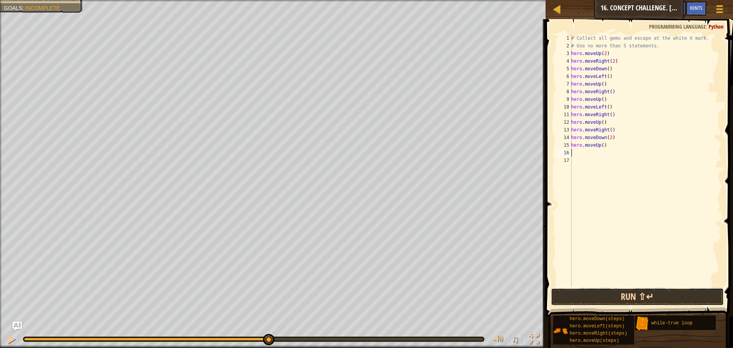
click at [573, 293] on button "Run ⇧↵" at bounding box center [637, 297] width 173 height 18
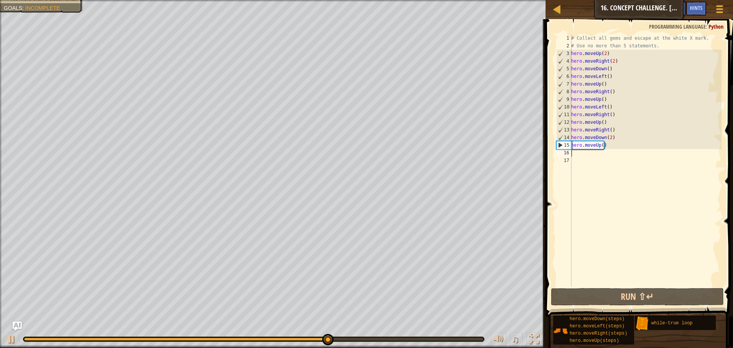
type textarea "r"
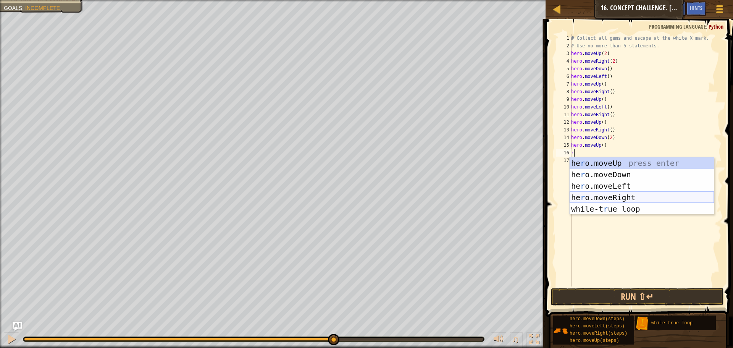
click at [586, 194] on div "he r o.moveUp press enter he r o.moveDown press enter he r o.moveLeft press ent…" at bounding box center [641, 197] width 144 height 80
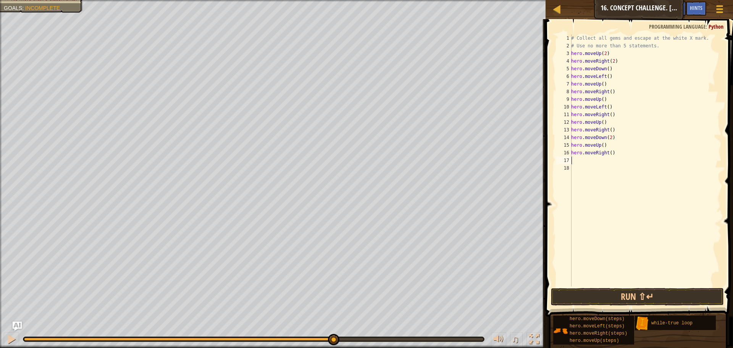
type textarea "u"
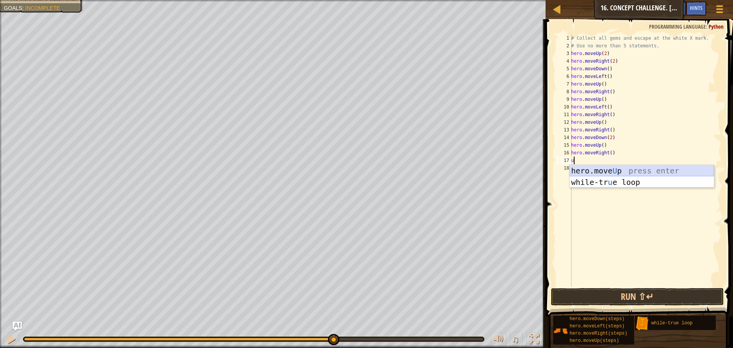
click at [590, 167] on div "hero.move U p press enter while-tr u e loop press enter" at bounding box center [641, 188] width 144 height 46
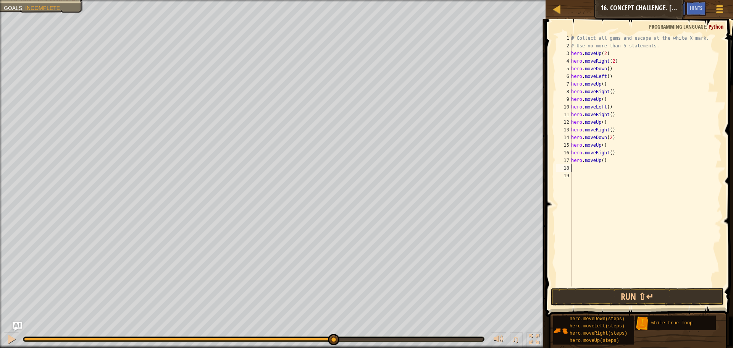
type textarea "l"
click at [582, 190] on div "whi l e-true loop press enter hero.move L eft press enter" at bounding box center [641, 195] width 144 height 46
drag, startPoint x: 575, startPoint y: 272, endPoint x: 575, endPoint y: 276, distance: 4.2
click at [575, 276] on div "# Collect all gems and escape at the white X mark. # Use no more than 5 stateme…" at bounding box center [645, 167] width 152 height 267
click at [564, 295] on button "Run ⇧↵" at bounding box center [637, 297] width 173 height 18
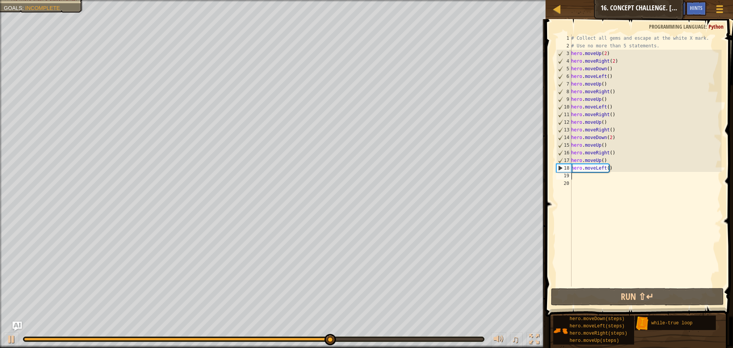
click at [578, 176] on div "# Collect all gems and escape at the white X mark. # Use no more than 5 stateme…" at bounding box center [645, 167] width 152 height 267
type textarea "u"
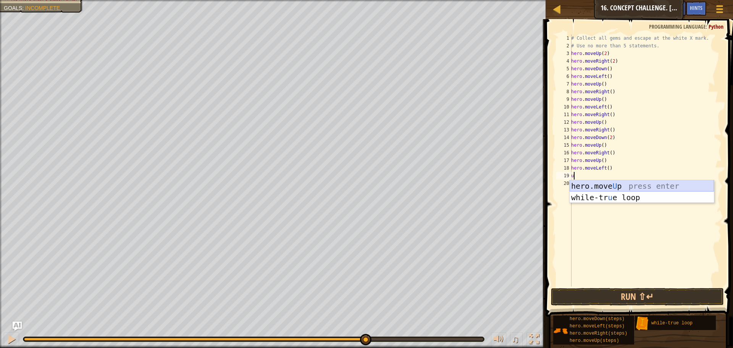
click at [590, 181] on div "hero.move U p press enter while-tr u e loop press enter" at bounding box center [641, 203] width 144 height 46
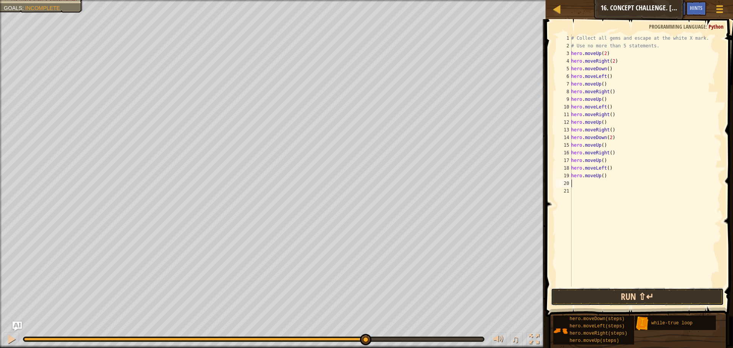
click at [577, 291] on button "Run ⇧↵" at bounding box center [637, 297] width 173 height 18
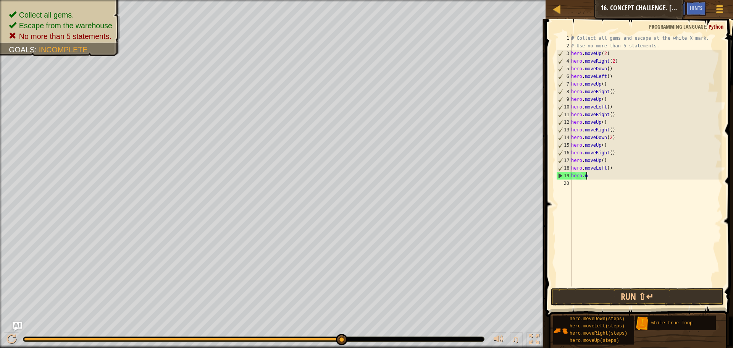
type textarea "h"
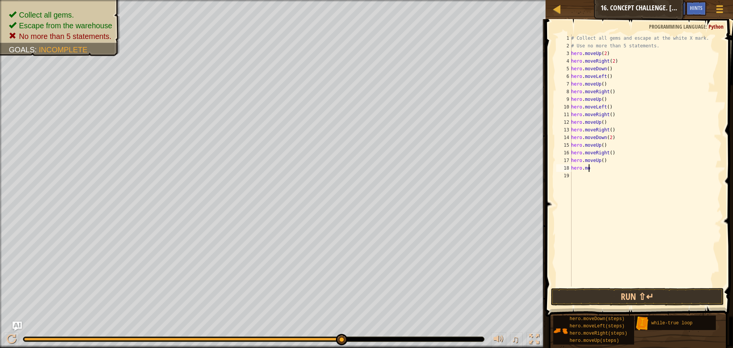
type textarea "h"
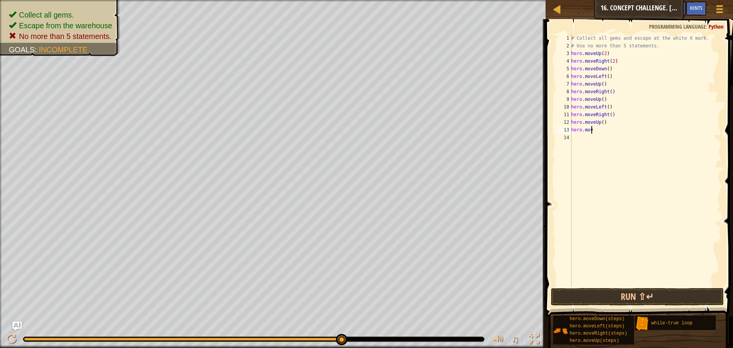
type textarea "h"
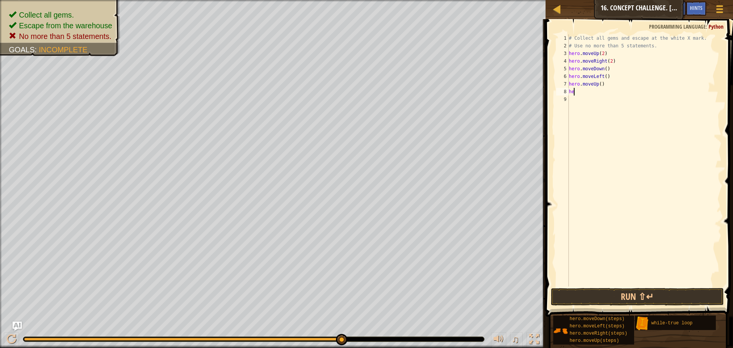
type textarea "h"
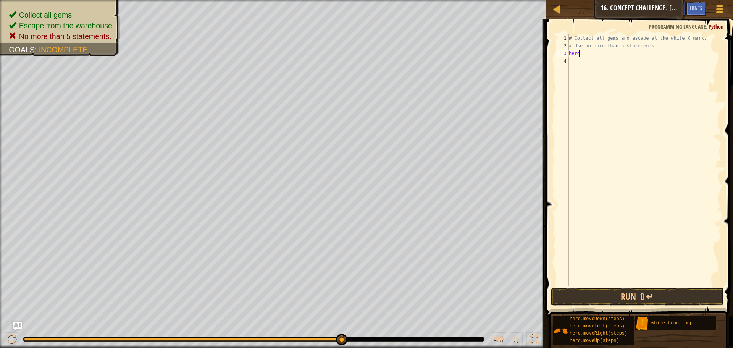
type textarea "h"
type textarea "#"
click at [716, 5] on span at bounding box center [719, 6] width 7 height 2
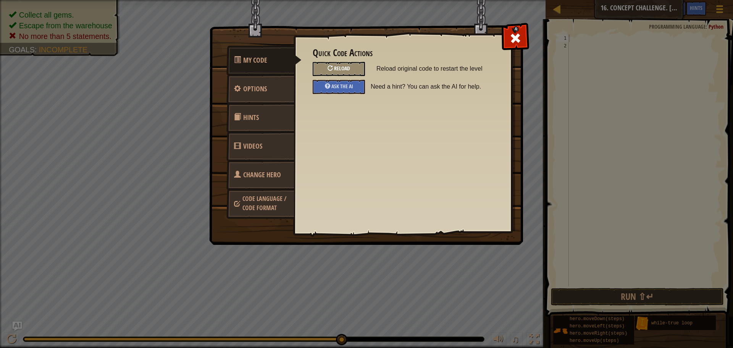
click at [341, 63] on div "Reload" at bounding box center [339, 69] width 52 height 14
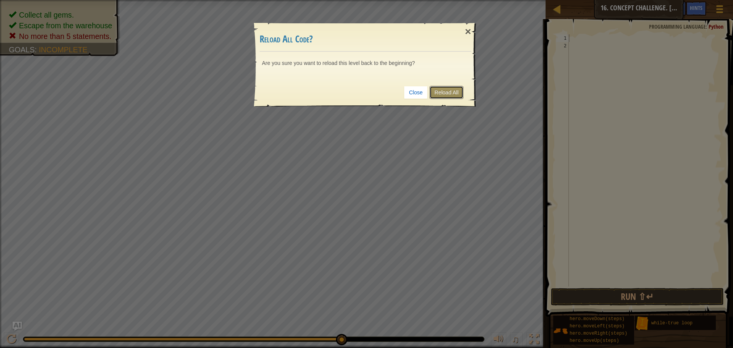
click at [444, 90] on link "Reload All" at bounding box center [446, 92] width 34 height 13
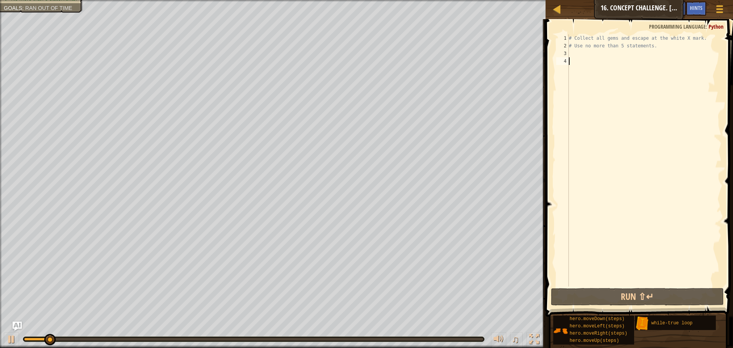
click at [570, 52] on div "# Collect all gems and escape at the white X mark. # Use no more than 5 stateme…" at bounding box center [644, 167] width 154 height 267
type textarea "l"
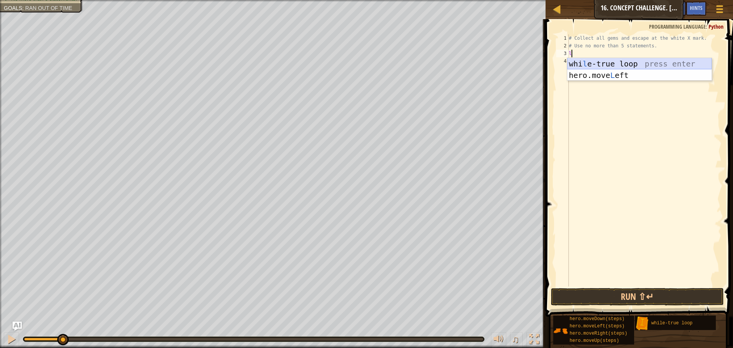
click at [592, 60] on div "whi l e-true loop press enter hero.move L eft press enter" at bounding box center [639, 81] width 144 height 46
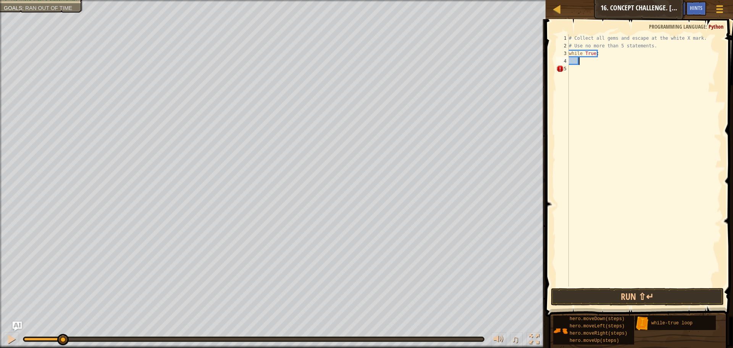
type textarea "u"
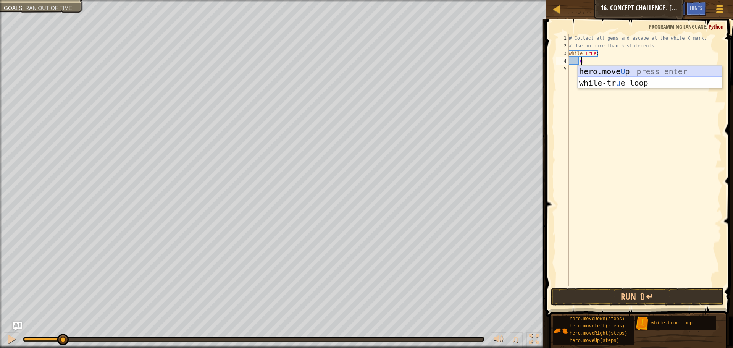
click at [590, 67] on div "hero.move U p press enter while-tr u e loop press enter" at bounding box center [649, 89] width 144 height 46
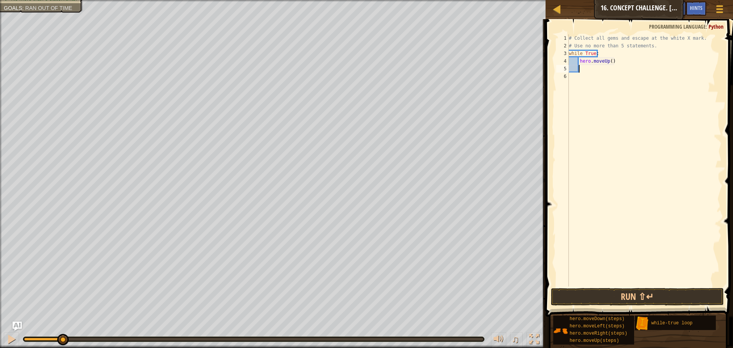
click at [607, 60] on div "# Collect all gems and escape at the white X mark. # Use no more than 5 stateme…" at bounding box center [644, 167] width 154 height 267
click at [610, 60] on div "# Collect all gems and escape at the white X mark. # Use no more than 5 stateme…" at bounding box center [644, 167] width 154 height 267
type textarea "hero.moveUp(2)"
click at [582, 70] on div "# Collect all gems and escape at the white X mark. # Use no more than 5 stateme…" at bounding box center [644, 167] width 154 height 267
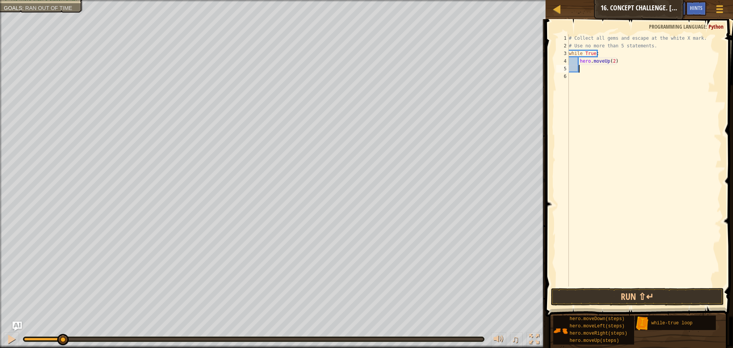
scroll to position [3, 0]
type textarea "r"
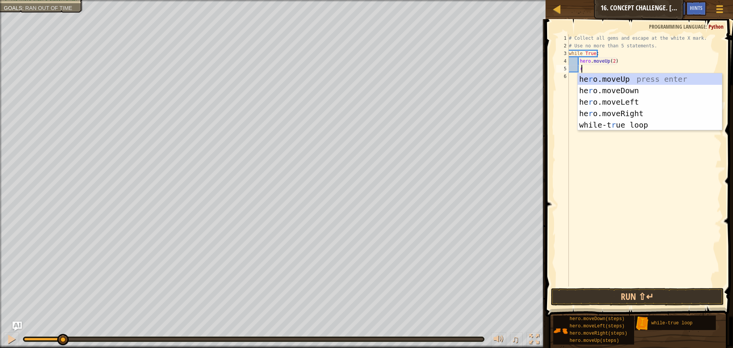
scroll to position [3, 1]
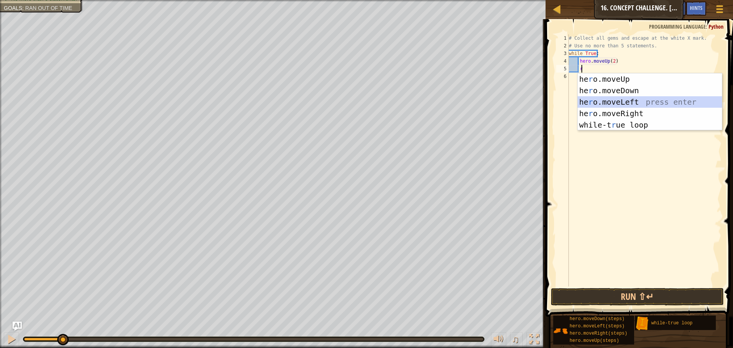
click at [590, 107] on div "he r o.moveUp press enter he r o.moveDown press enter he r o.moveLeft press ent…" at bounding box center [649, 113] width 144 height 80
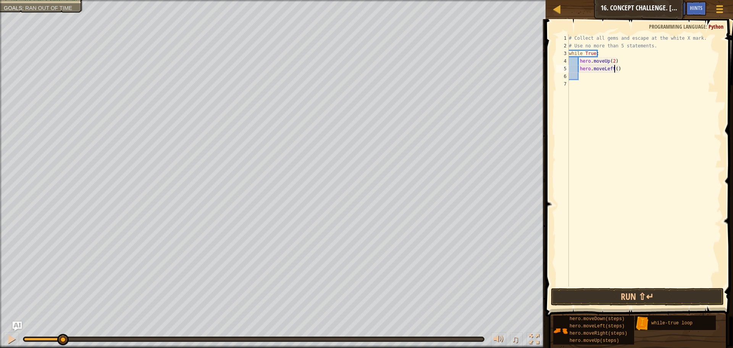
click at [613, 69] on div "# Collect all gems and escape at the white X mark. # Use no more than 5 stateme…" at bounding box center [644, 167] width 154 height 267
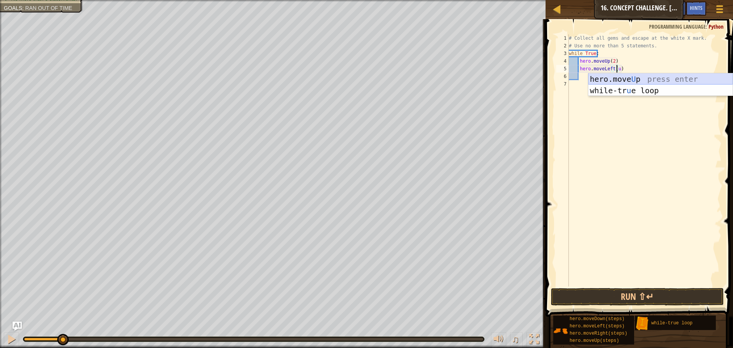
click at [609, 76] on div "hero.move U p press enter while-tr u e loop press enter" at bounding box center [660, 96] width 144 height 46
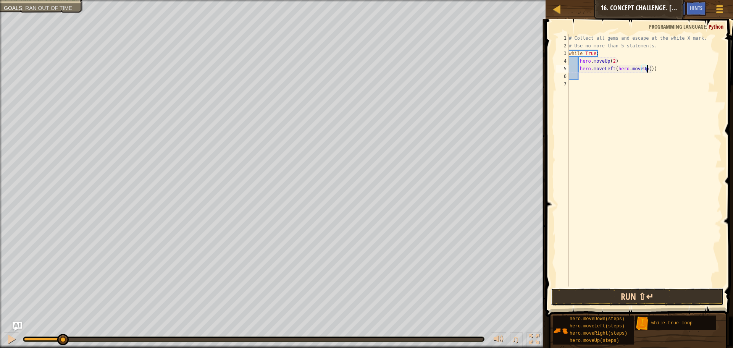
click at [594, 295] on button "Run ⇧↵" at bounding box center [637, 297] width 173 height 18
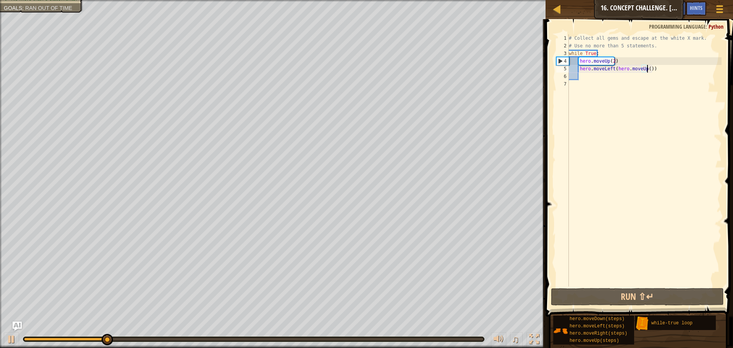
click at [611, 60] on div "# Collect all gems and escape at the white X mark. # Use no more than 5 stateme…" at bounding box center [644, 167] width 154 height 267
click at [650, 67] on div "# Collect all gems and escape at the white X mark. # Use no more than 5 stateme…" at bounding box center [644, 167] width 154 height 267
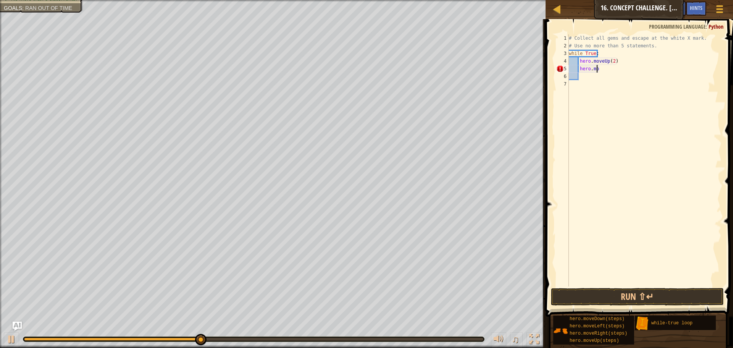
type textarea "h"
type textarea "l"
type textarea "r"
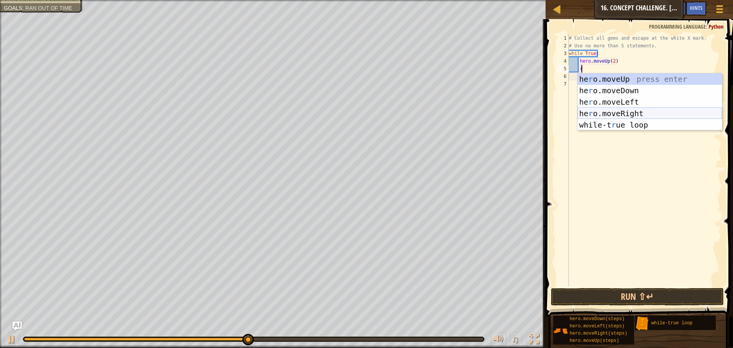
click at [594, 108] on div "he r o.moveUp press enter he r o.moveDown press enter he r o.moveLeft press ent…" at bounding box center [649, 113] width 144 height 80
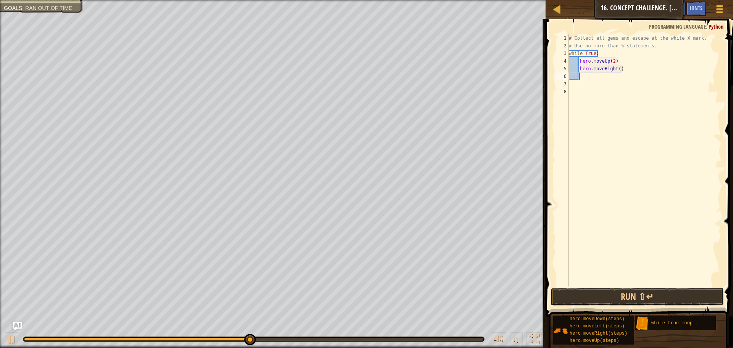
scroll to position [3, 0]
click at [561, 295] on button "Run ⇧↵" at bounding box center [637, 297] width 173 height 18
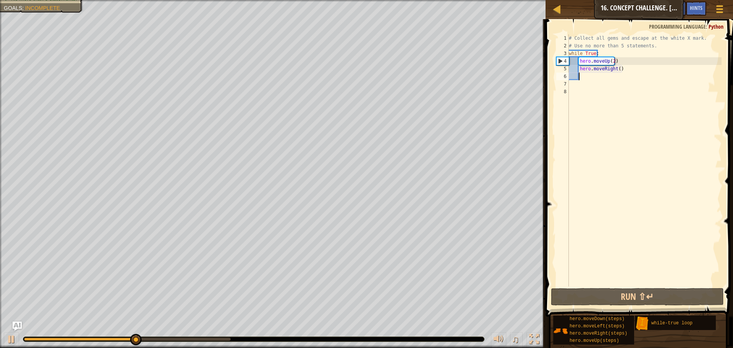
click at [615, 68] on div "# Collect all gems and escape at the white X mark. # Use no more than 5 stateme…" at bounding box center [644, 167] width 154 height 267
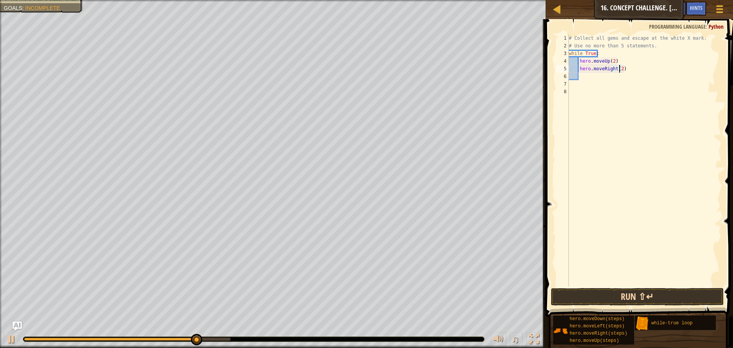
type textarea "hero.moveRight(2)"
click at [593, 297] on button "Run ⇧↵" at bounding box center [637, 297] width 173 height 18
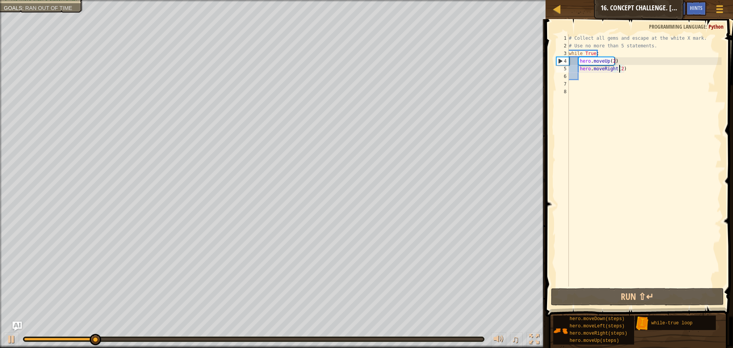
click at [581, 79] on div "# Collect all gems and escape at the white X mark. # Use no more than 5 stateme…" at bounding box center [644, 167] width 154 height 267
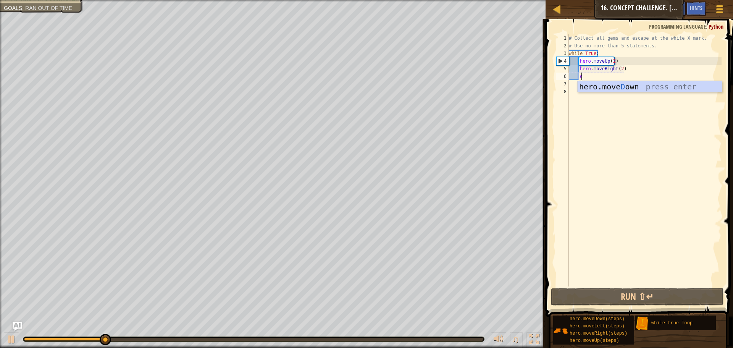
scroll to position [3, 1]
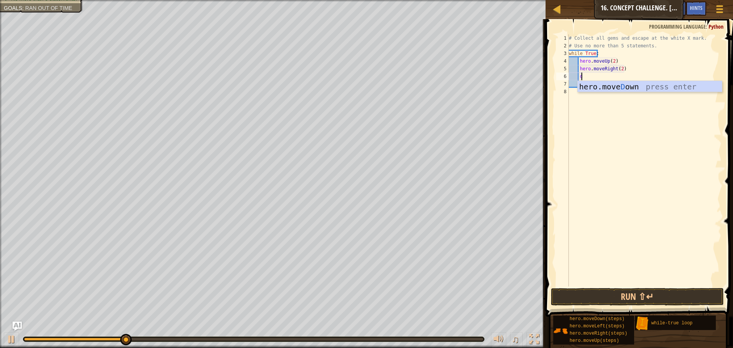
type textarea "d"
